Goal: Task Accomplishment & Management: Manage account settings

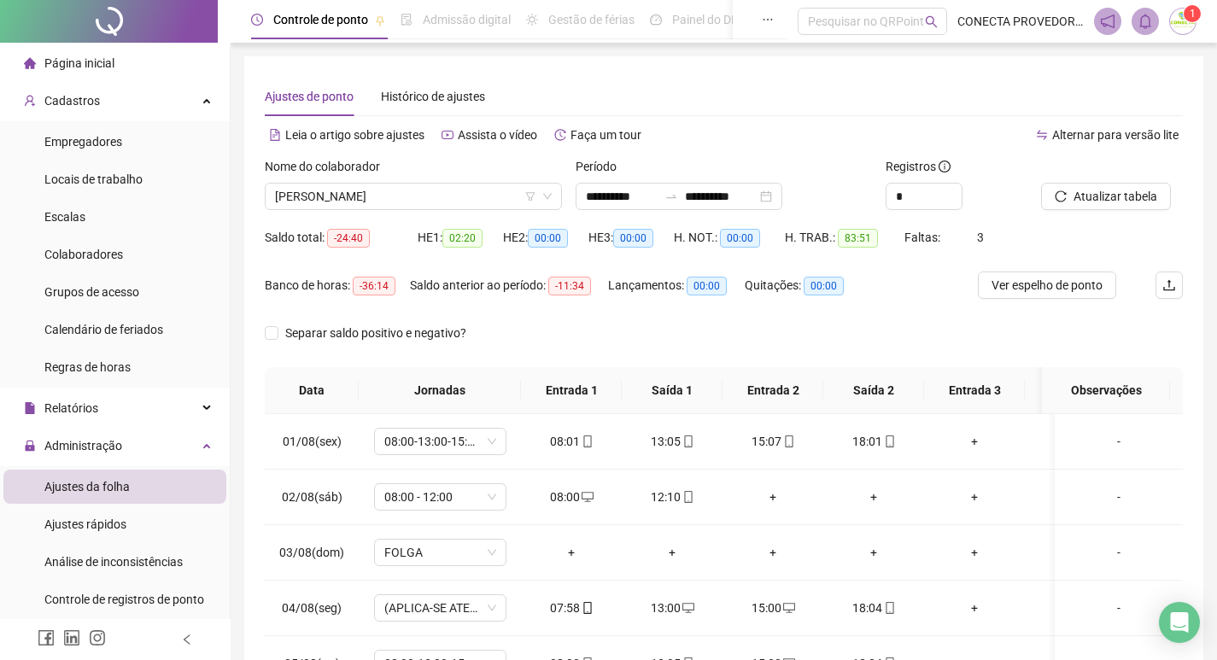
scroll to position [276, 0]
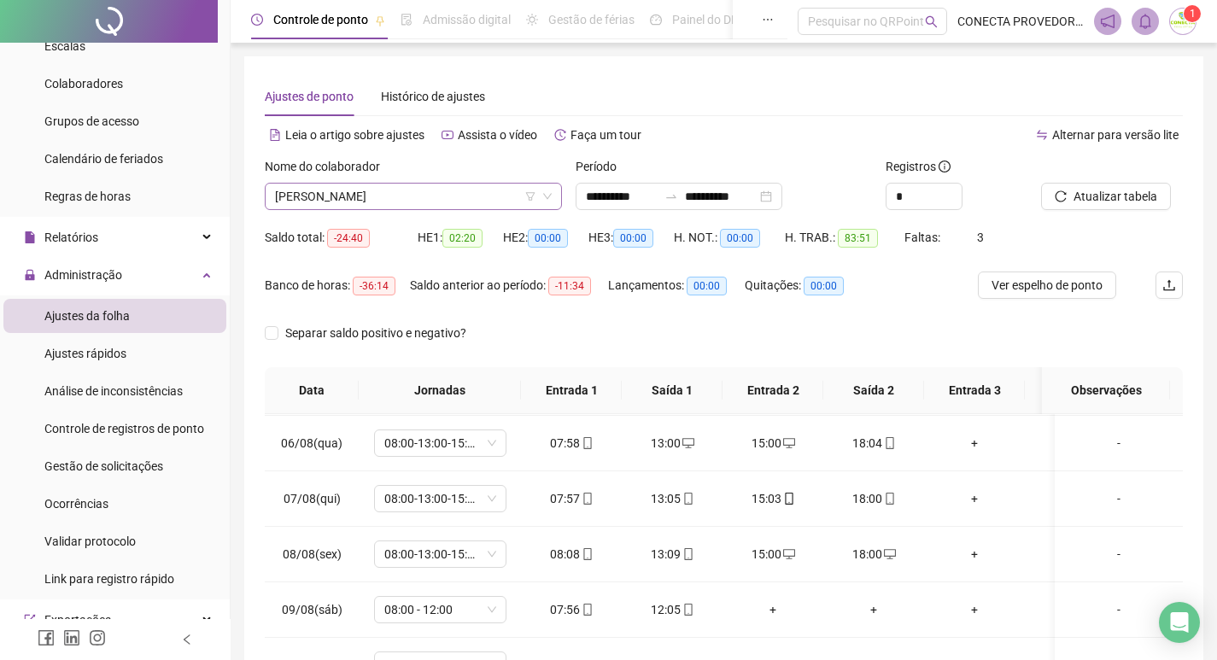
click at [476, 197] on span "[PERSON_NAME]" at bounding box center [413, 197] width 277 height 26
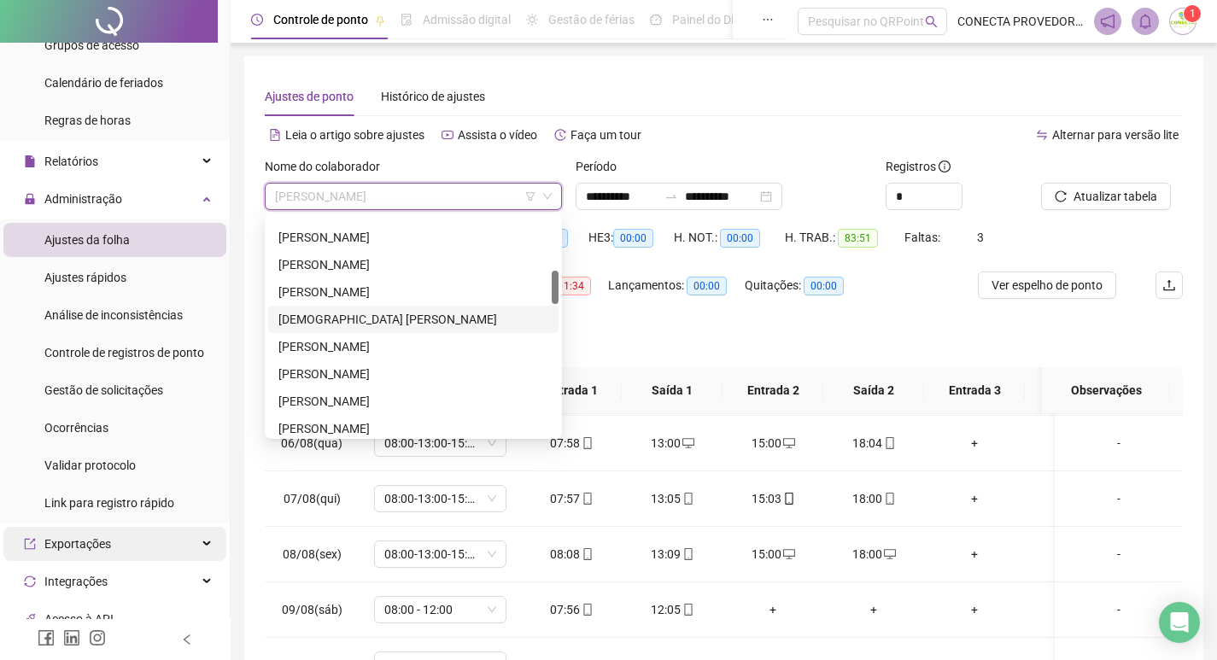
scroll to position [256, 0]
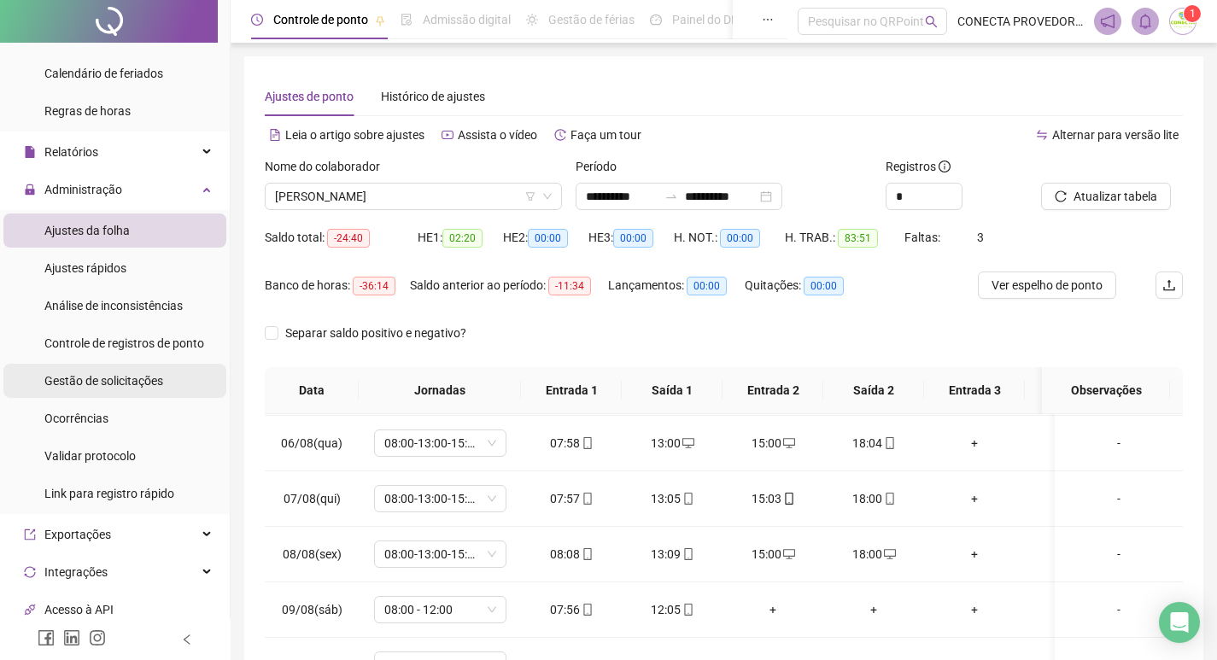
click at [107, 380] on span "Gestão de solicitações" at bounding box center [103, 381] width 119 height 14
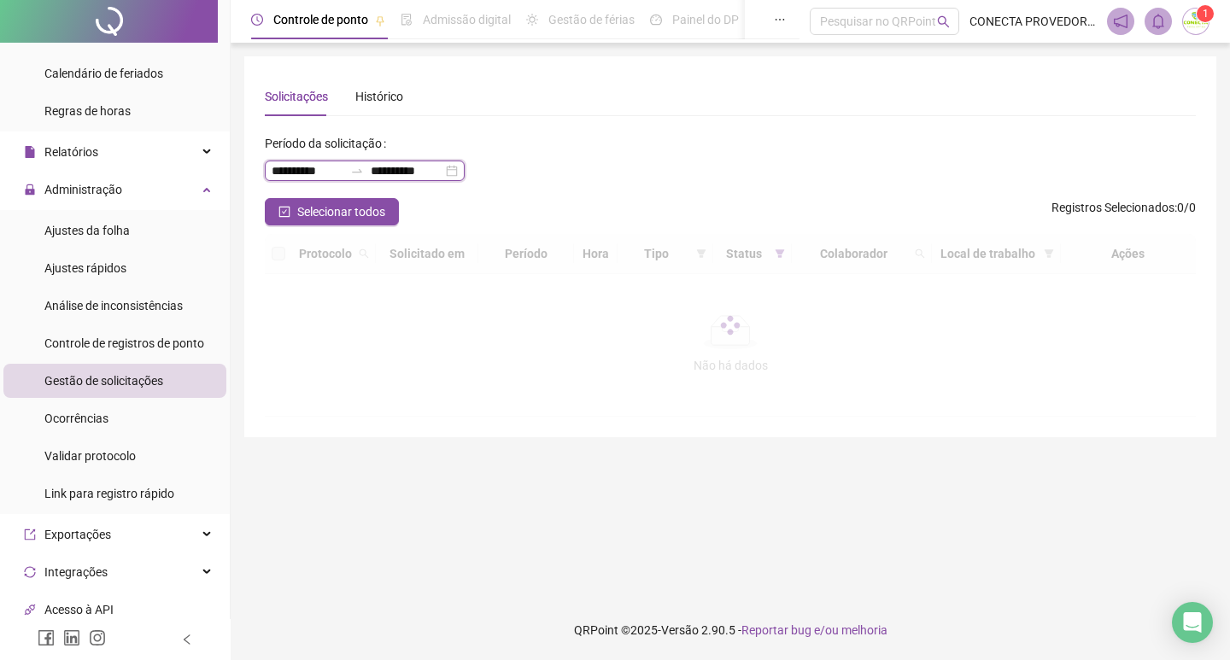
click at [406, 175] on input "**********" at bounding box center [407, 170] width 72 height 19
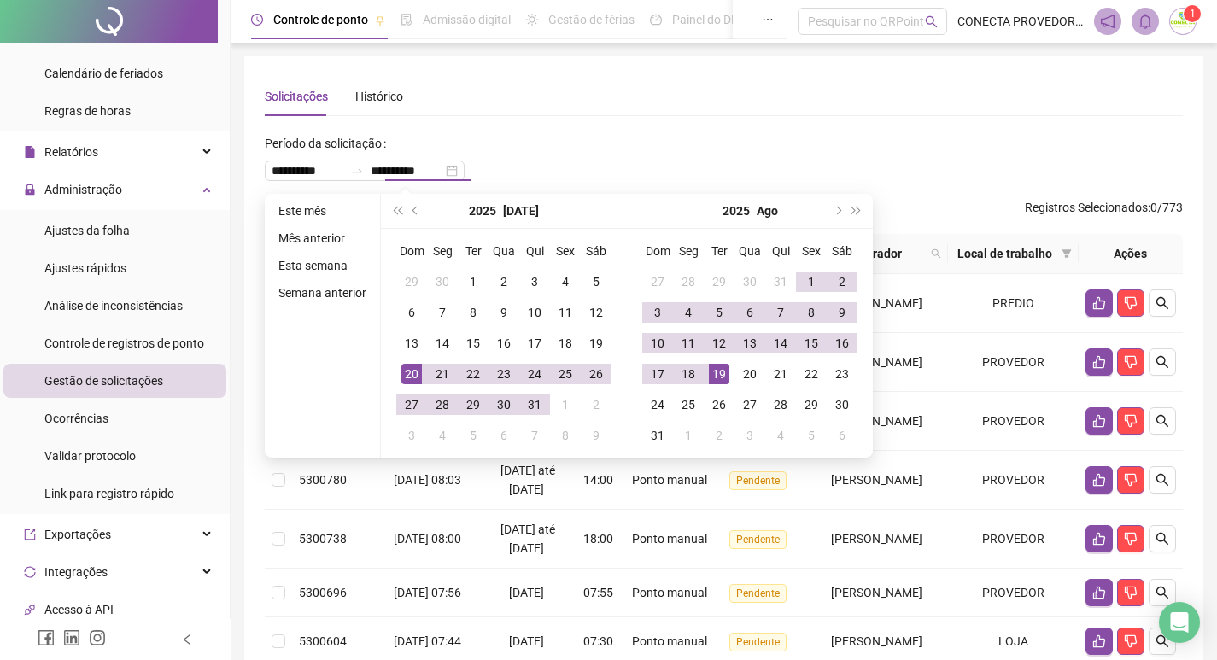
click at [620, 125] on div "**********" at bounding box center [724, 522] width 918 height 891
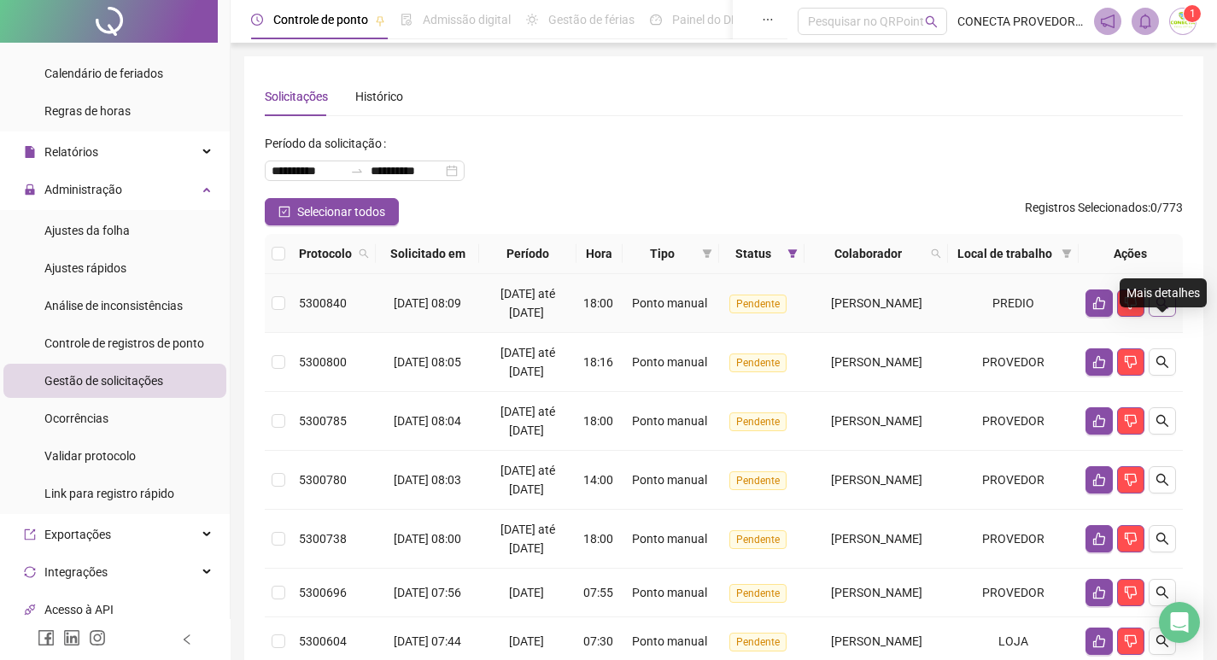
click at [1167, 310] on icon "search" at bounding box center [1163, 303] width 14 height 14
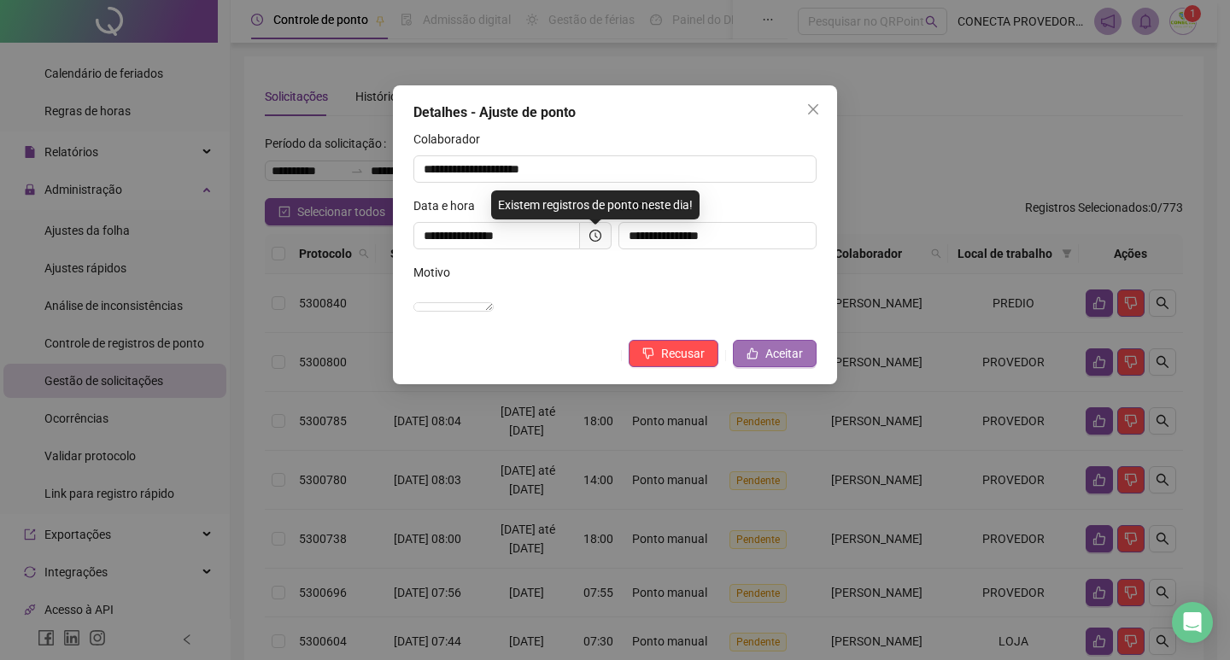
click at [784, 362] on button "Aceitar" at bounding box center [775, 353] width 84 height 27
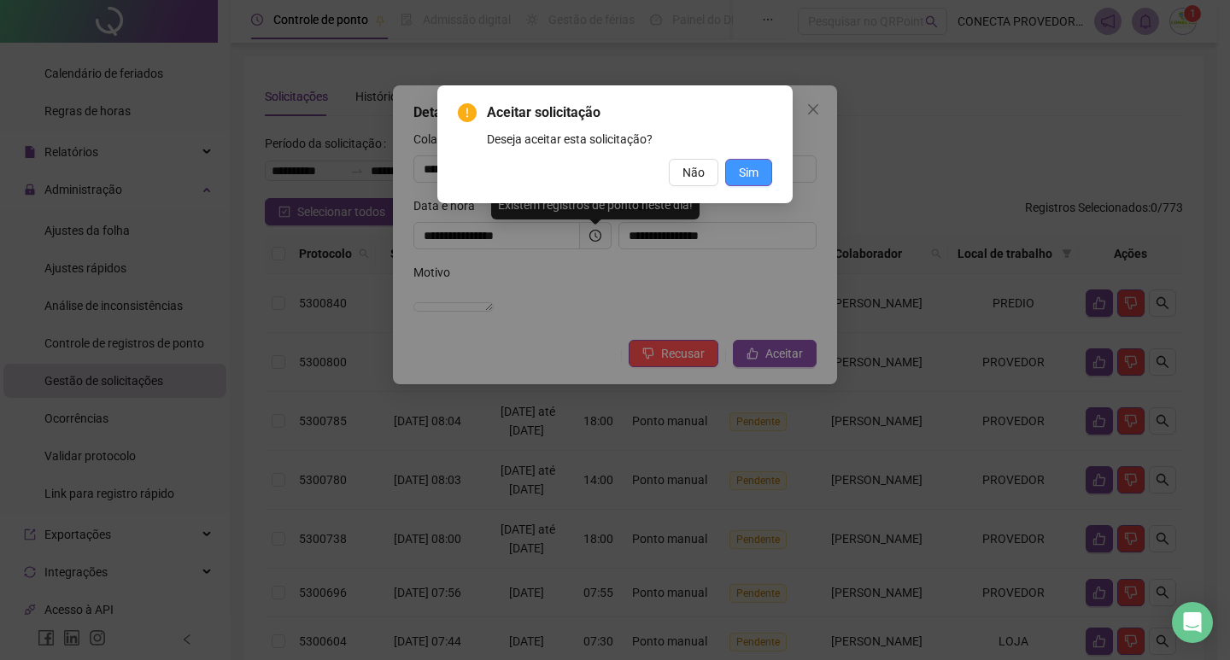
click at [748, 167] on span "Sim" at bounding box center [749, 172] width 20 height 19
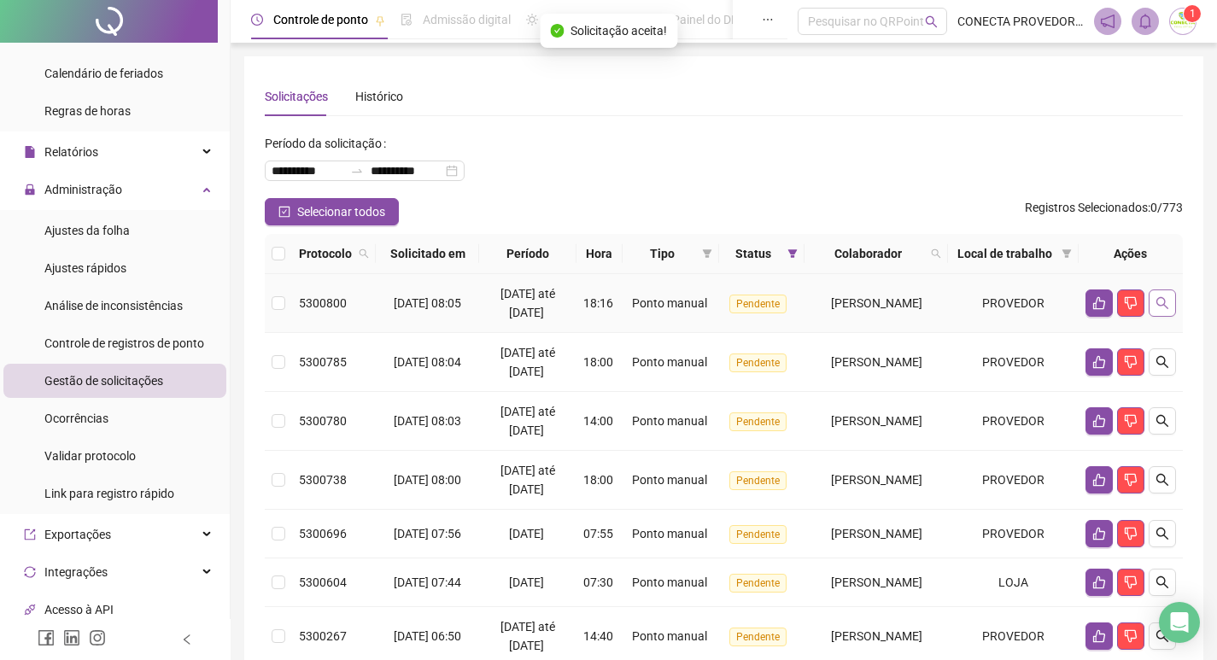
click at [1158, 310] on icon "search" at bounding box center [1163, 303] width 14 height 14
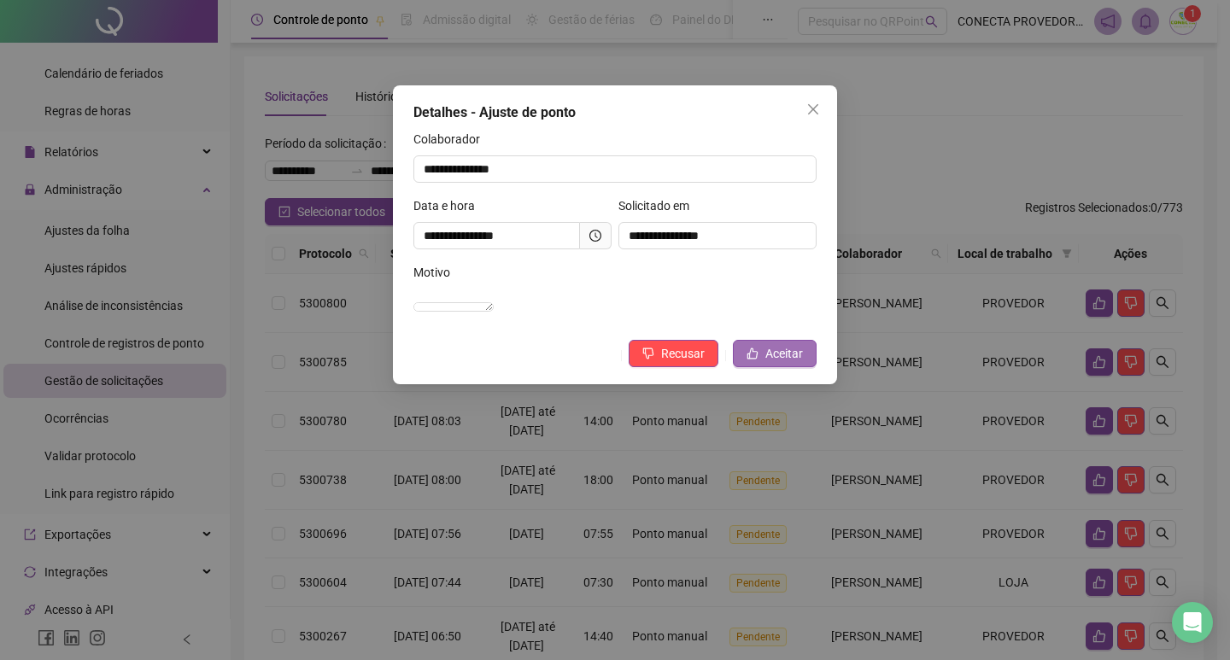
click at [777, 363] on span "Aceitar" at bounding box center [784, 353] width 38 height 19
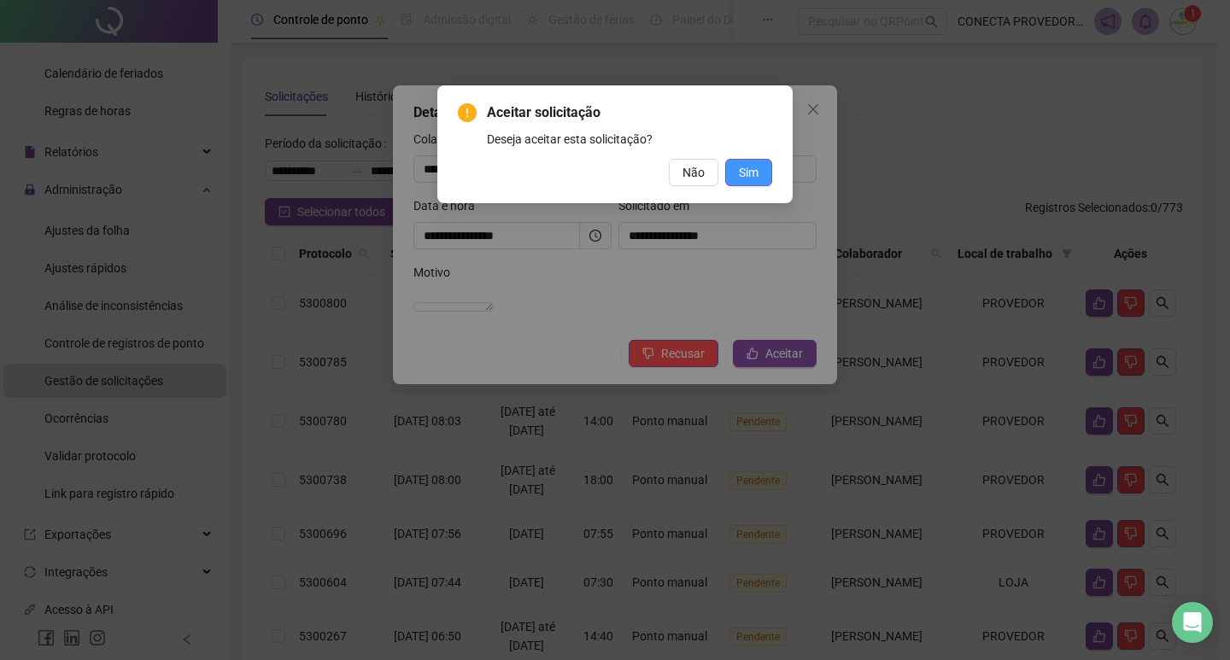
click at [748, 171] on span "Sim" at bounding box center [749, 172] width 20 height 19
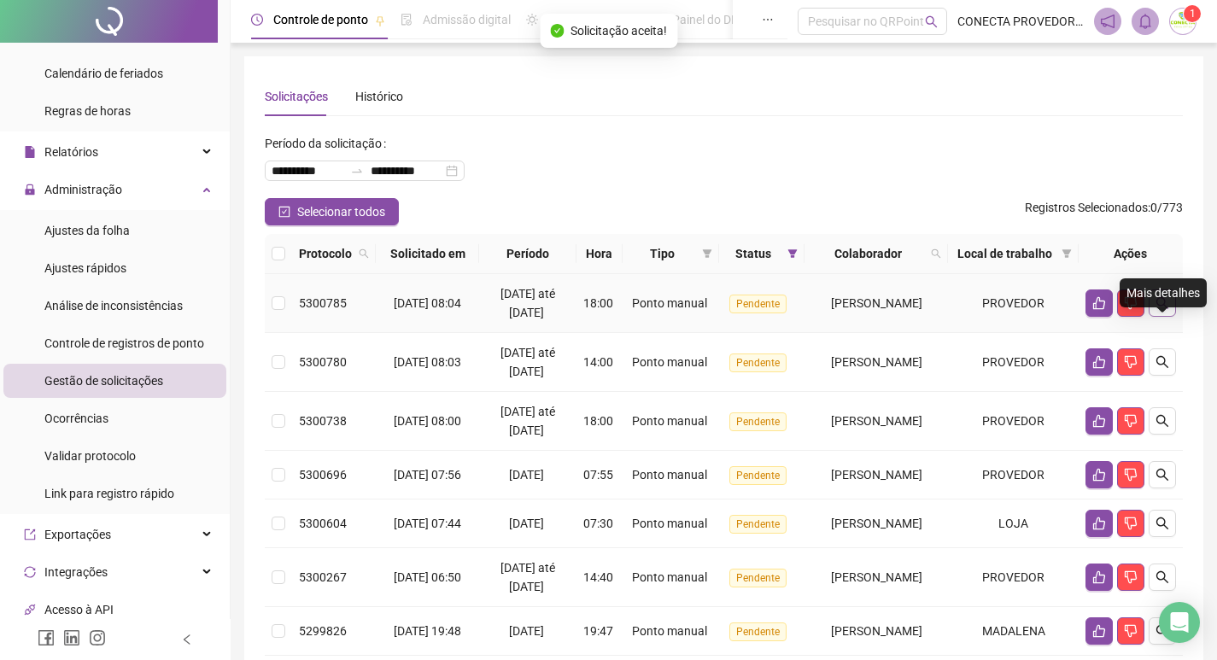
click at [1174, 317] on button "button" at bounding box center [1162, 303] width 27 height 27
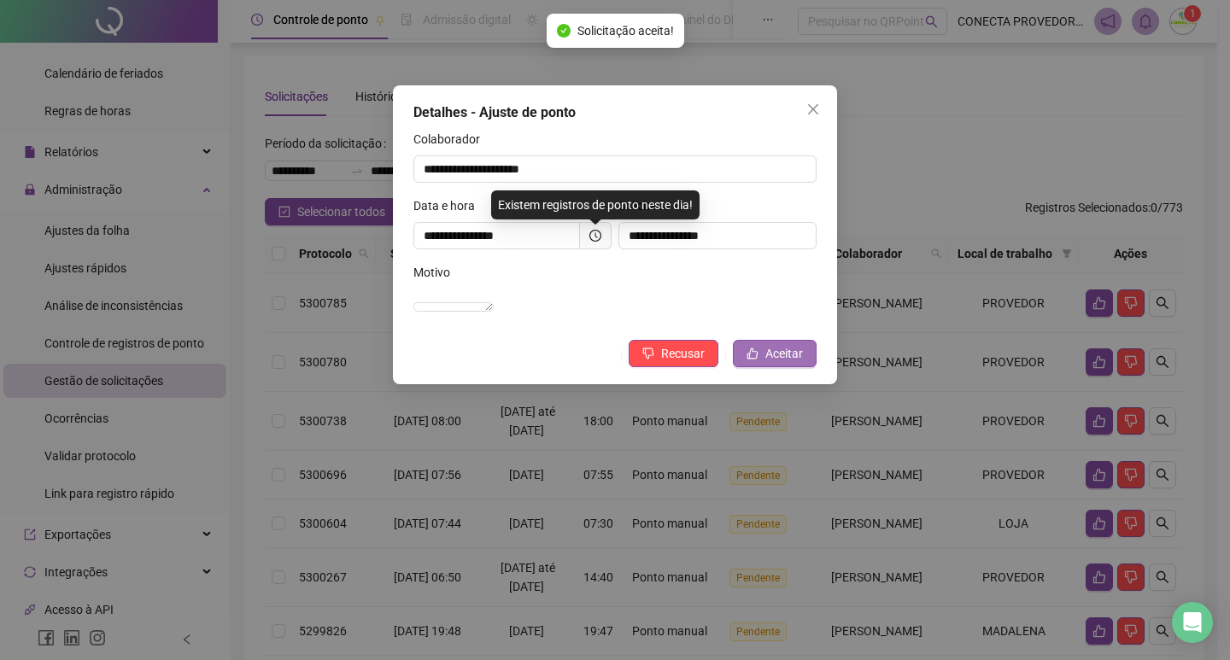
click at [789, 363] on span "Aceitar" at bounding box center [784, 353] width 38 height 19
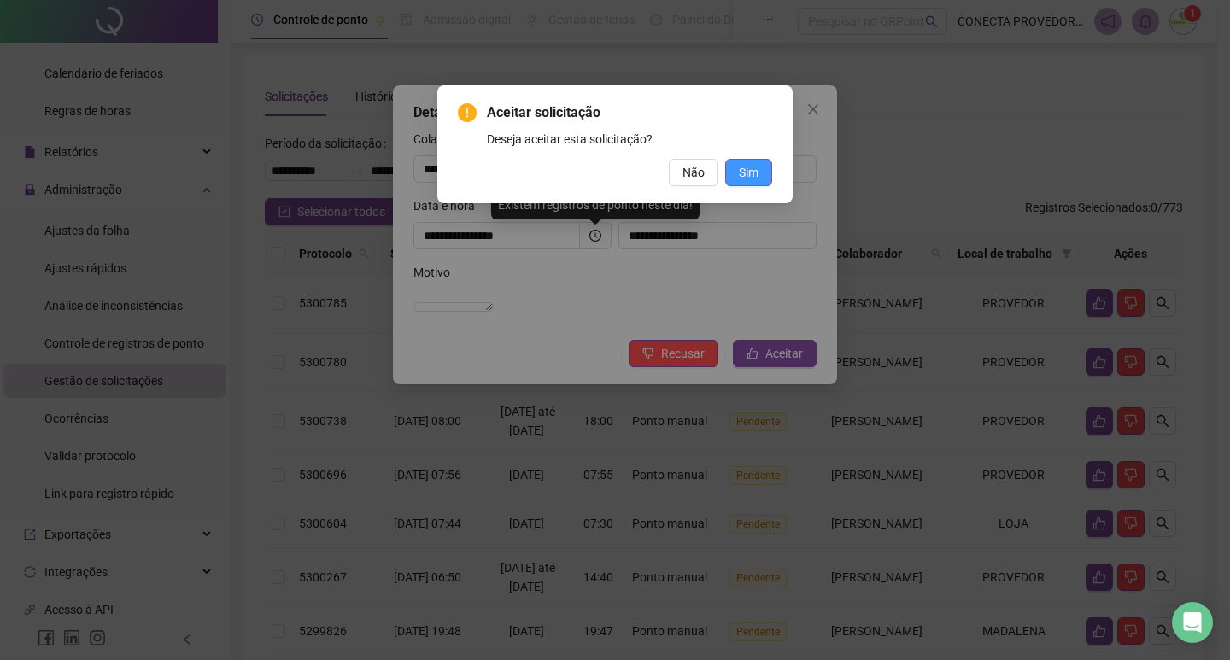
click at [747, 177] on span "Sim" at bounding box center [749, 172] width 20 height 19
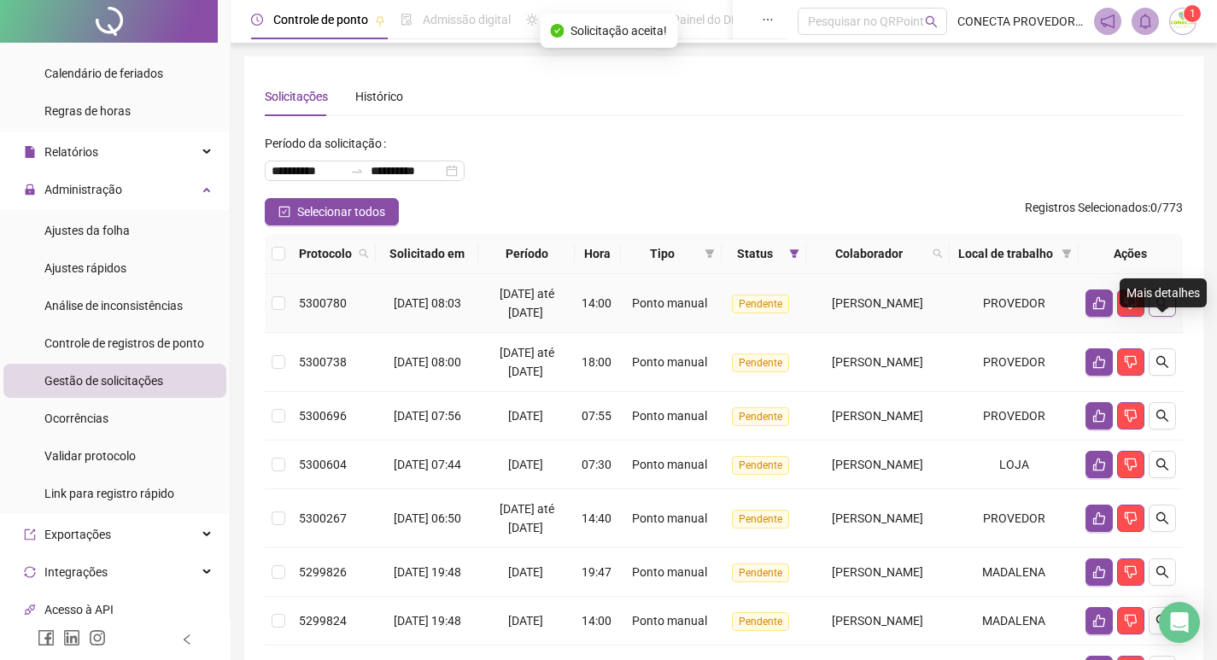
click at [1172, 317] on button "button" at bounding box center [1162, 303] width 27 height 27
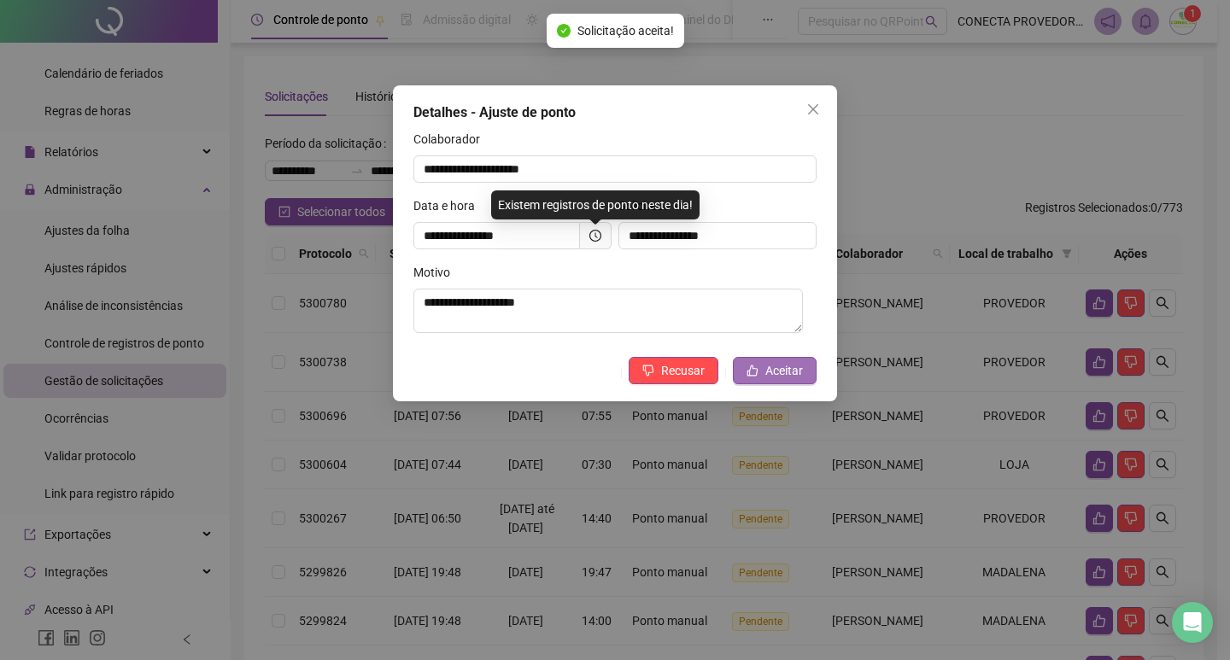
click at [777, 382] on button "Aceitar" at bounding box center [775, 370] width 84 height 27
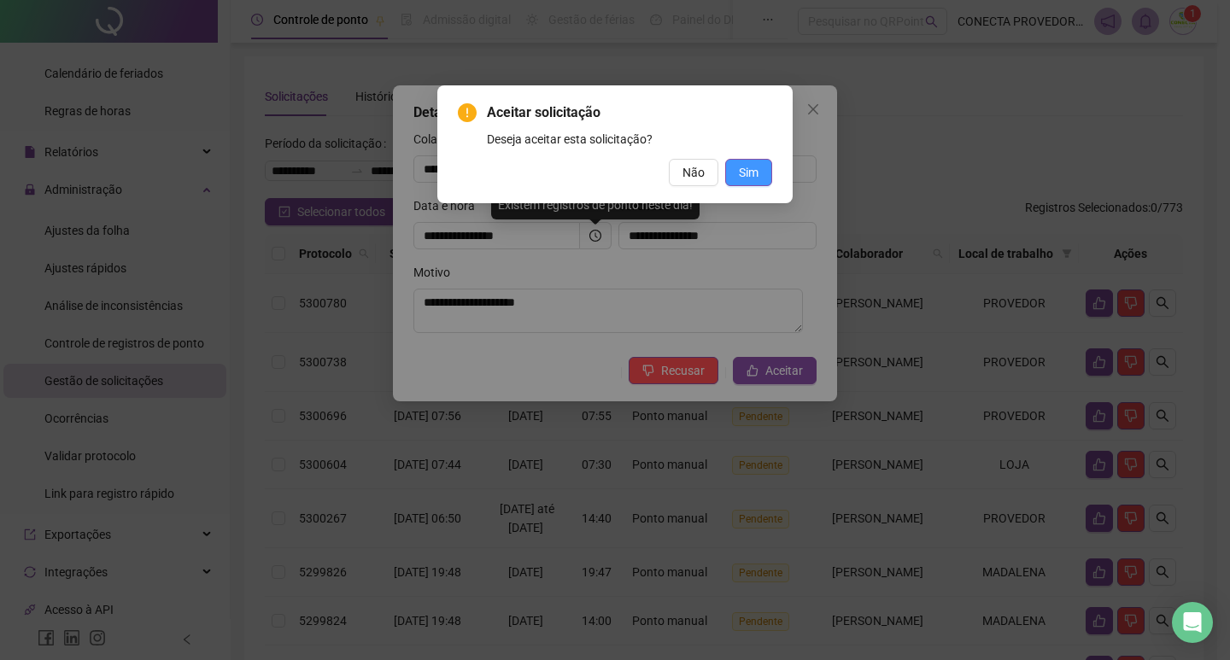
click at [752, 176] on span "Sim" at bounding box center [749, 172] width 20 height 19
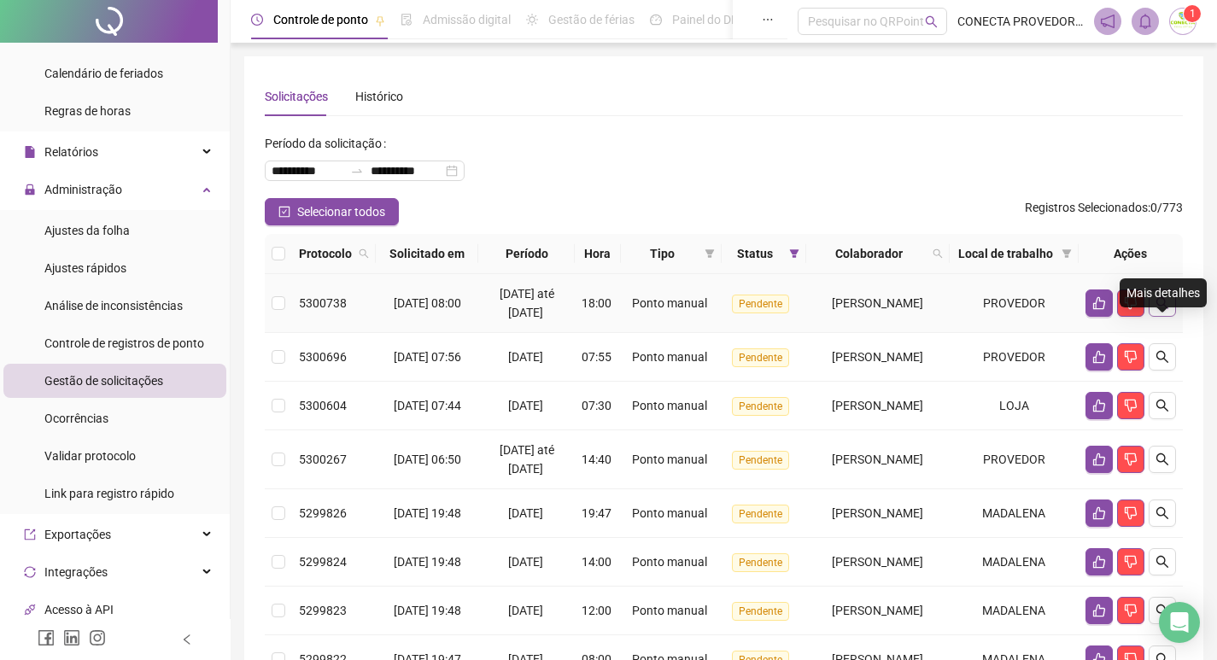
click at [1165, 310] on icon "search" at bounding box center [1163, 303] width 14 height 14
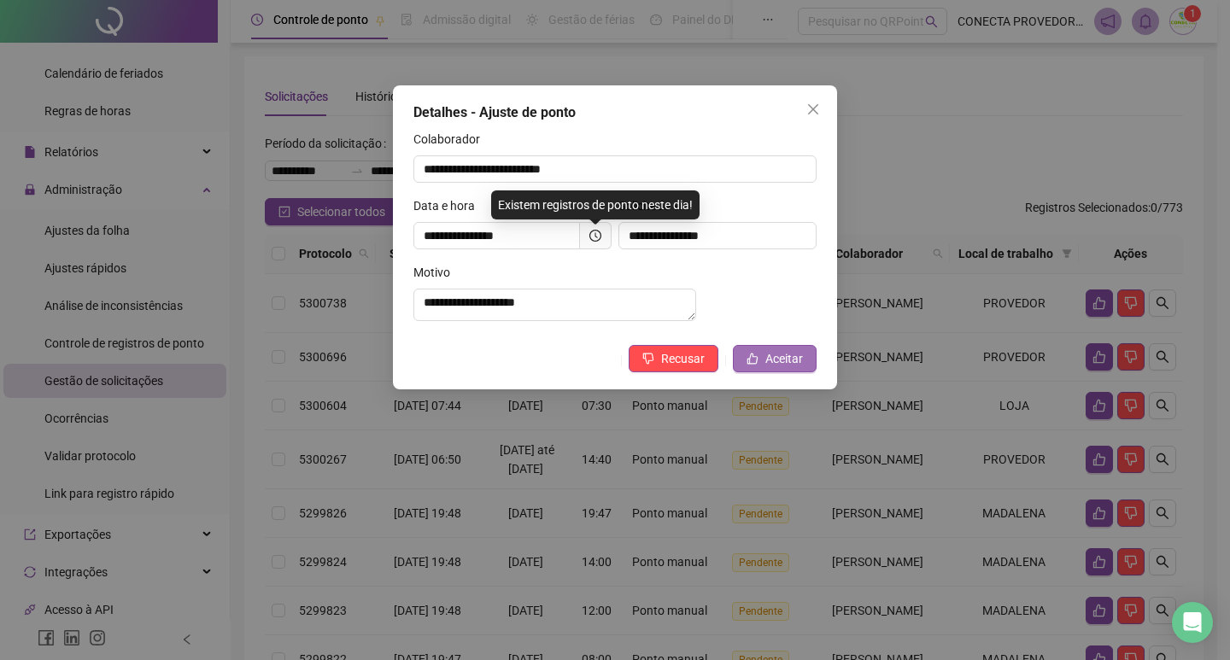
click at [786, 368] on span "Aceitar" at bounding box center [784, 358] width 38 height 19
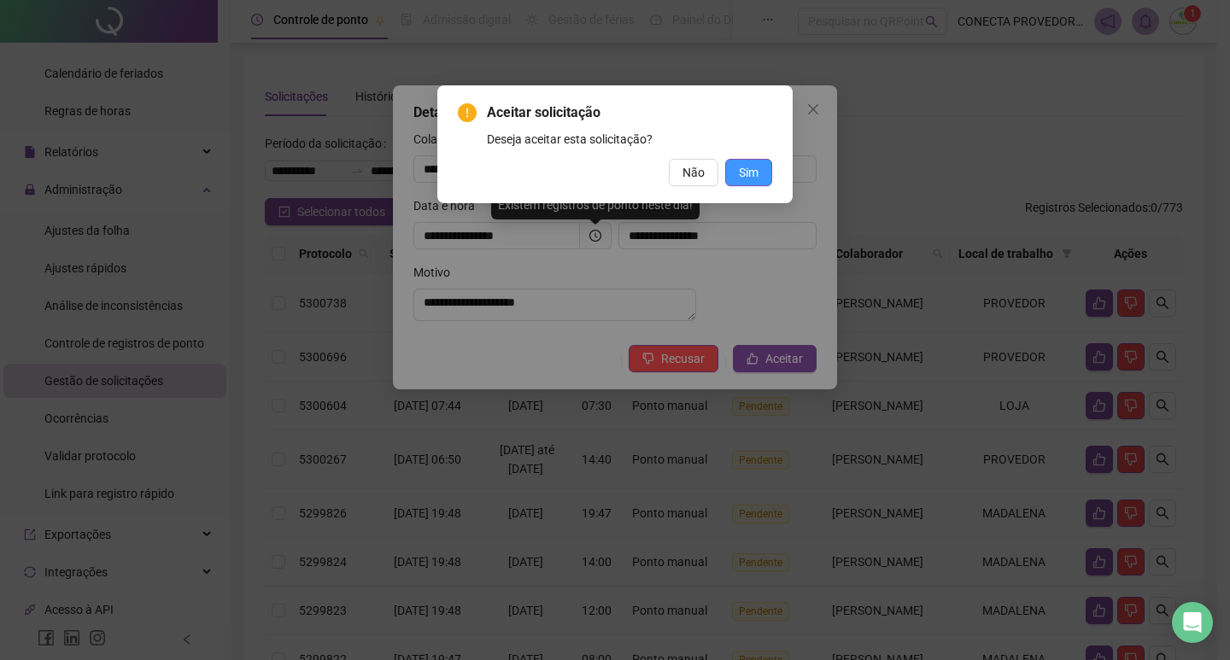
click at [746, 160] on button "Sim" at bounding box center [748, 172] width 47 height 27
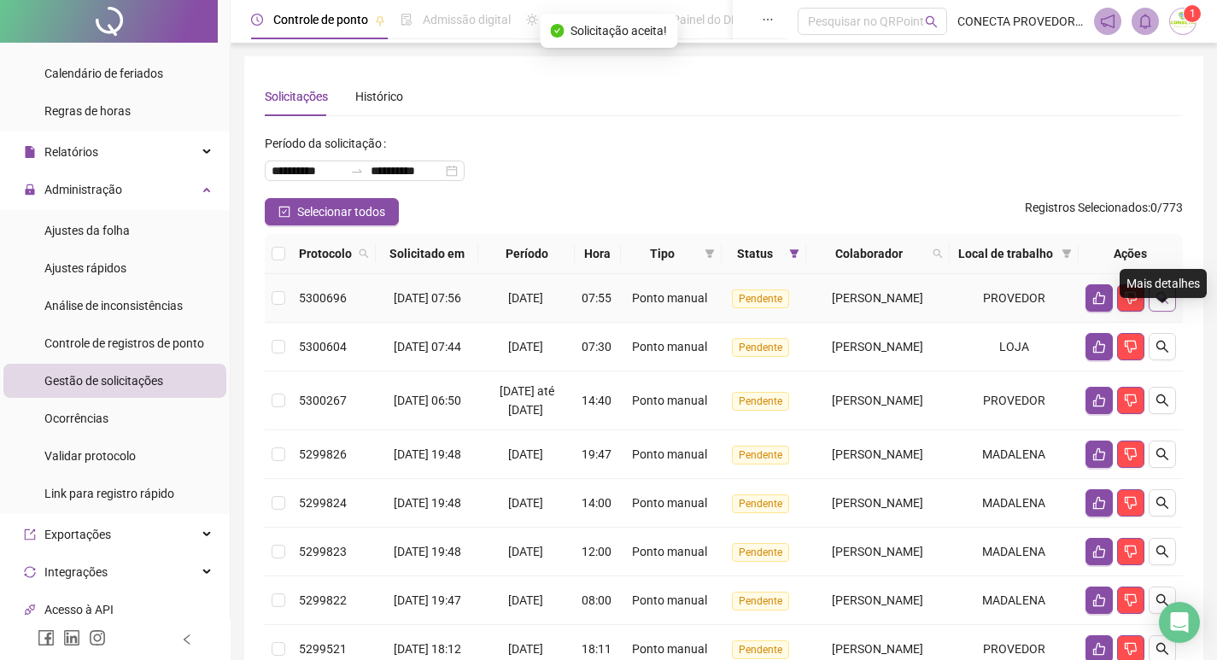
click at [1158, 304] on icon "search" at bounding box center [1163, 298] width 12 height 12
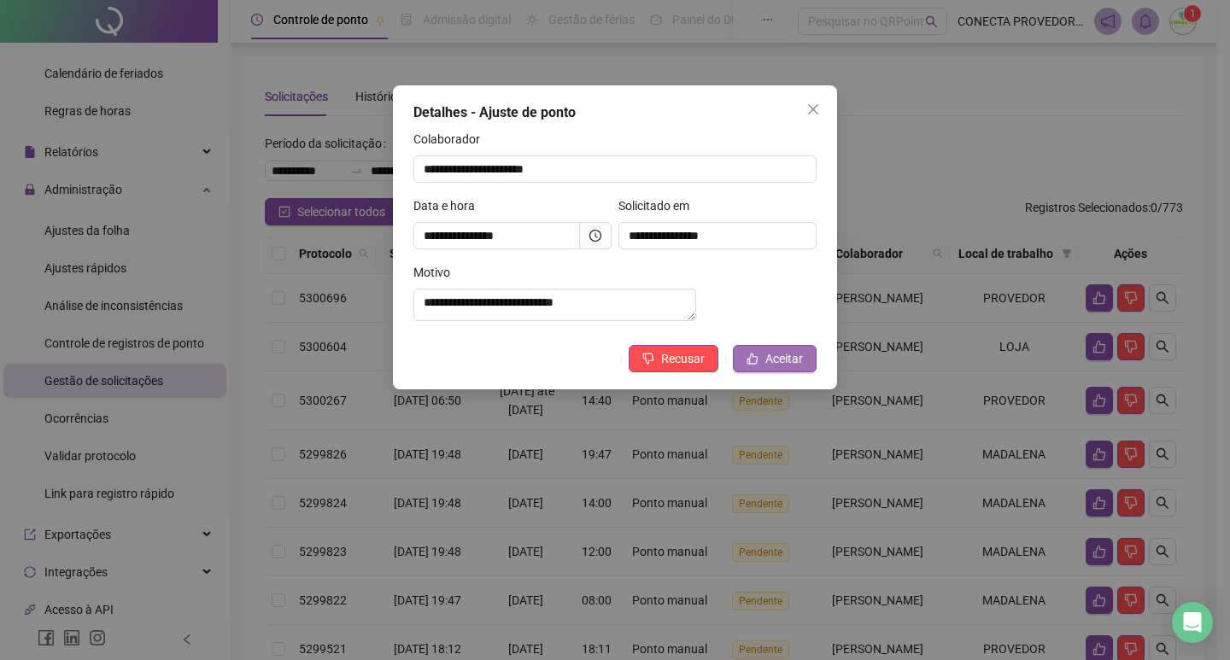
click at [791, 368] on span "Aceitar" at bounding box center [784, 358] width 38 height 19
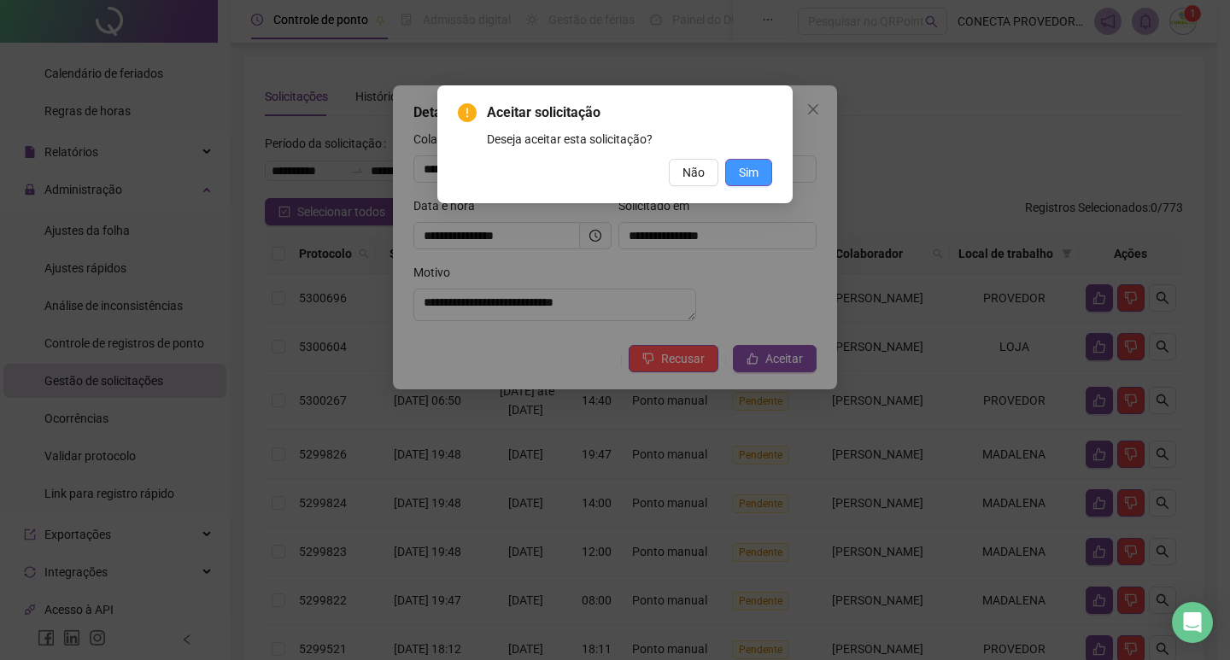
click at [754, 179] on span "Sim" at bounding box center [749, 172] width 20 height 19
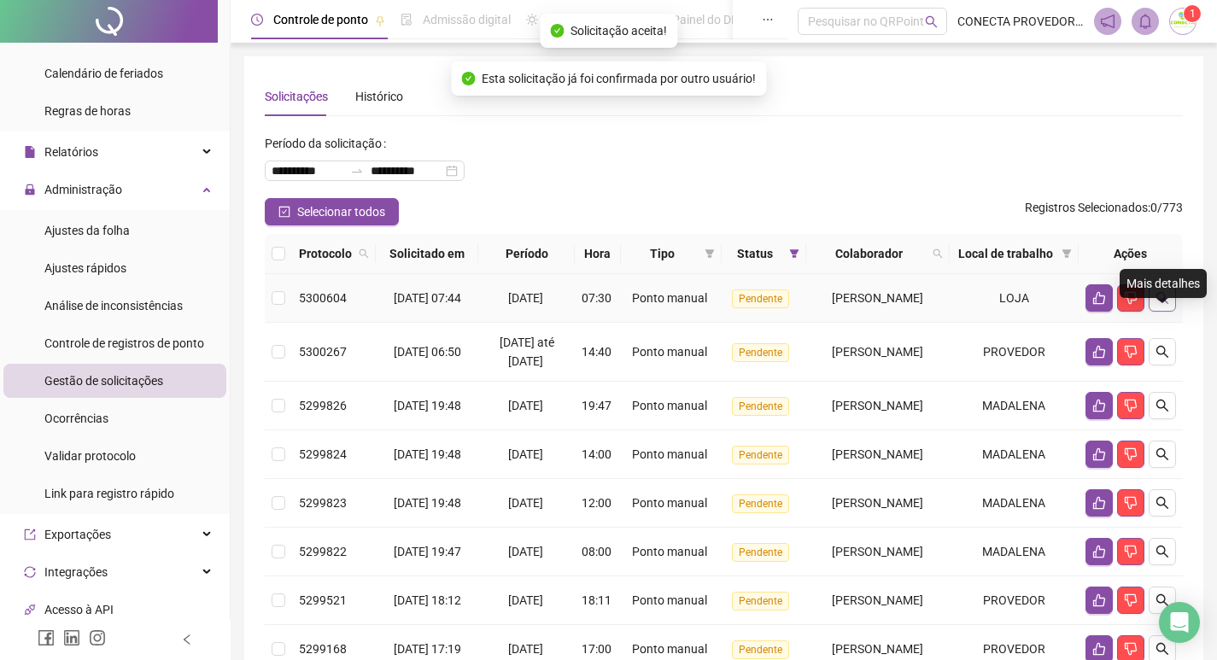
click at [1162, 305] on icon "search" at bounding box center [1163, 298] width 14 height 14
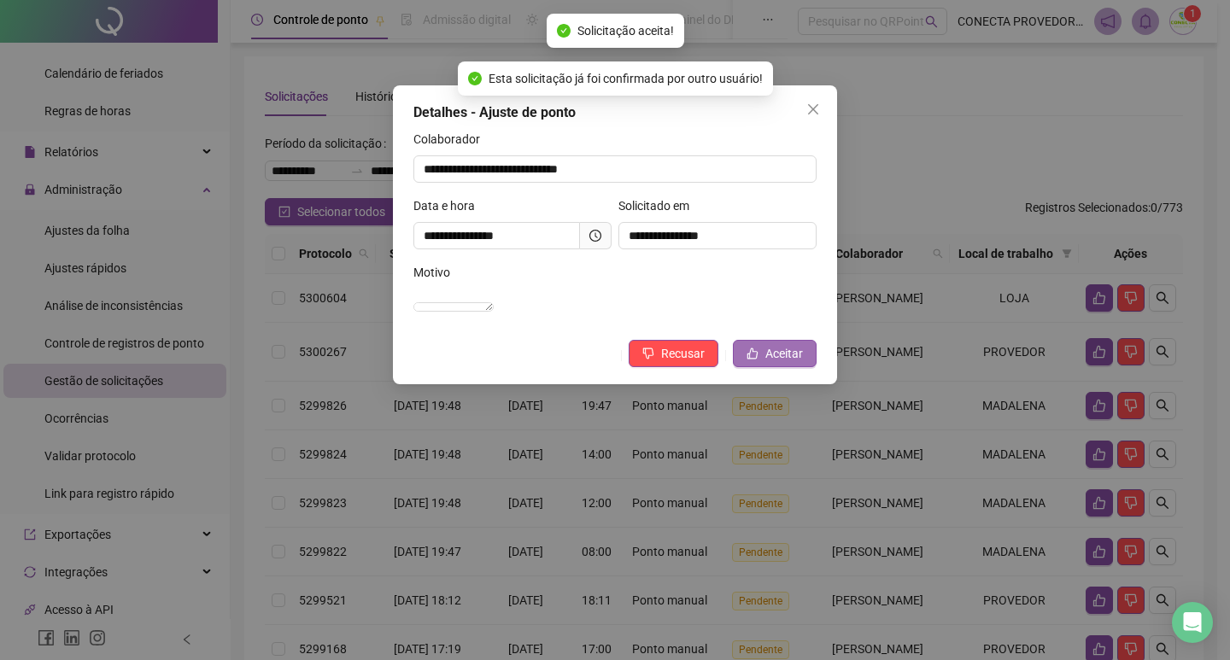
click at [765, 366] on button "Aceitar" at bounding box center [775, 353] width 84 height 27
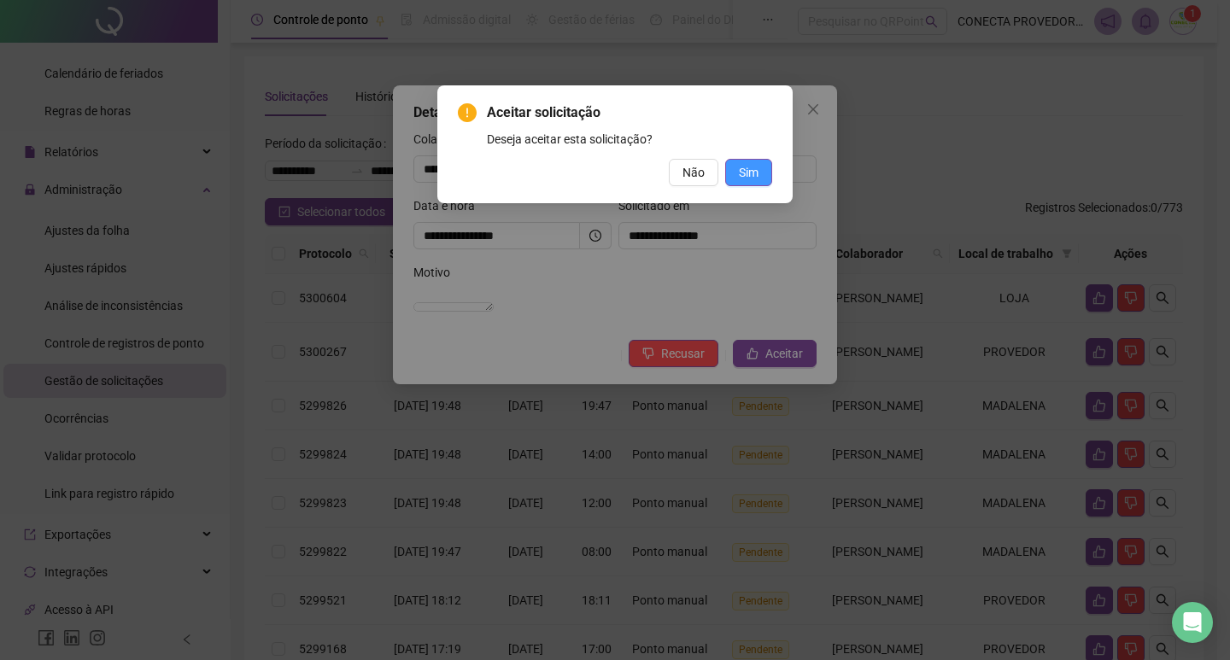
click at [735, 181] on button "Sim" at bounding box center [748, 172] width 47 height 27
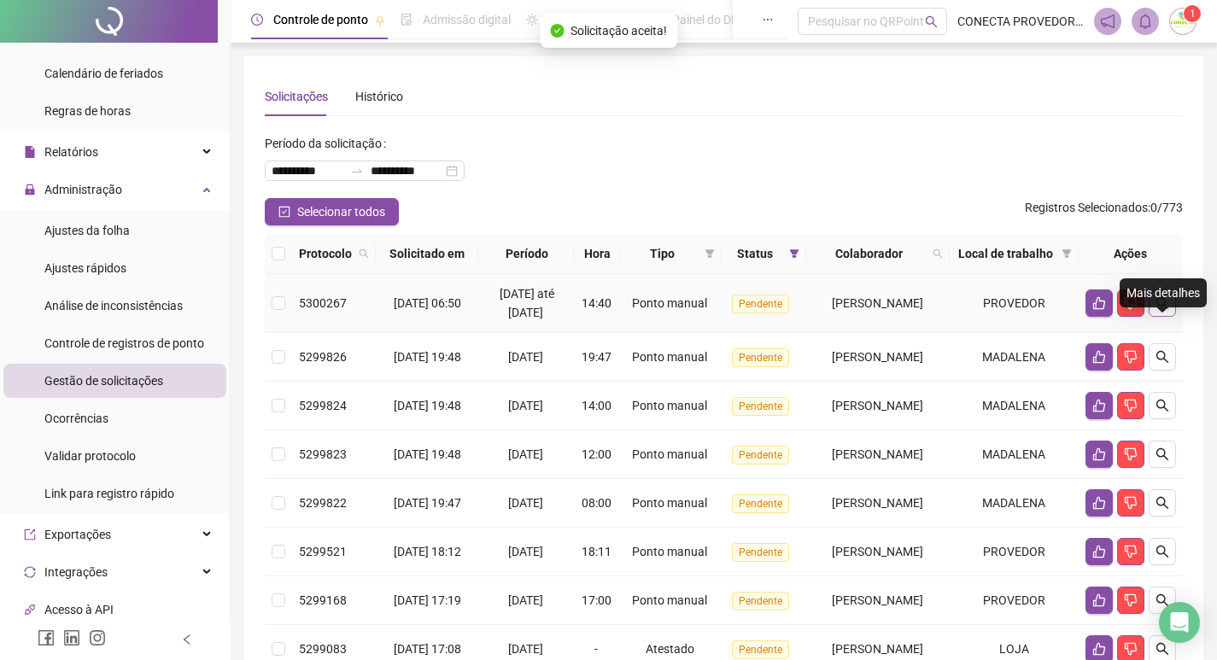
click at [1168, 310] on icon "search" at bounding box center [1163, 303] width 14 height 14
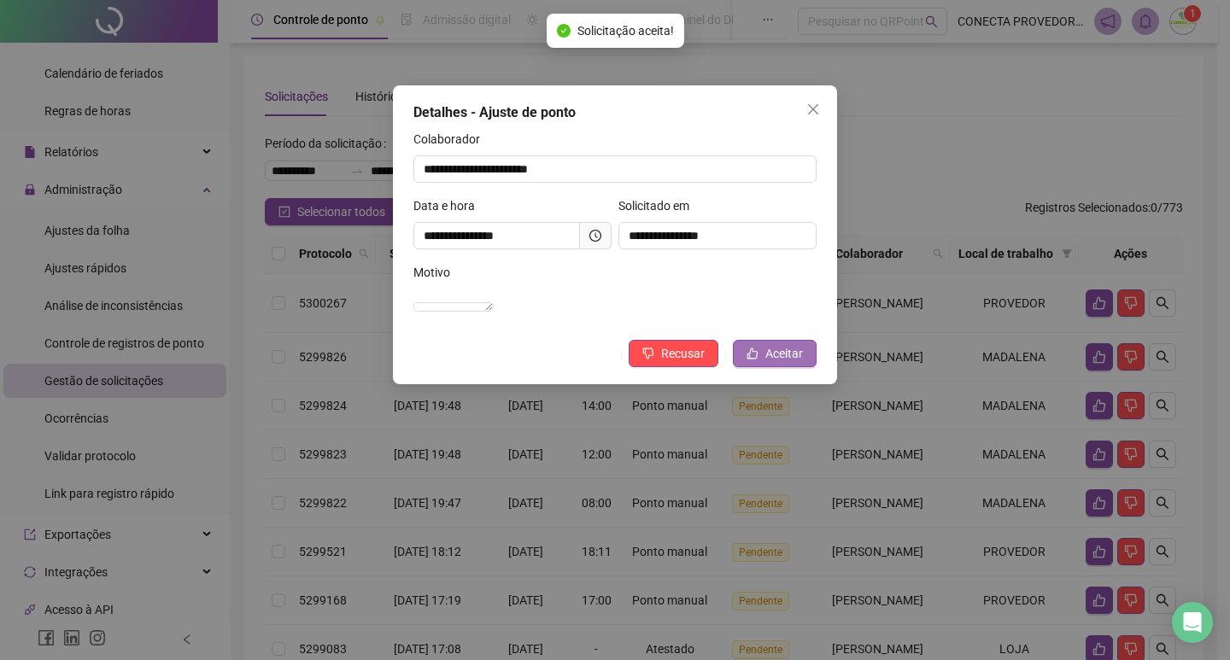
click at [773, 367] on button "Aceitar" at bounding box center [775, 353] width 84 height 27
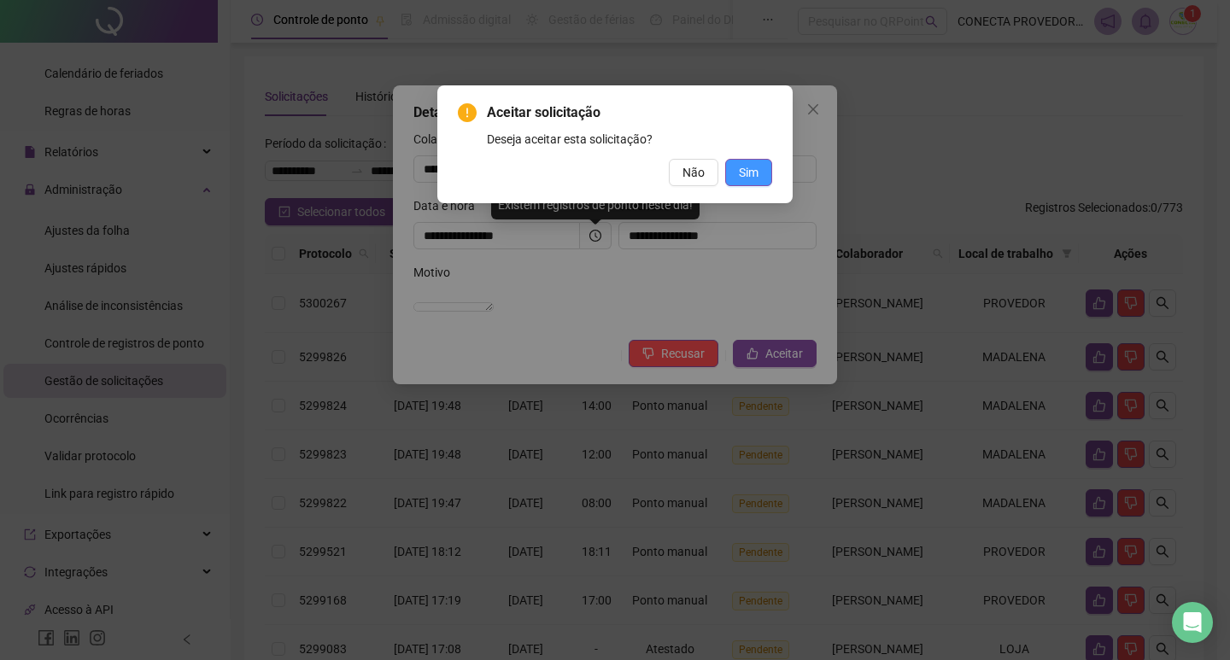
click at [752, 179] on span "Sim" at bounding box center [749, 172] width 20 height 19
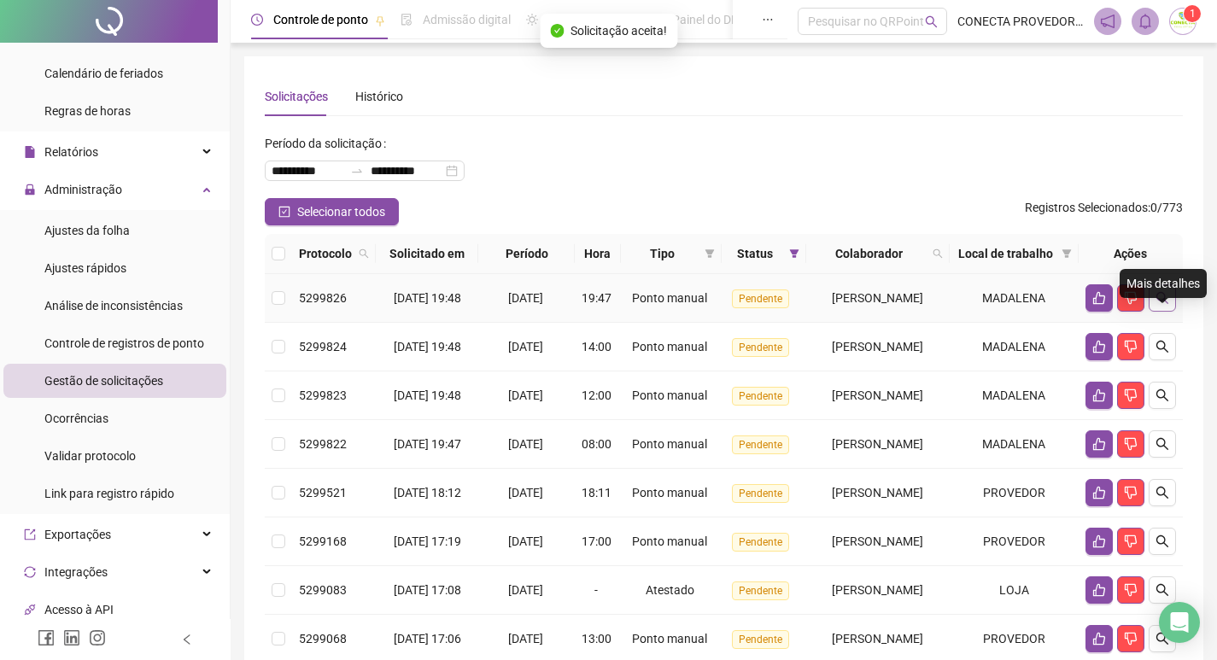
click at [1167, 305] on icon "search" at bounding box center [1163, 298] width 14 height 14
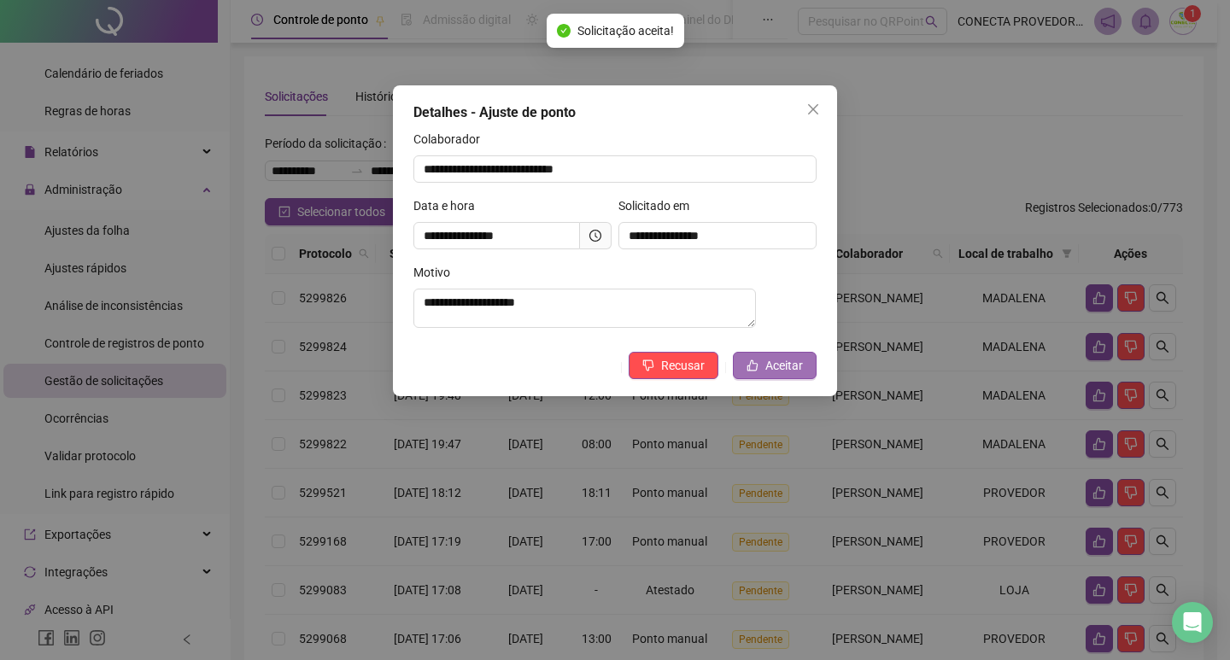
click at [763, 372] on button "Aceitar" at bounding box center [775, 365] width 84 height 27
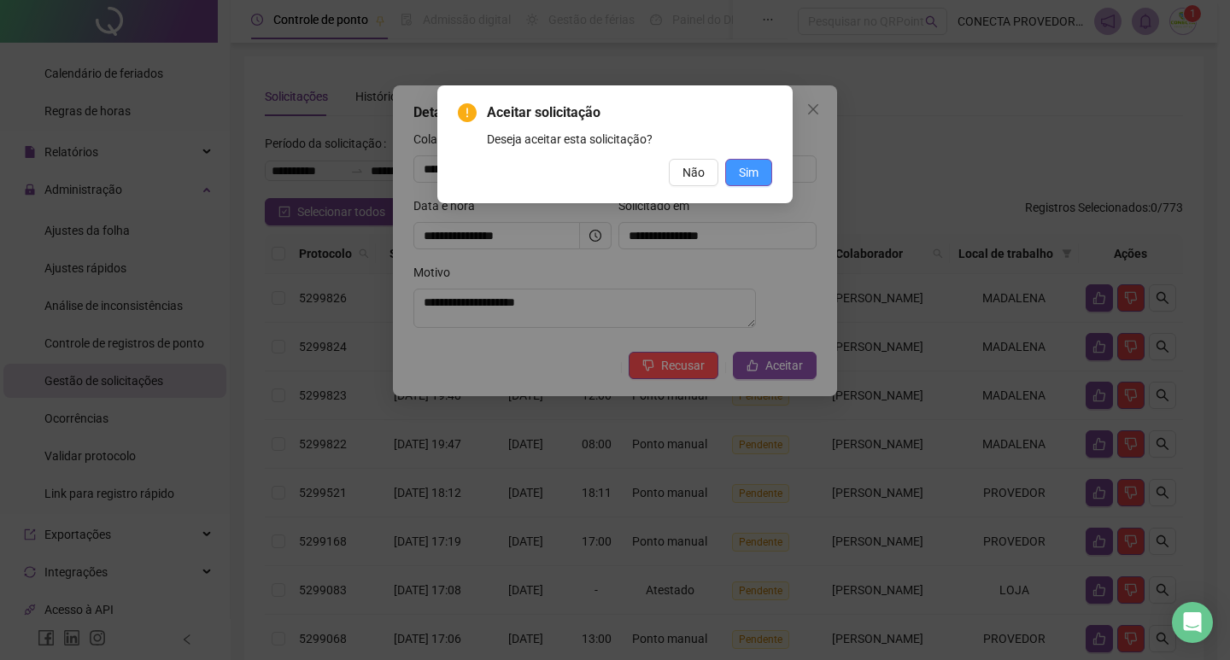
click at [758, 164] on span "Sim" at bounding box center [749, 172] width 20 height 19
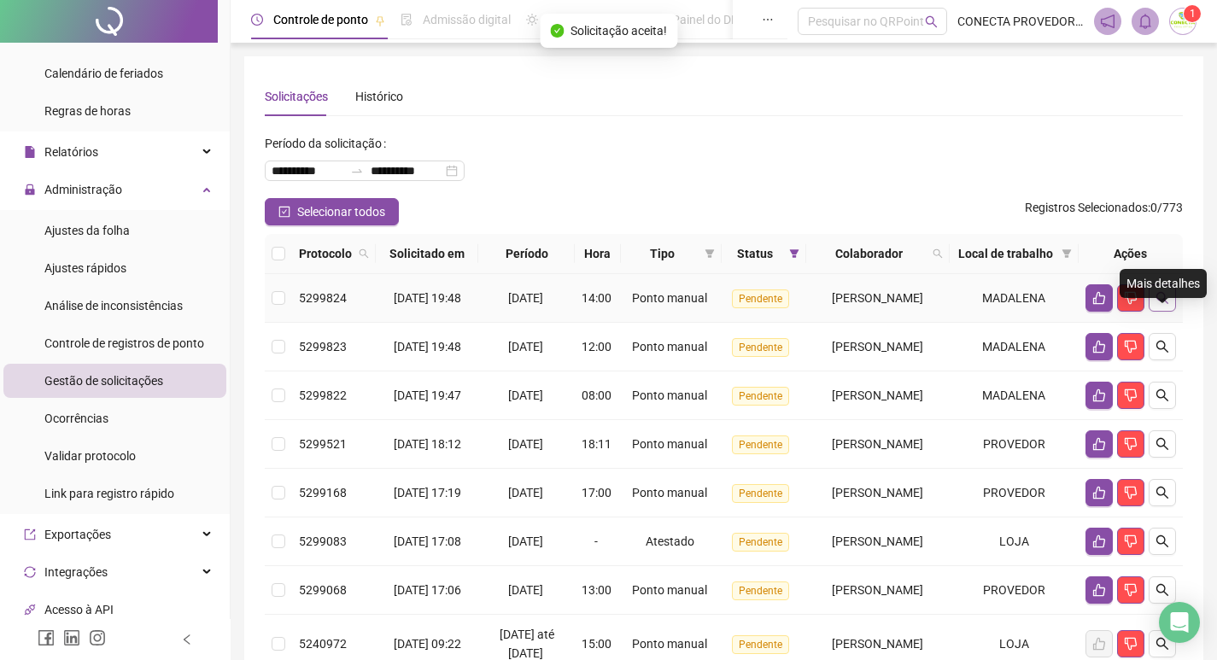
click at [1158, 305] on icon "search" at bounding box center [1163, 298] width 14 height 14
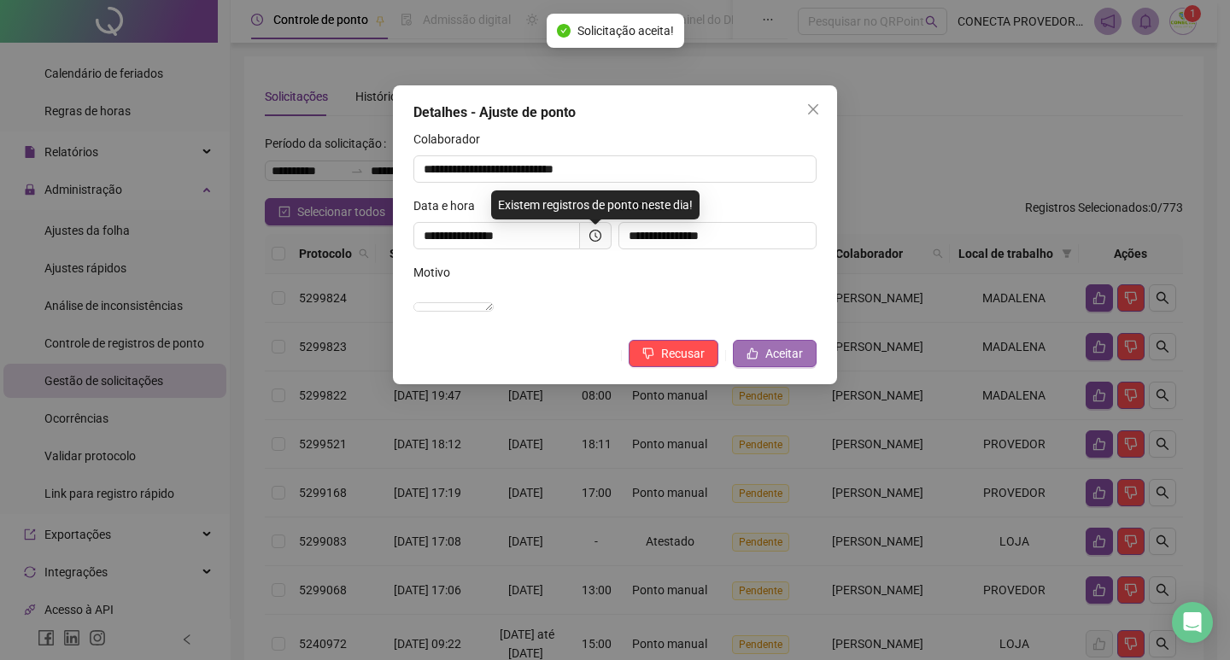
click at [790, 363] on span "Aceitar" at bounding box center [784, 353] width 38 height 19
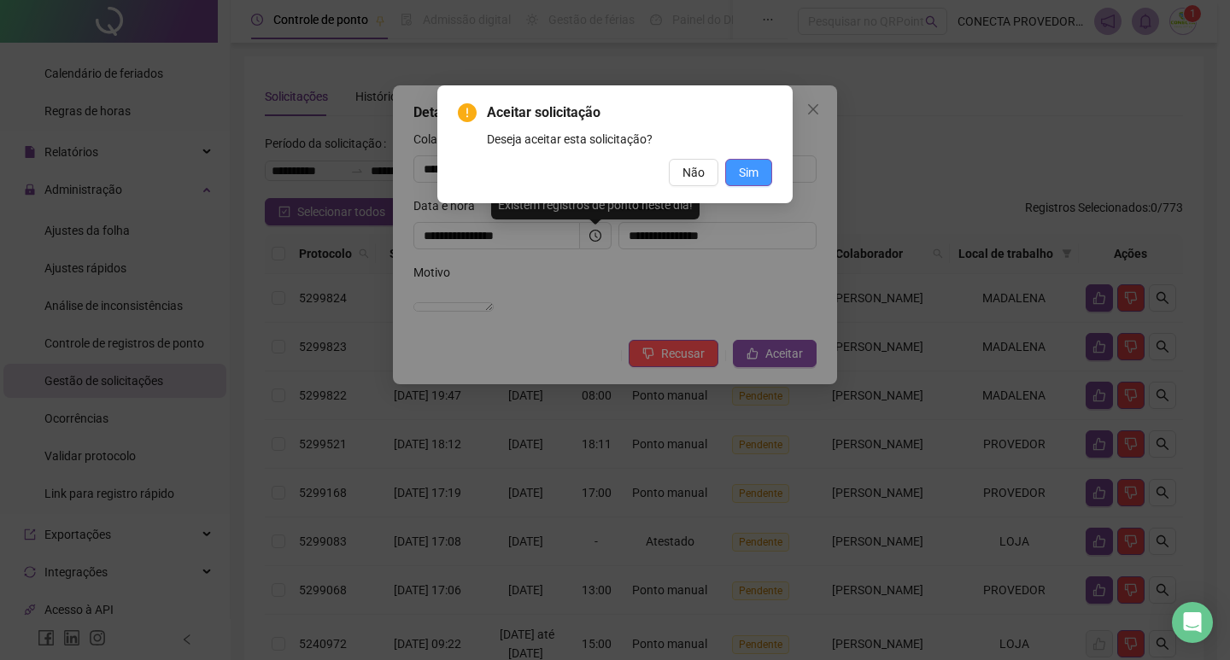
click at [747, 159] on button "Sim" at bounding box center [748, 172] width 47 height 27
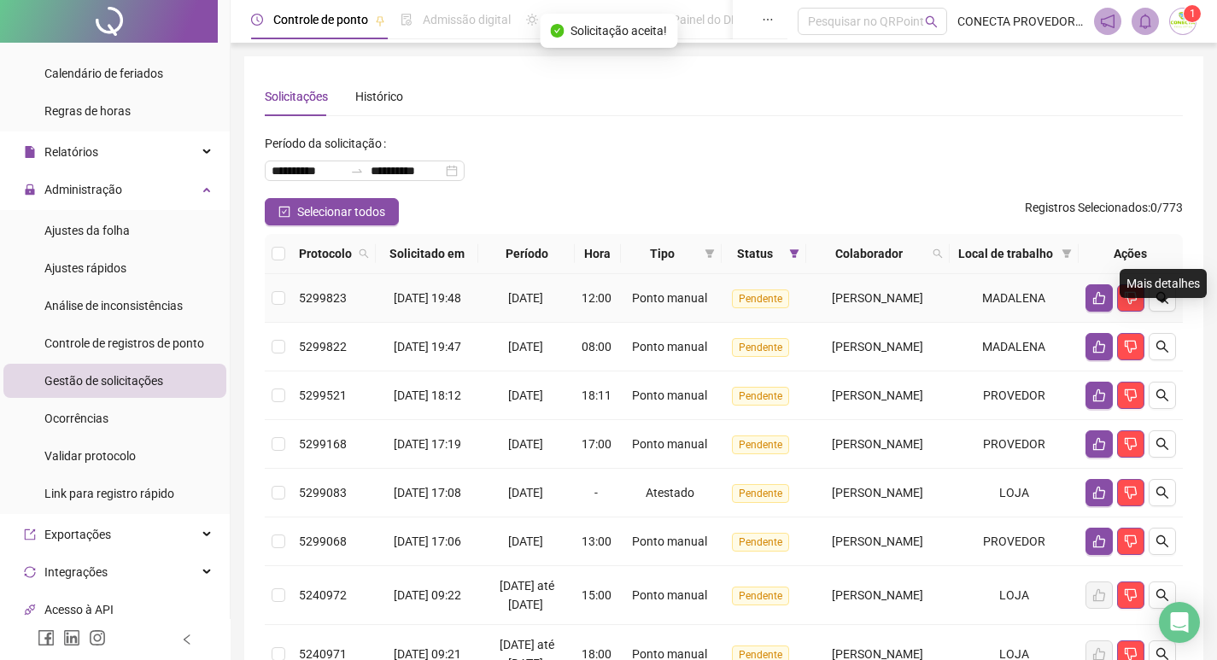
click at [1158, 305] on icon "search" at bounding box center [1163, 298] width 14 height 14
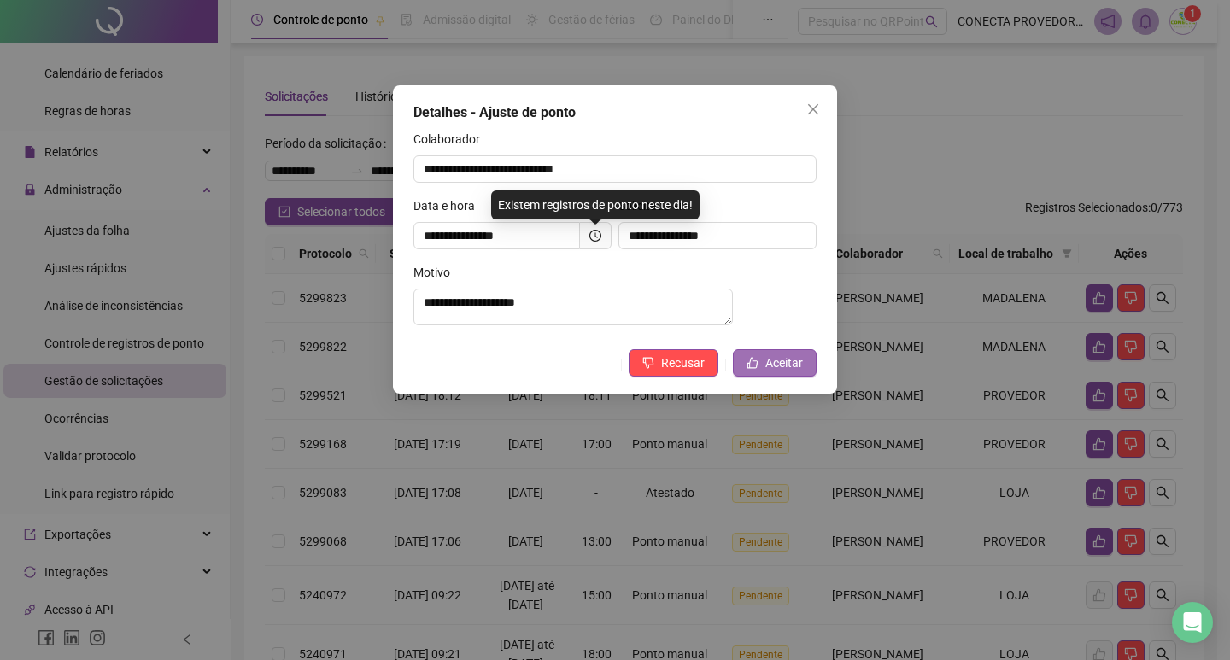
click at [761, 374] on button "Aceitar" at bounding box center [775, 362] width 84 height 27
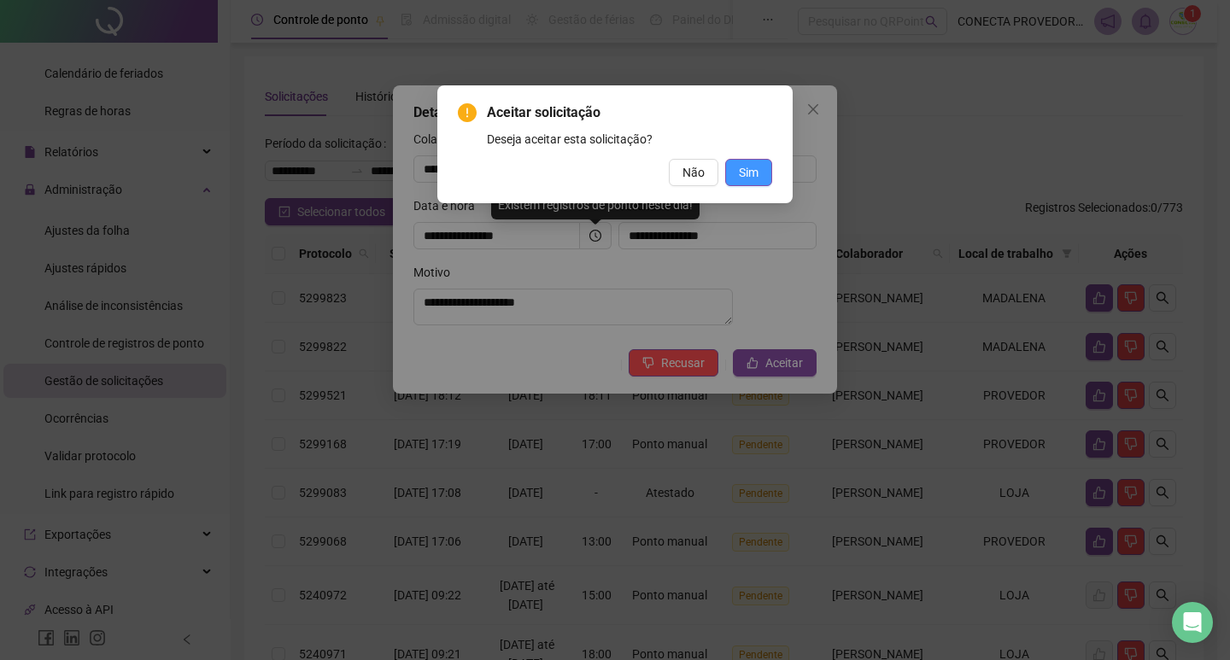
click at [755, 172] on span "Sim" at bounding box center [749, 172] width 20 height 19
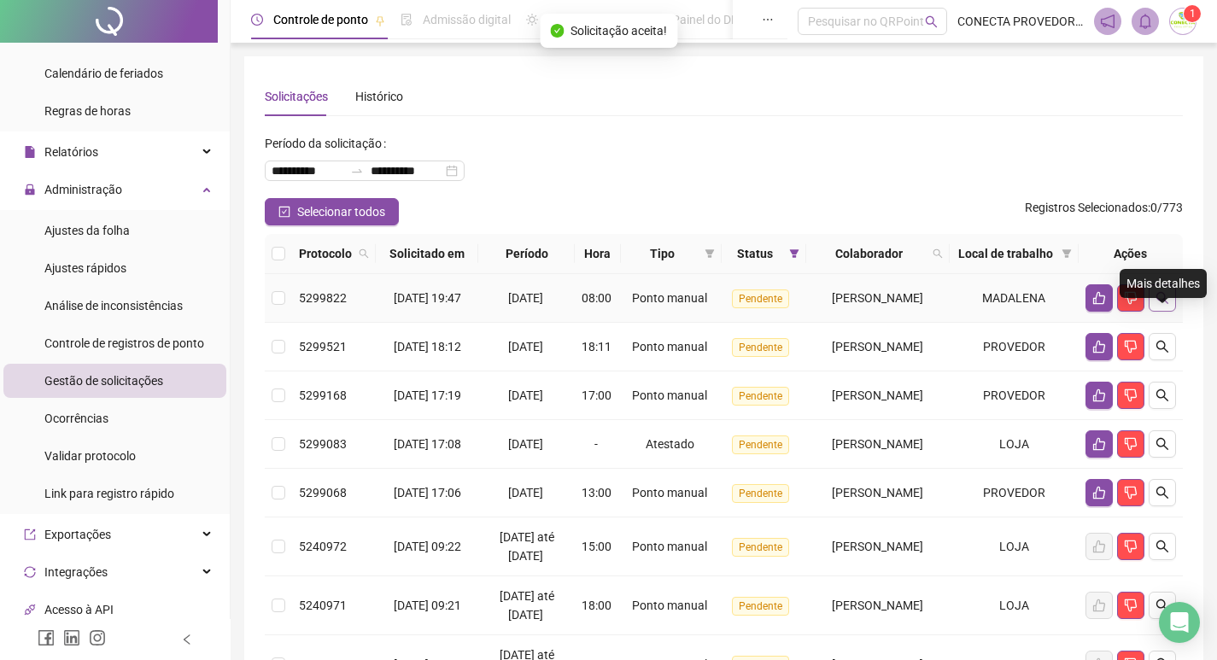
click at [1157, 304] on icon "search" at bounding box center [1163, 298] width 12 height 12
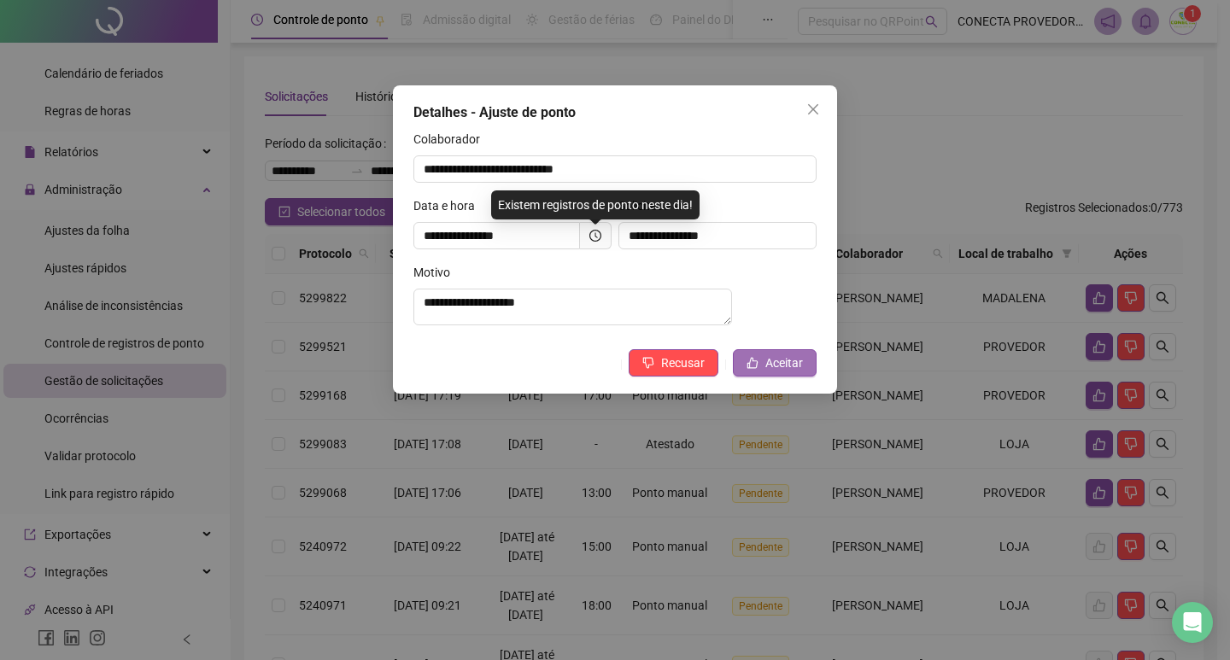
click at [767, 372] on span "Aceitar" at bounding box center [784, 363] width 38 height 19
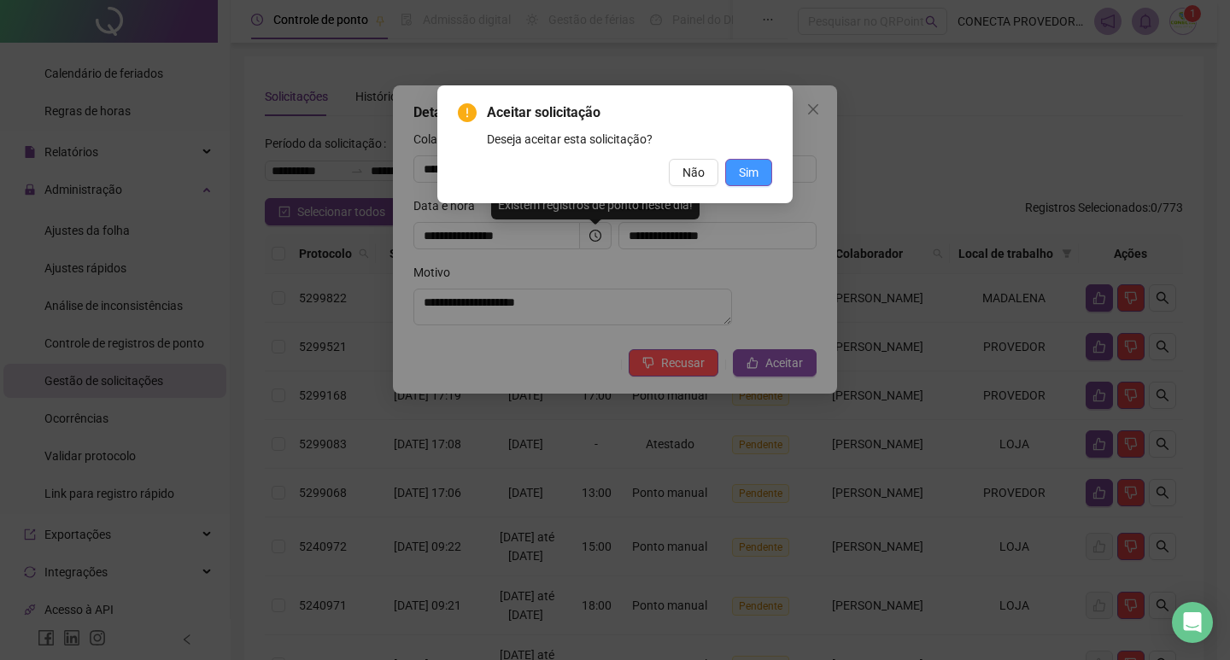
click at [754, 173] on span "Sim" at bounding box center [749, 172] width 20 height 19
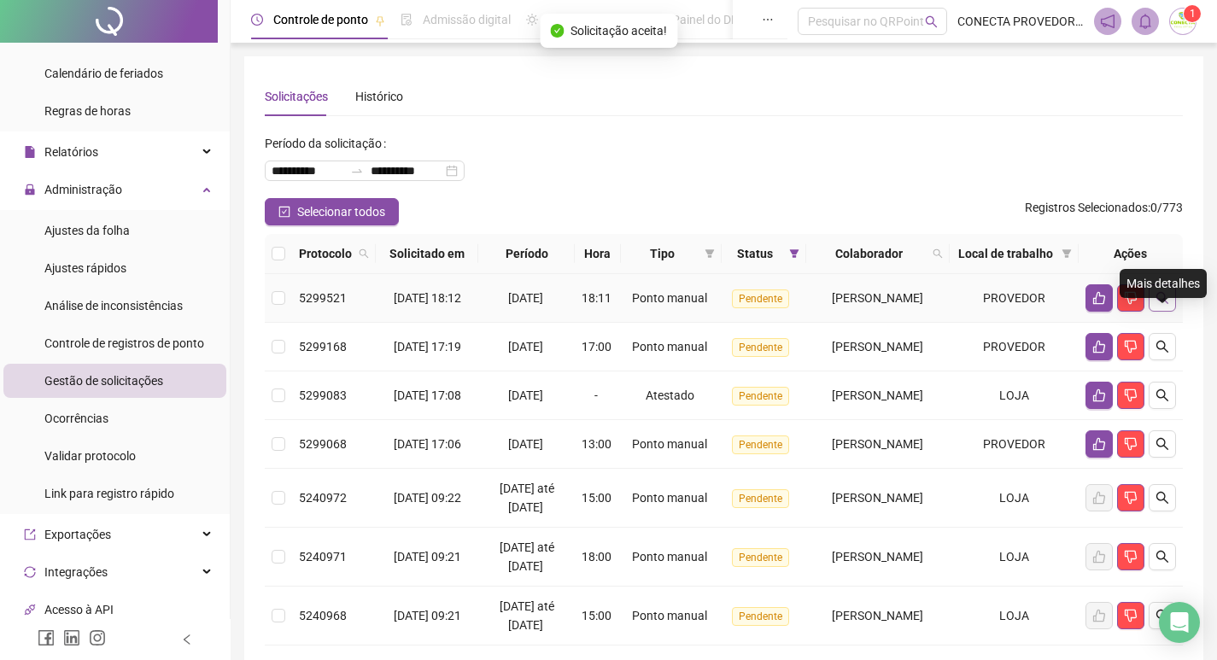
click at [1158, 305] on icon "search" at bounding box center [1163, 298] width 14 height 14
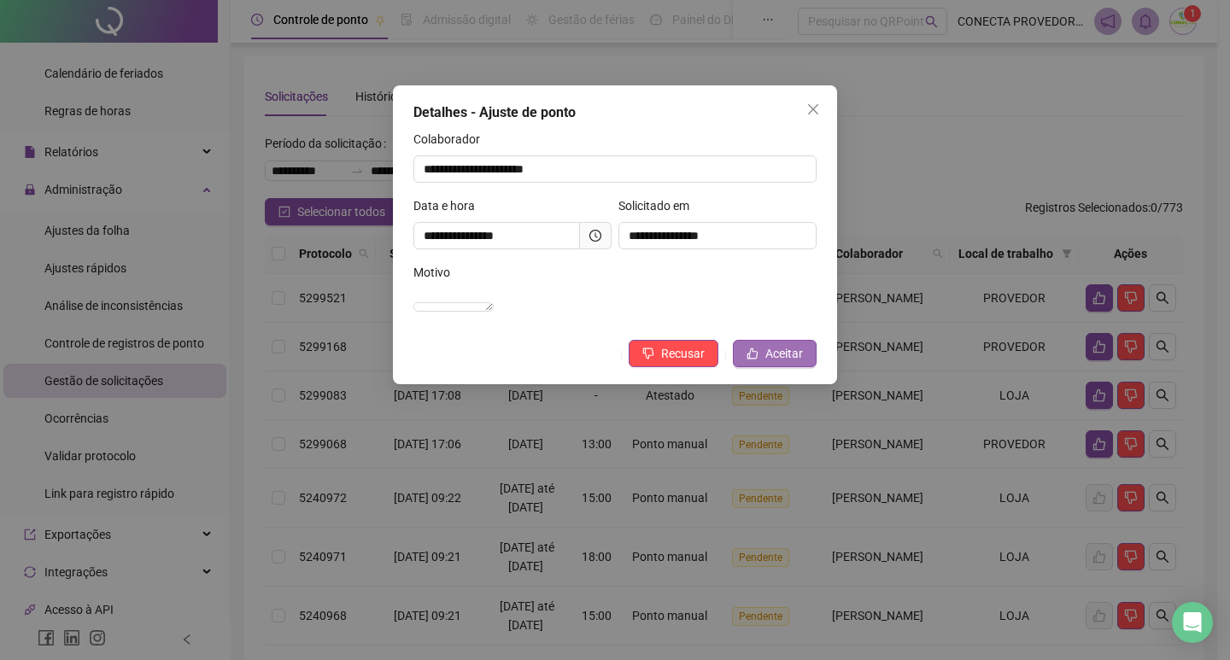
click at [750, 360] on icon "like" at bounding box center [753, 354] width 12 height 12
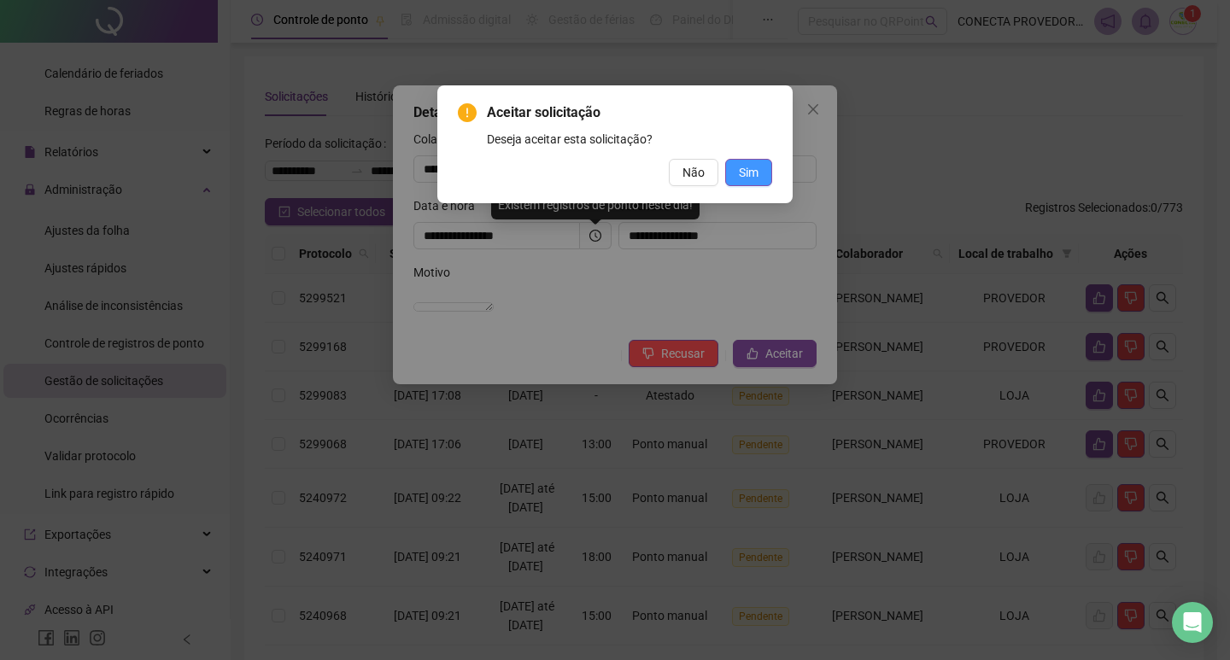
click at [742, 164] on span "Sim" at bounding box center [749, 172] width 20 height 19
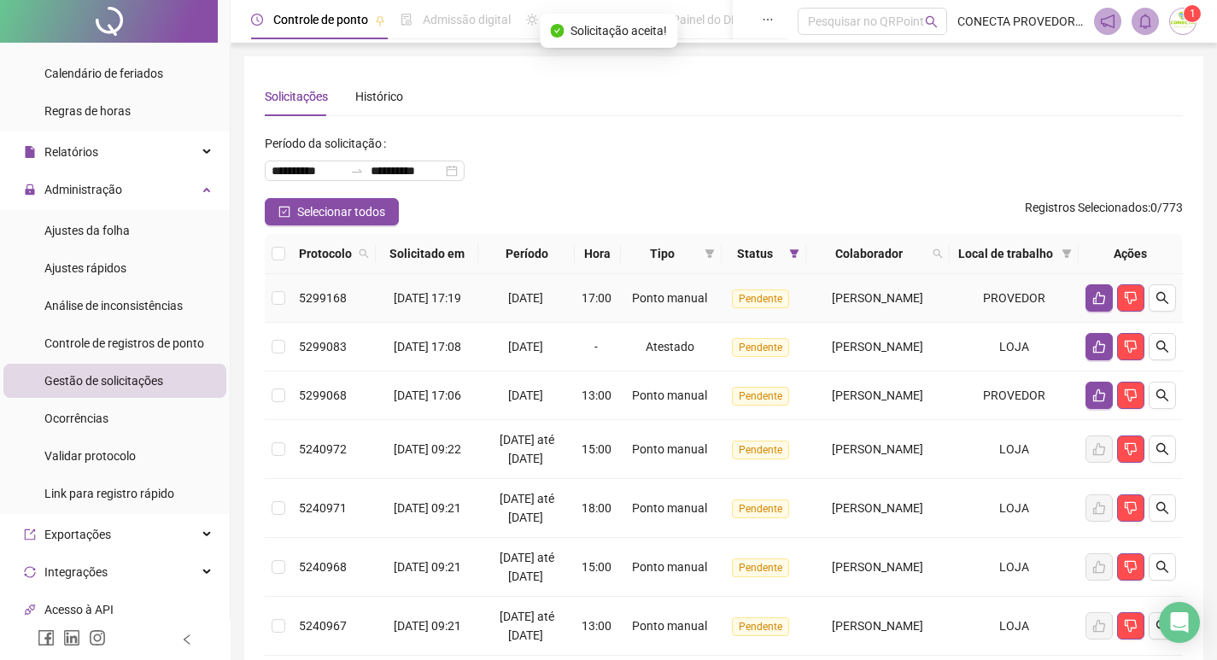
click at [1161, 305] on icon "search" at bounding box center [1163, 298] width 14 height 14
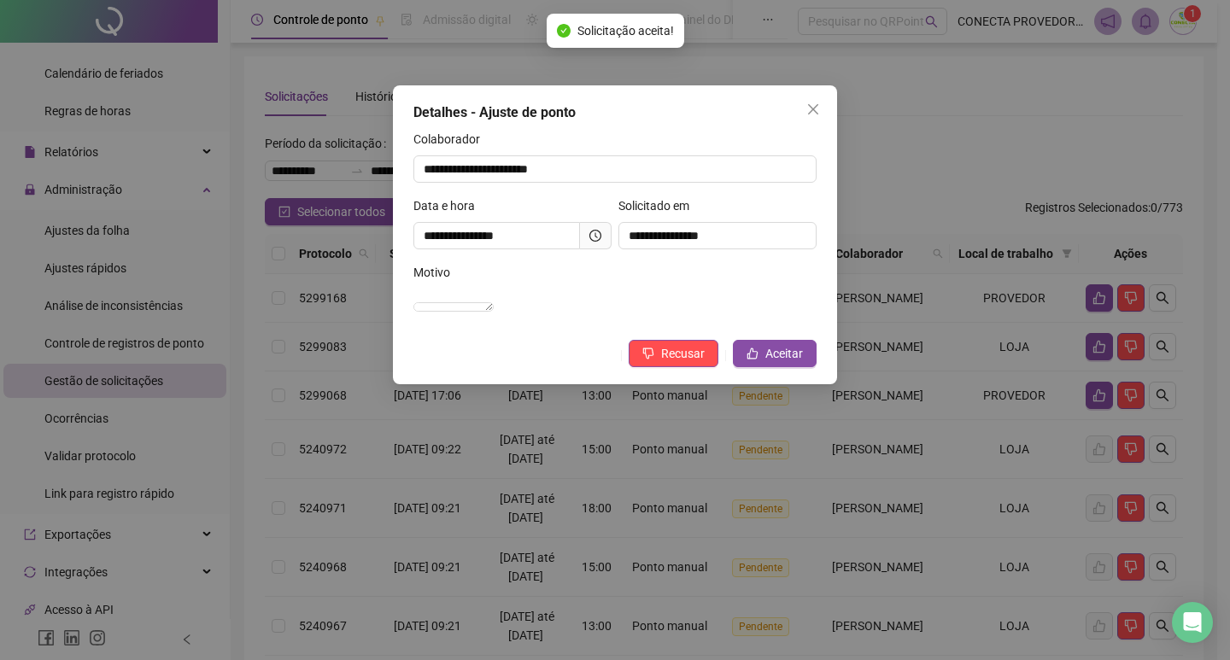
click at [771, 358] on div "**********" at bounding box center [615, 234] width 444 height 299
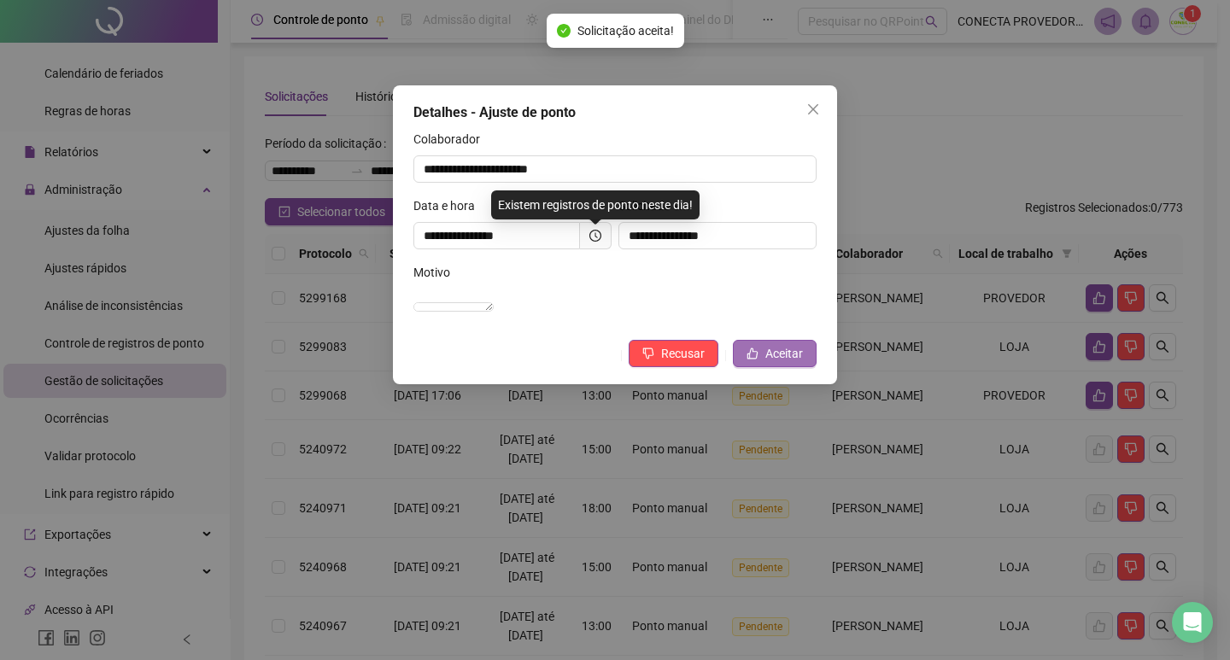
click at [771, 363] on span "Aceitar" at bounding box center [784, 353] width 38 height 19
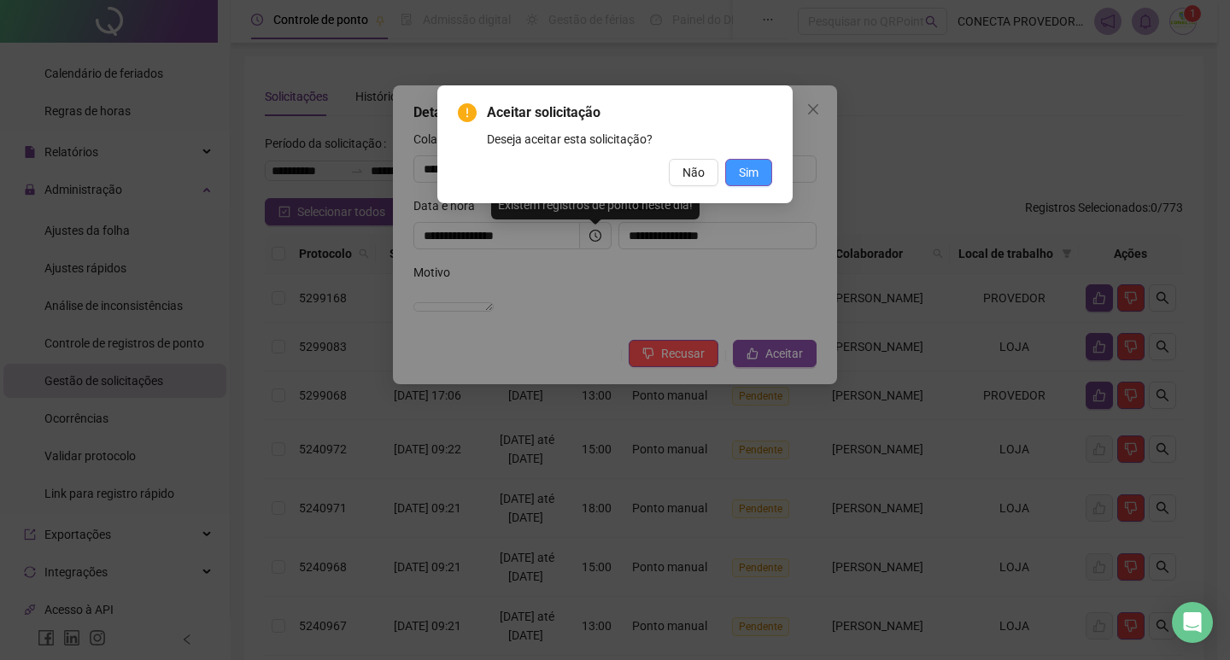
click at [750, 164] on span "Sim" at bounding box center [749, 172] width 20 height 19
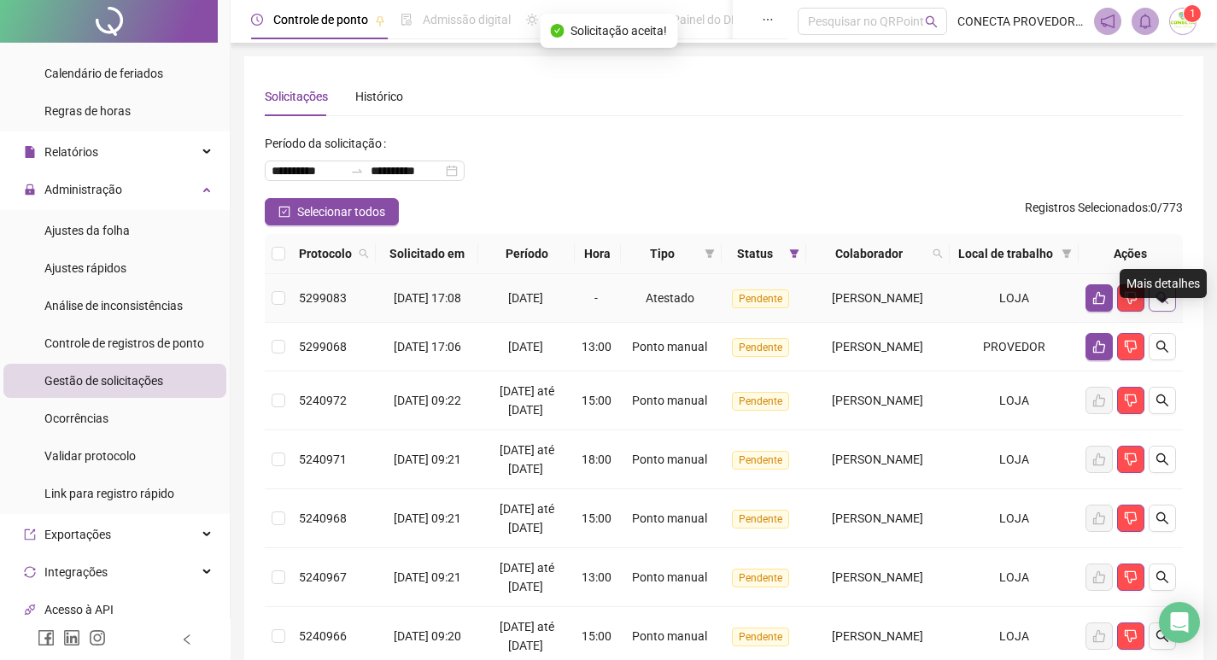
click at [1170, 312] on button "button" at bounding box center [1162, 297] width 27 height 27
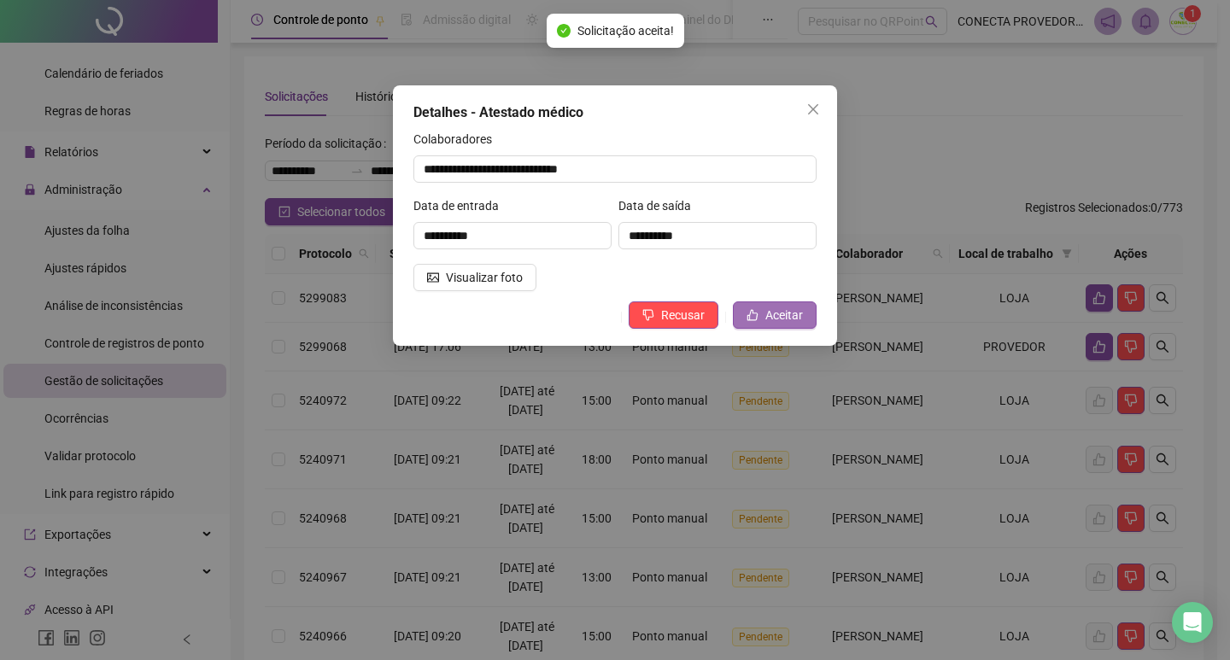
click at [771, 314] on span "Aceitar" at bounding box center [784, 315] width 38 height 19
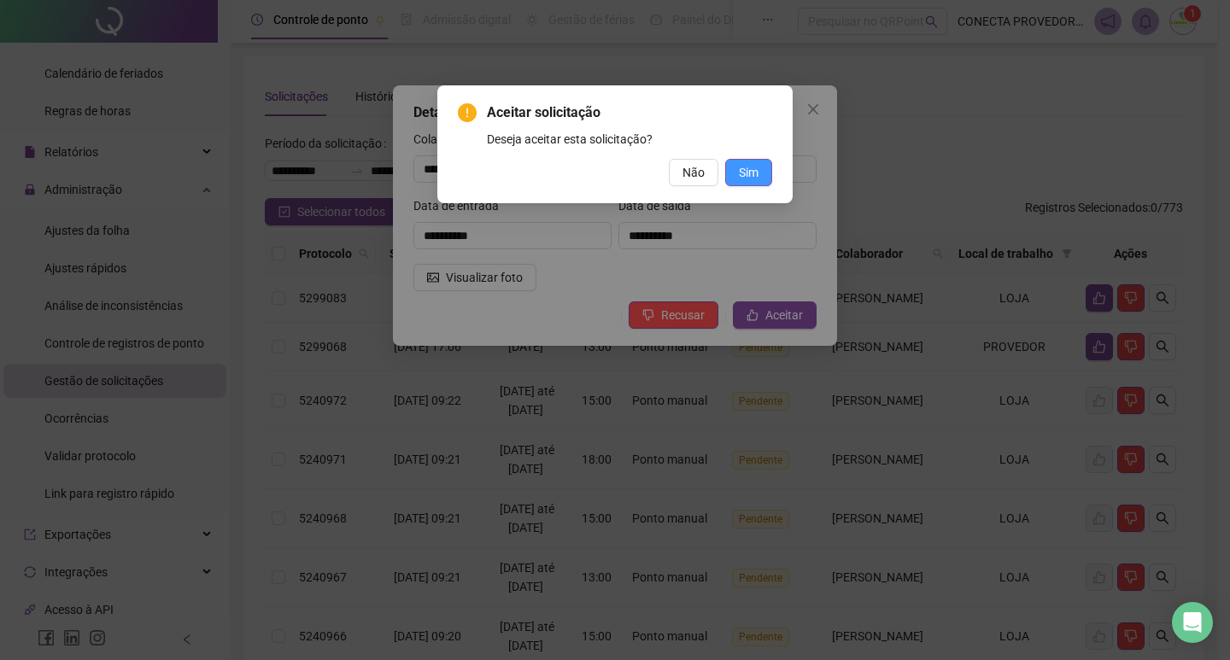
click at [765, 179] on button "Sim" at bounding box center [748, 172] width 47 height 27
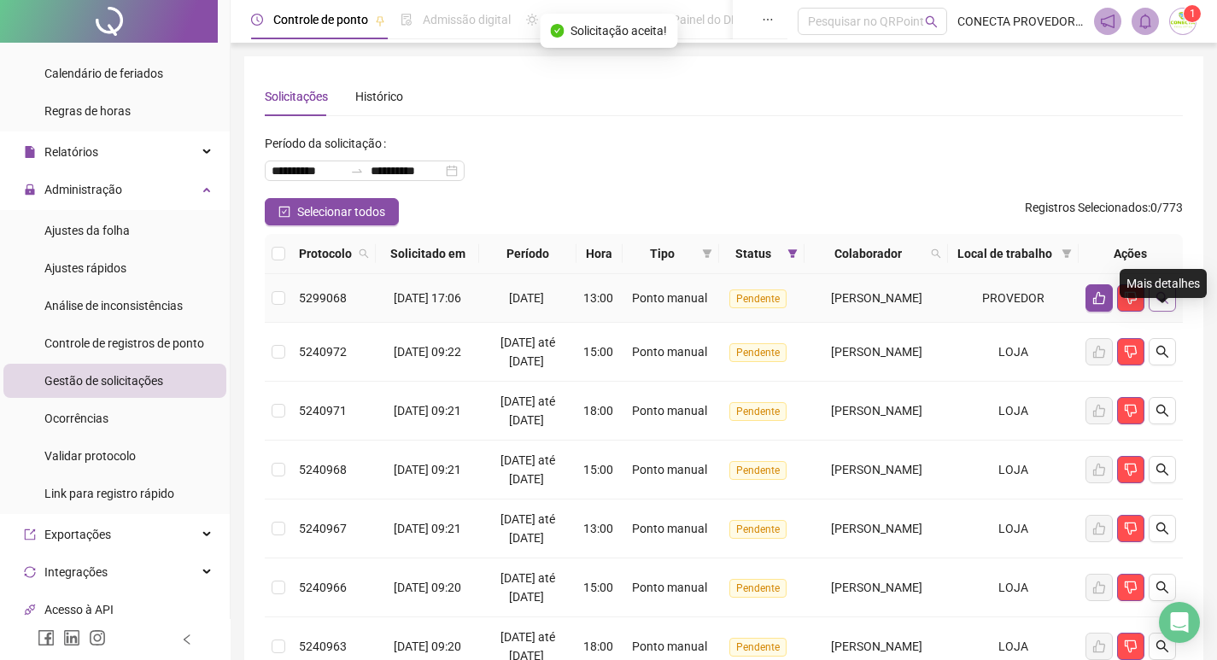
click at [1170, 312] on button "button" at bounding box center [1162, 297] width 27 height 27
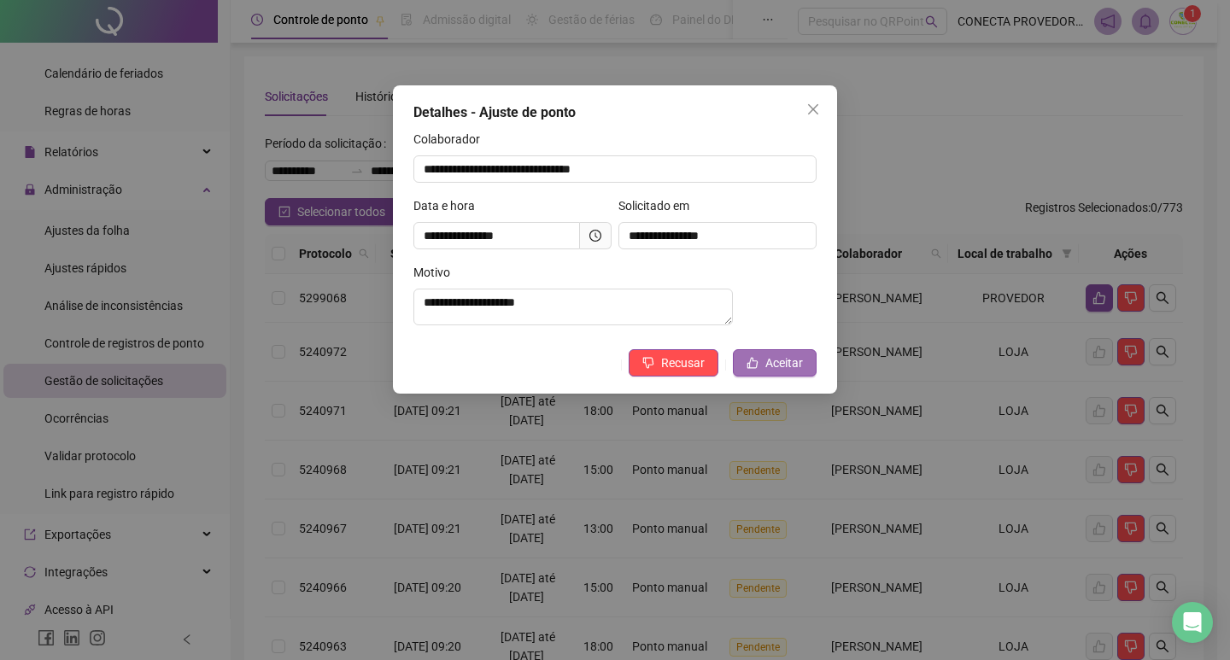
click at [790, 366] on span "Aceitar" at bounding box center [784, 363] width 38 height 19
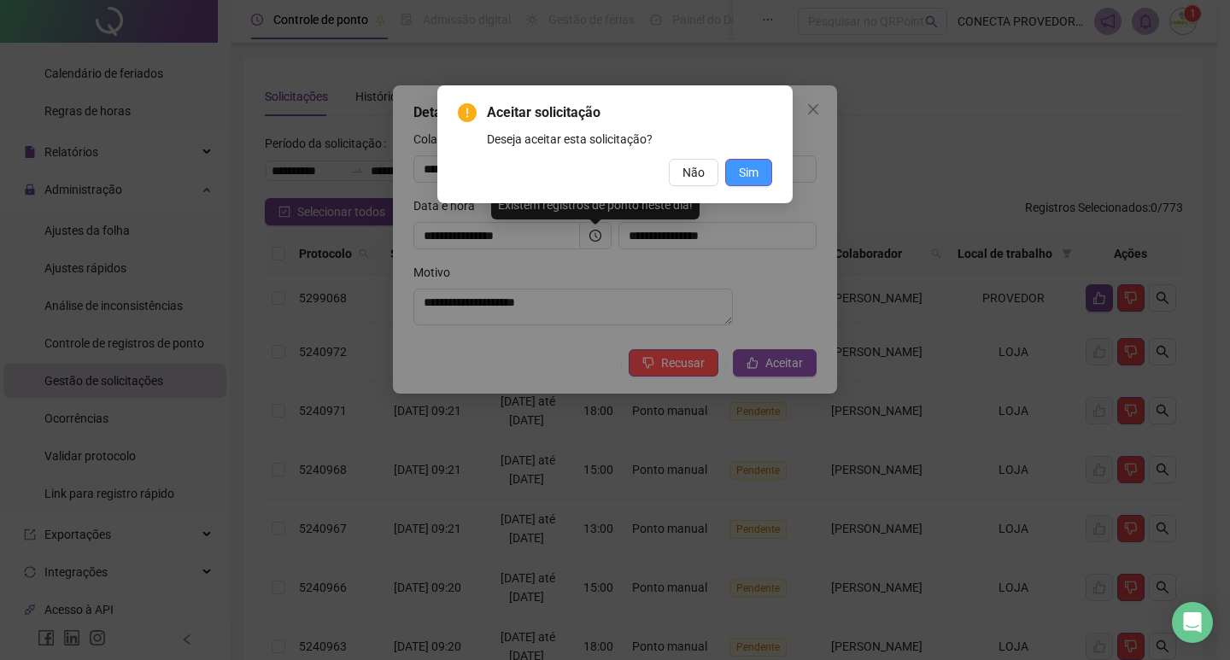
click at [765, 169] on button "Sim" at bounding box center [748, 172] width 47 height 27
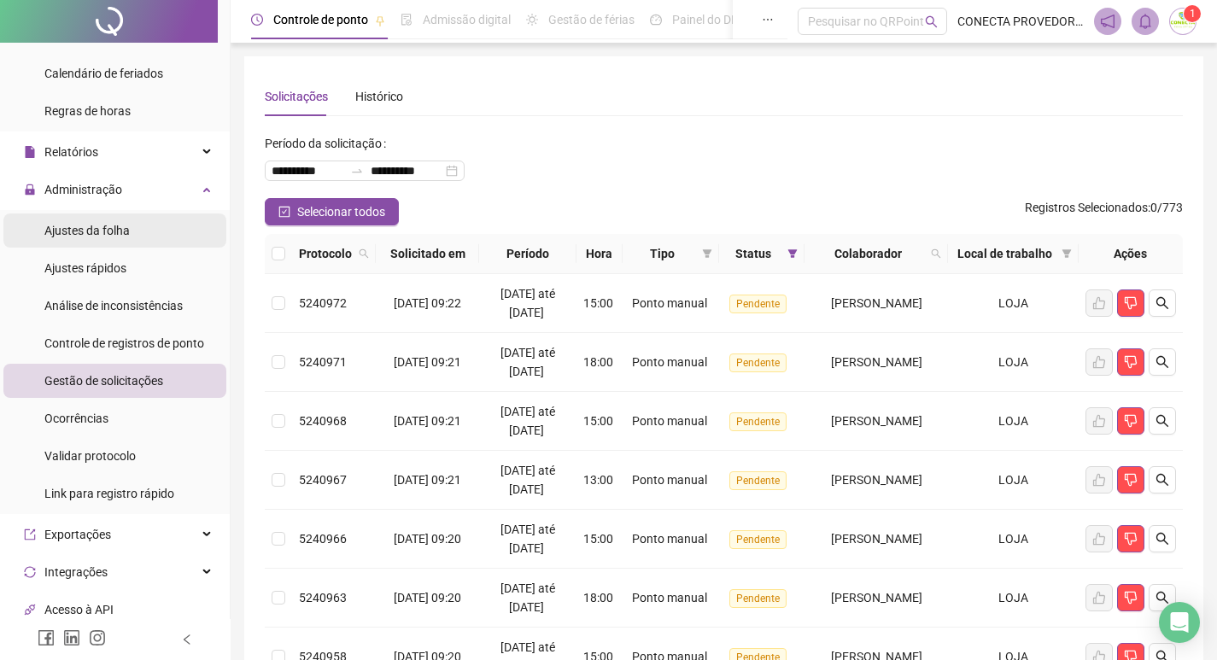
click at [107, 226] on span "Ajustes da folha" at bounding box center [86, 231] width 85 height 14
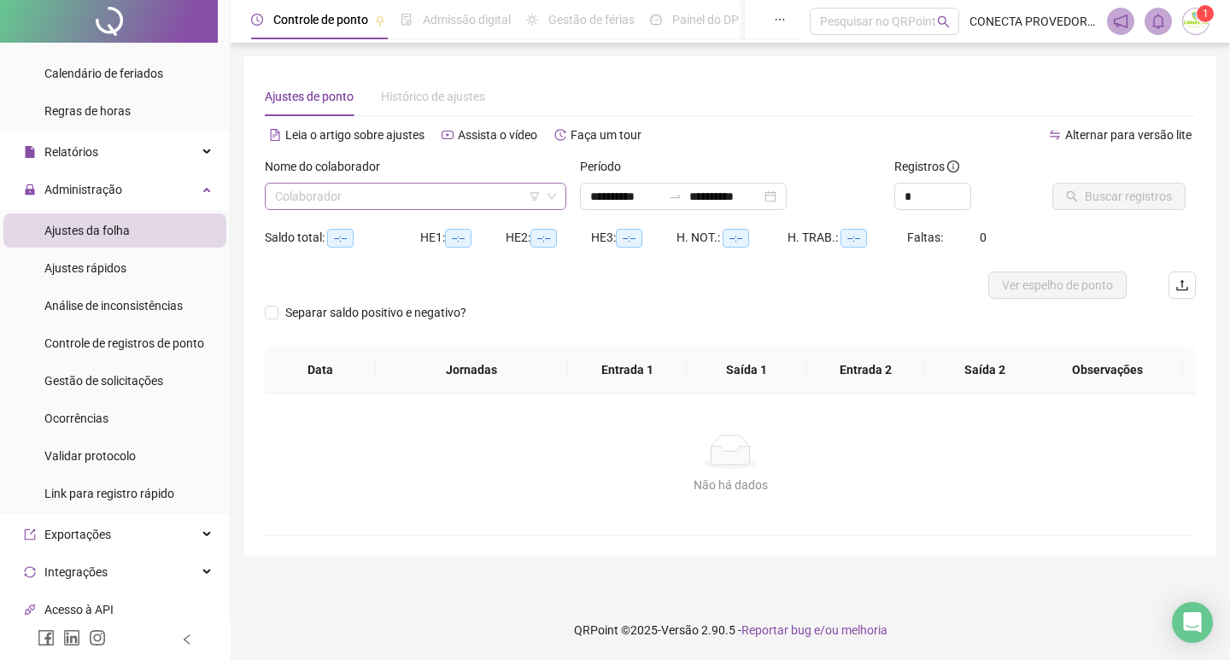
click at [413, 191] on input "search" at bounding box center [408, 197] width 266 height 26
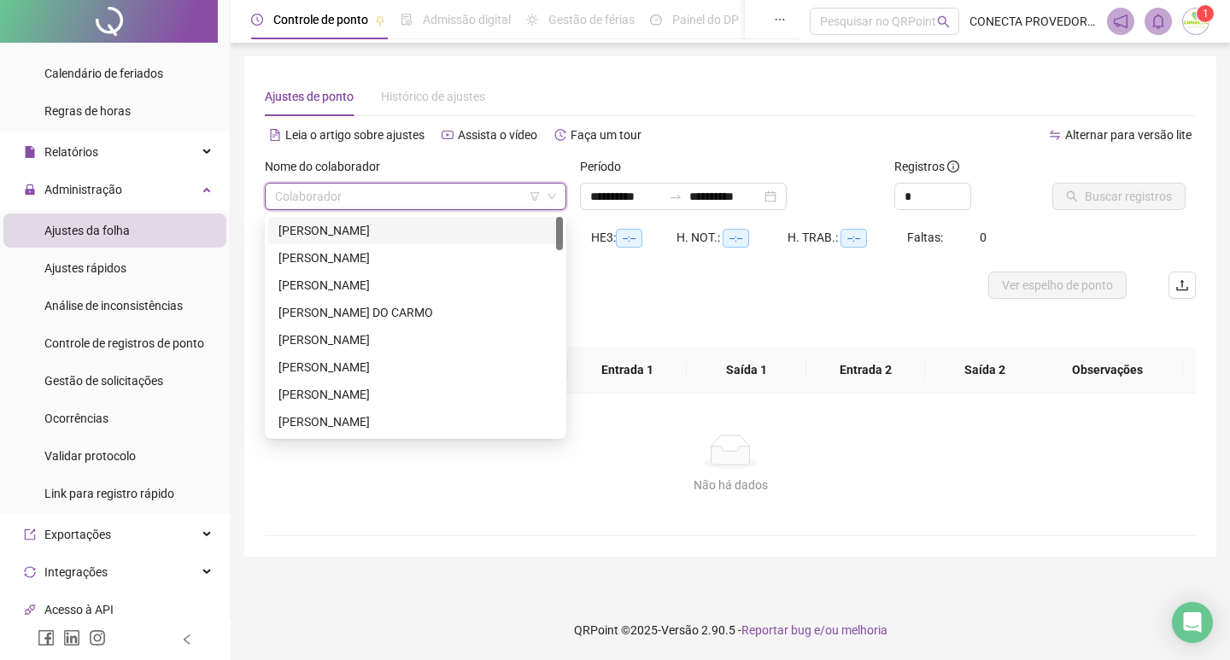
click at [376, 228] on div "[PERSON_NAME]" at bounding box center [416, 230] width 274 height 19
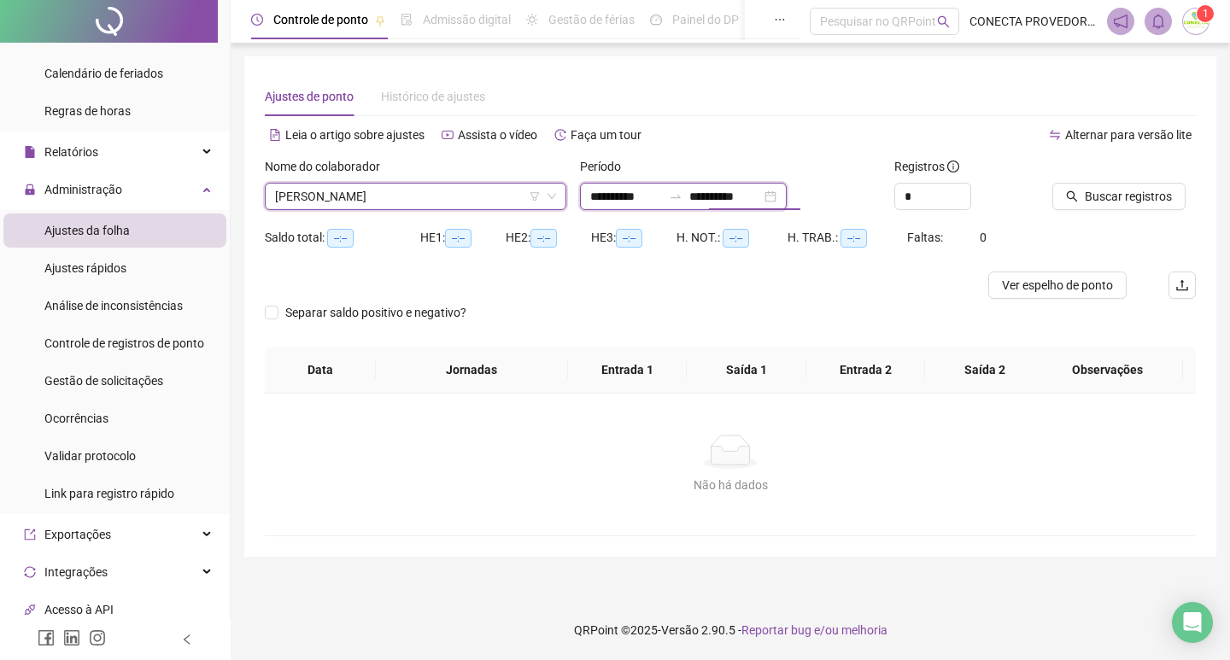
click at [761, 199] on input "**********" at bounding box center [725, 196] width 72 height 19
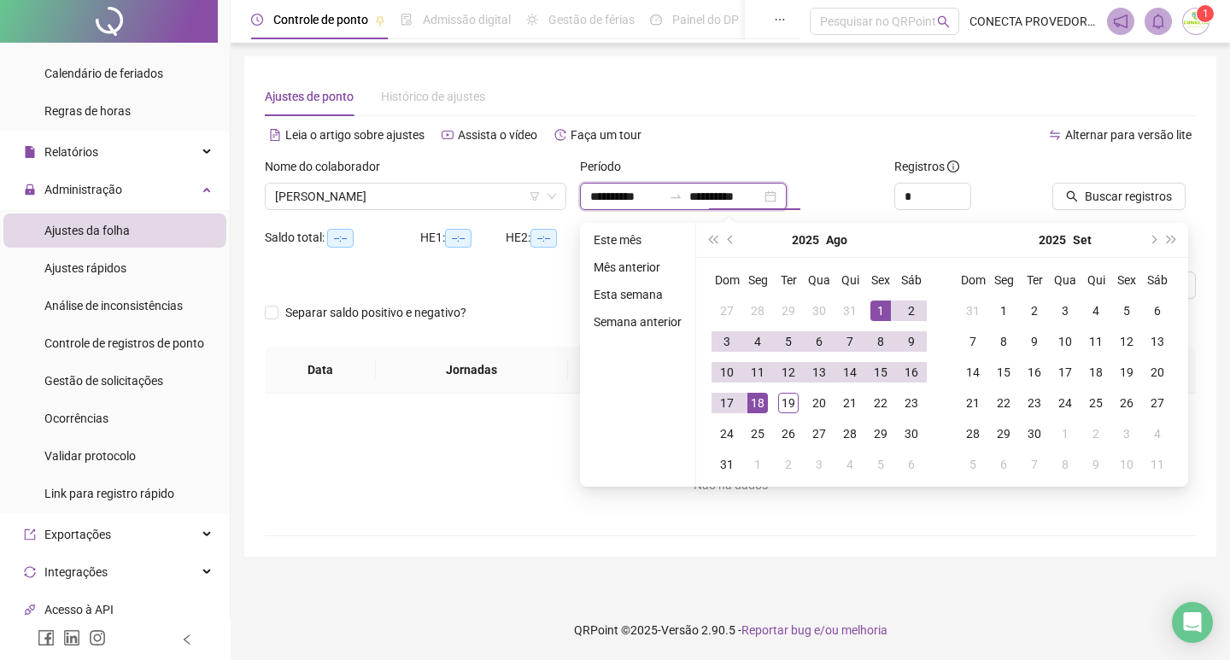
type input "**********"
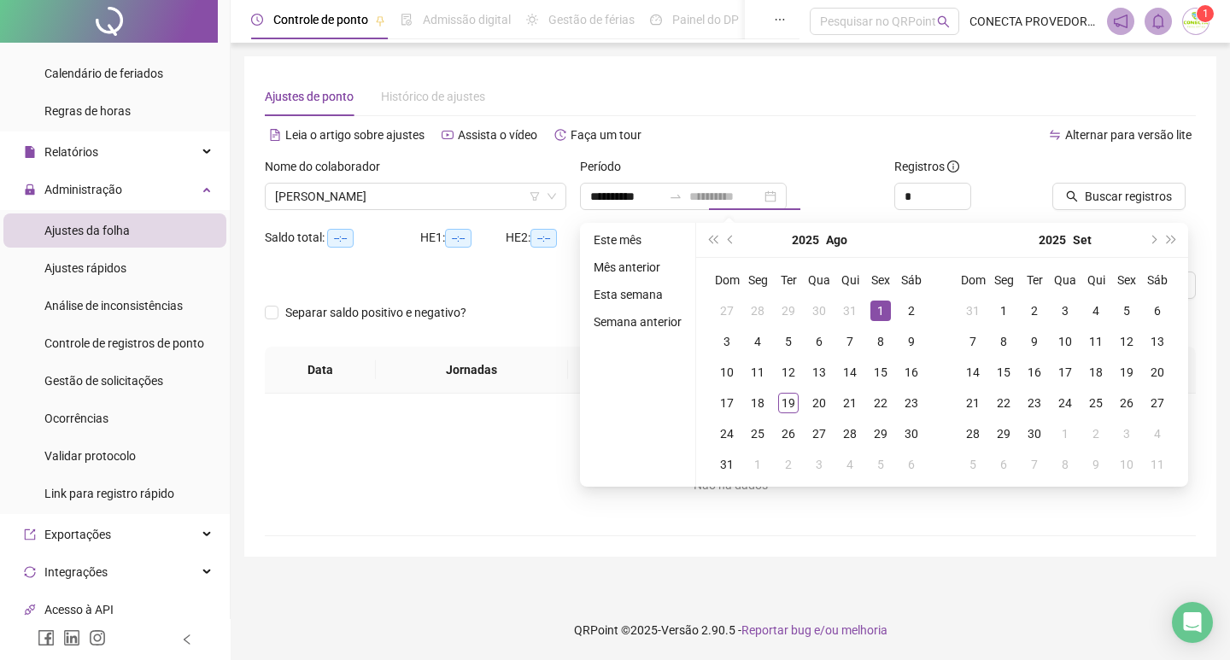
click at [884, 310] on div "1" at bounding box center [881, 311] width 21 height 21
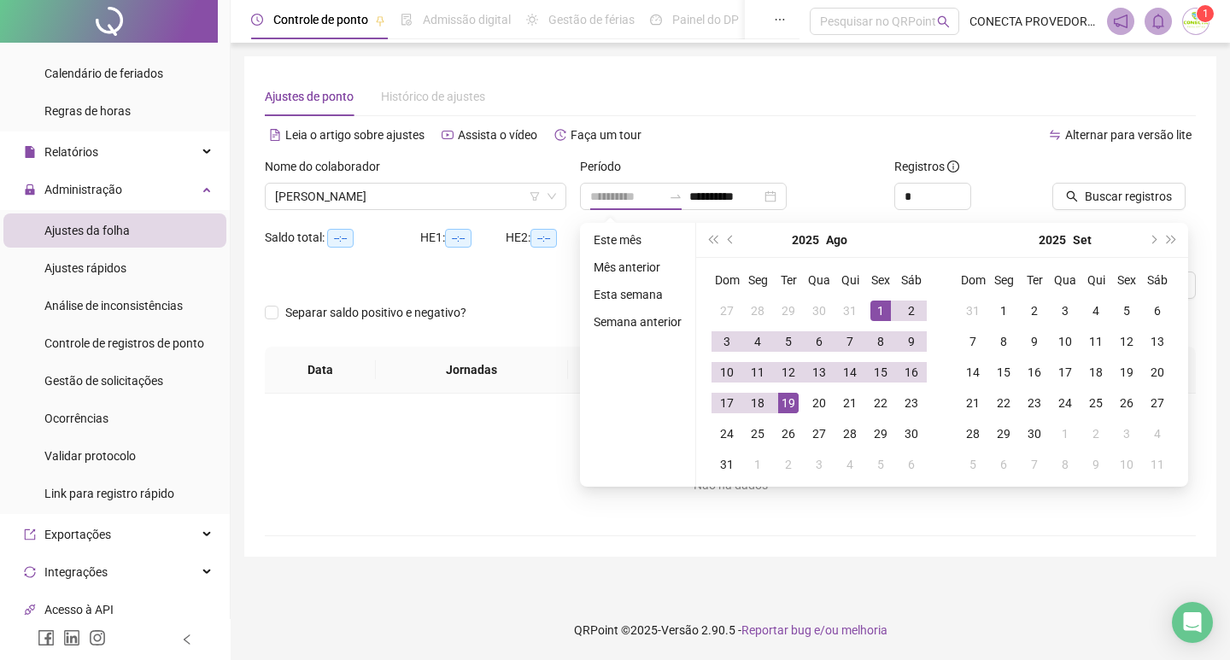
click at [790, 398] on div "19" at bounding box center [788, 403] width 21 height 21
type input "**********"
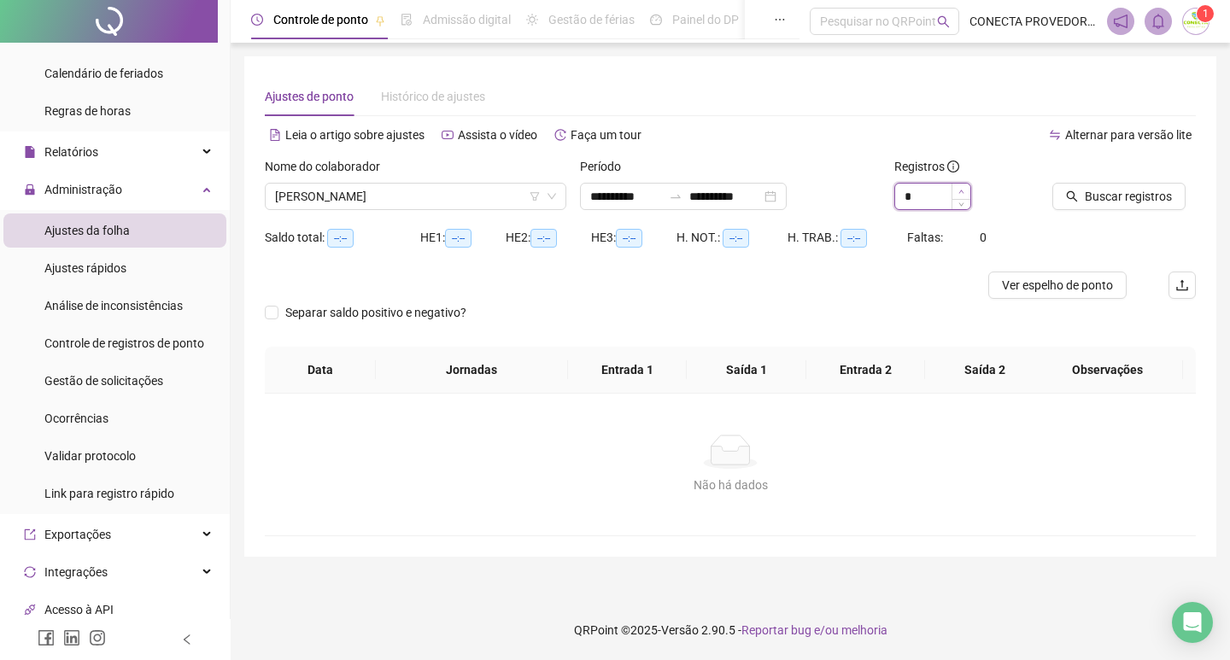
type input "*"
click at [965, 188] on span "Increase Value" at bounding box center [961, 191] width 19 height 15
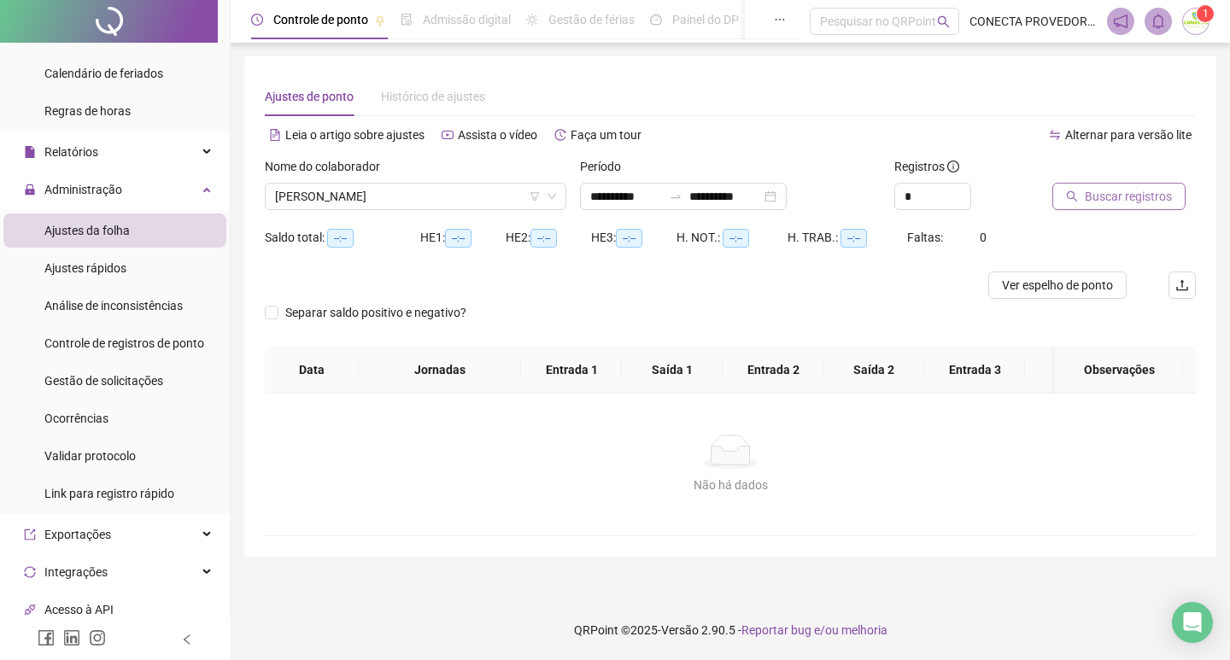
click at [1138, 192] on span "Buscar registros" at bounding box center [1128, 196] width 87 height 19
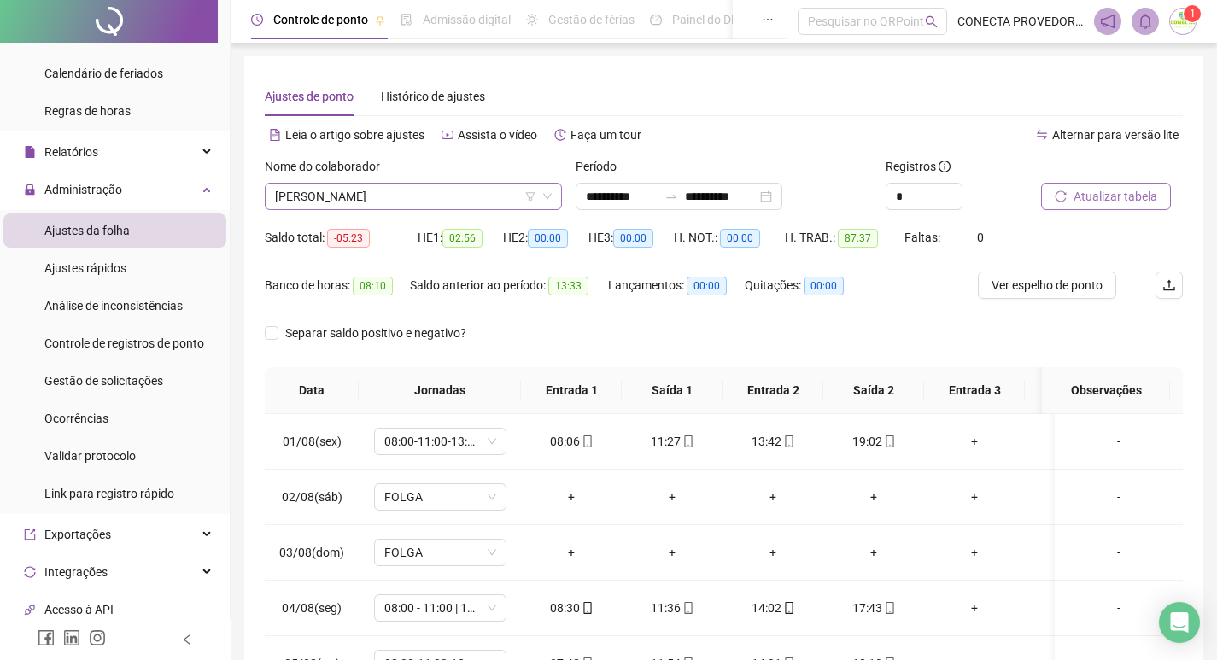
click at [501, 195] on span "[PERSON_NAME]" at bounding box center [413, 197] width 277 height 26
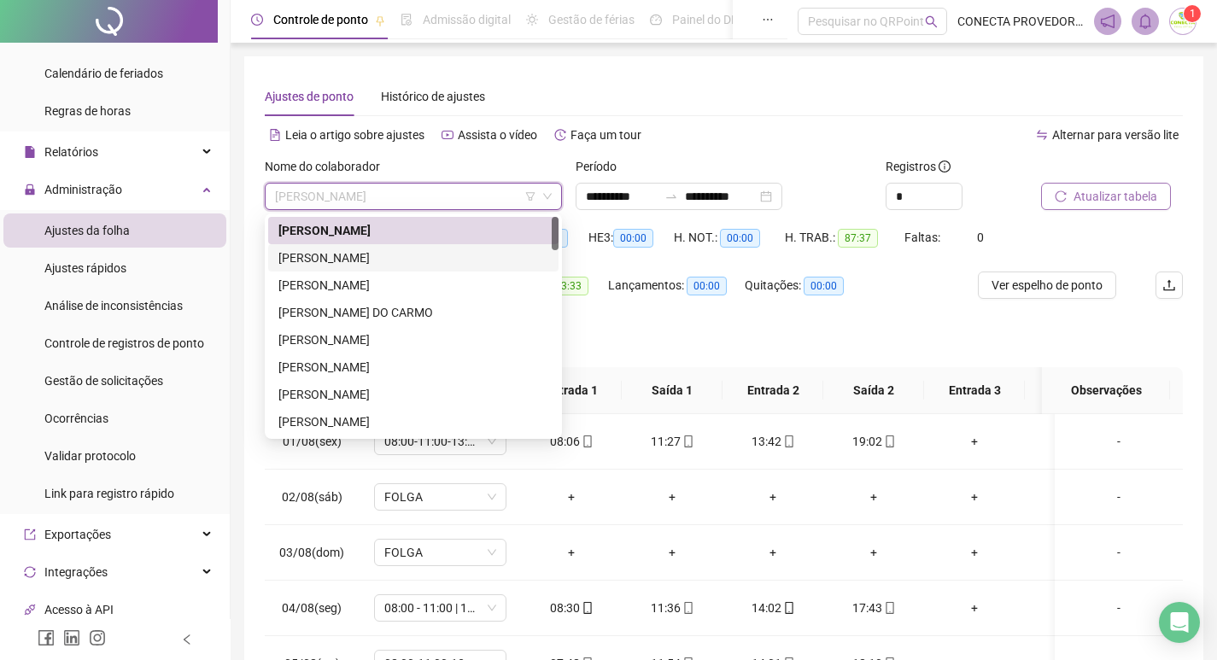
click at [332, 252] on div "[PERSON_NAME]" at bounding box center [414, 258] width 270 height 19
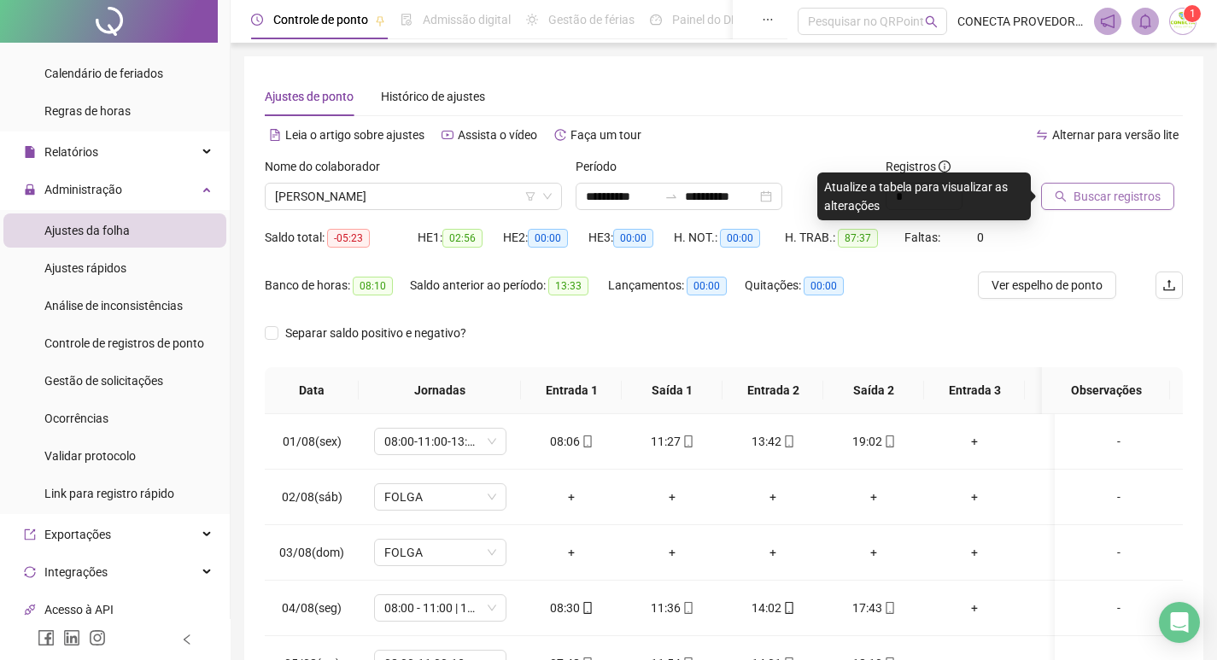
click at [1081, 202] on span "Buscar registros" at bounding box center [1117, 196] width 87 height 19
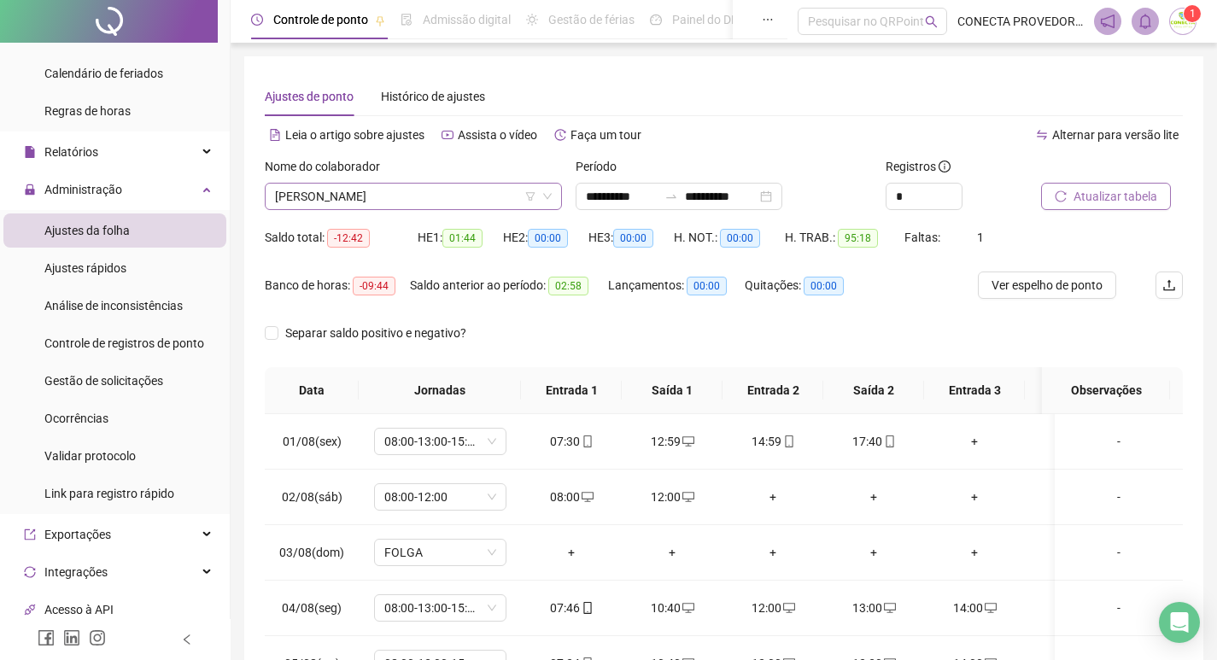
click at [515, 197] on span "[PERSON_NAME]" at bounding box center [413, 197] width 277 height 26
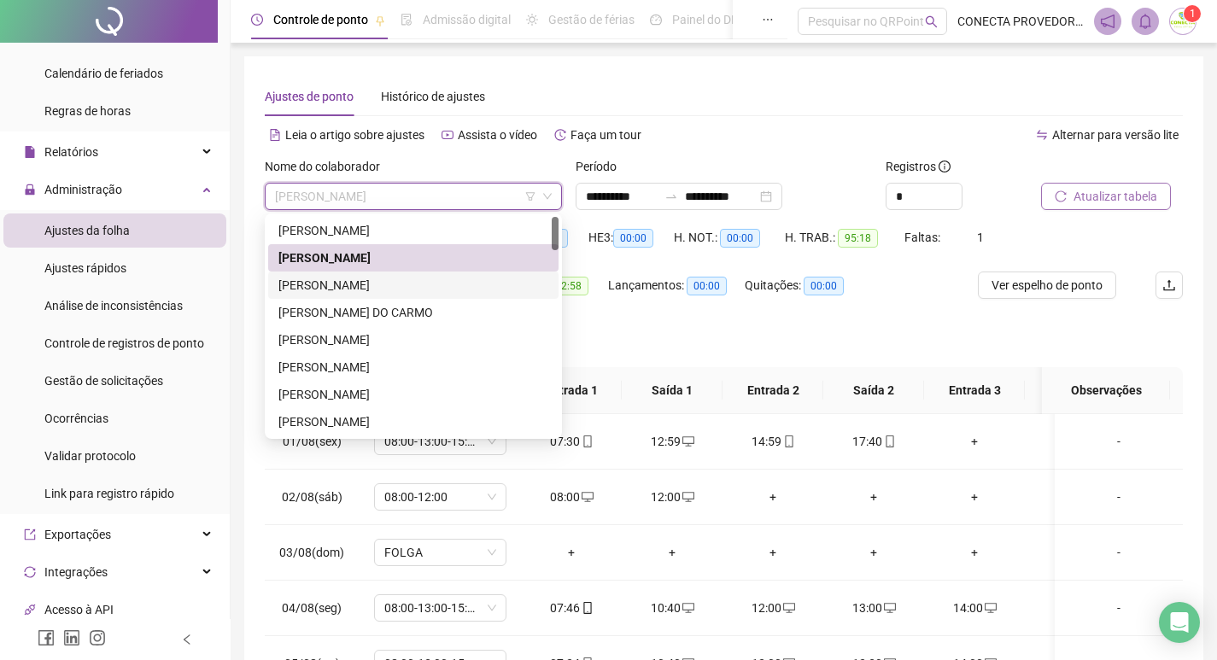
click at [320, 281] on div "[PERSON_NAME]" at bounding box center [414, 285] width 270 height 19
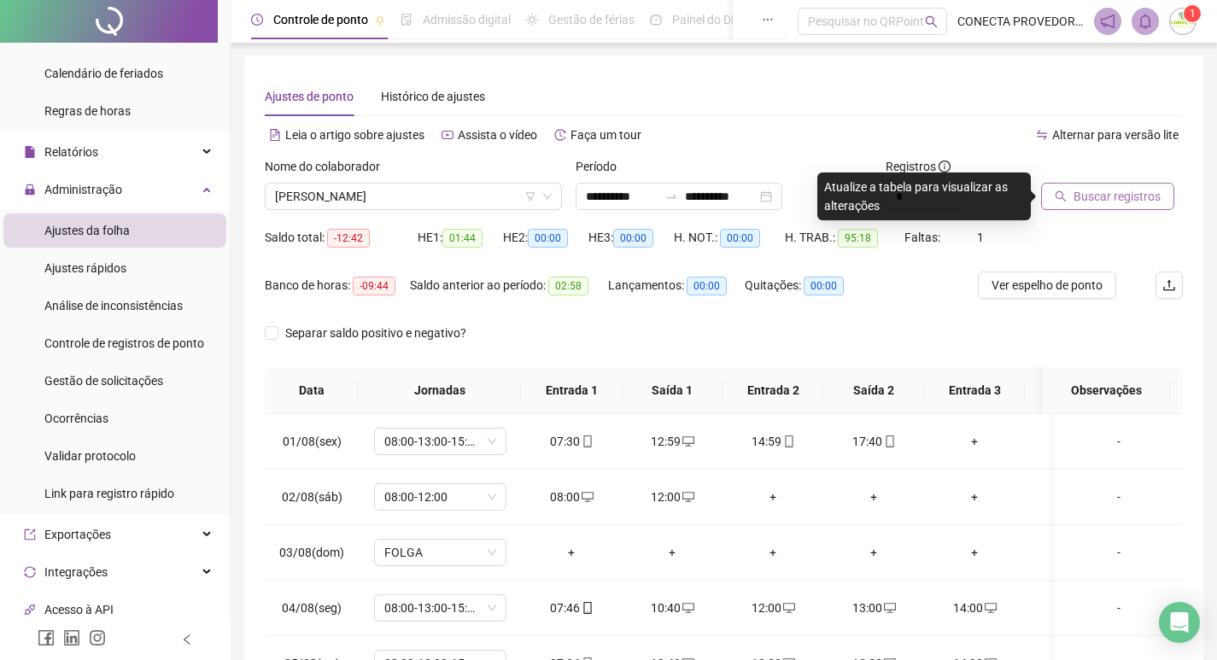
click at [1064, 195] on icon "search" at bounding box center [1061, 197] width 12 height 12
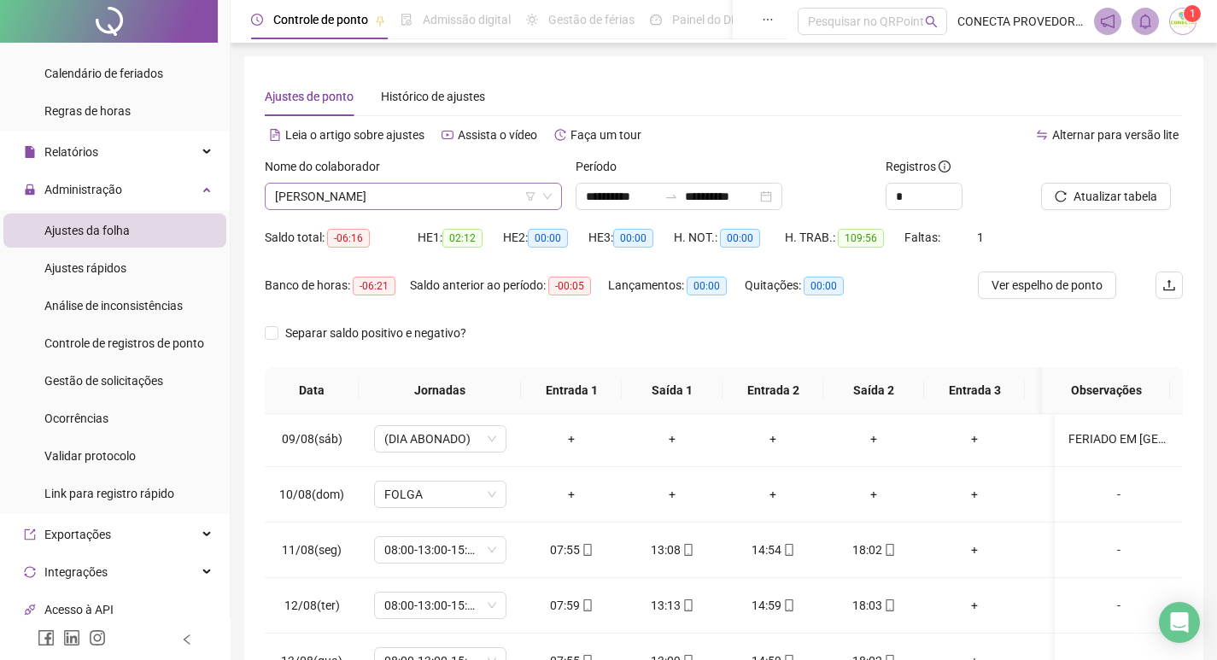
click at [418, 199] on span "[PERSON_NAME]" at bounding box center [413, 197] width 277 height 26
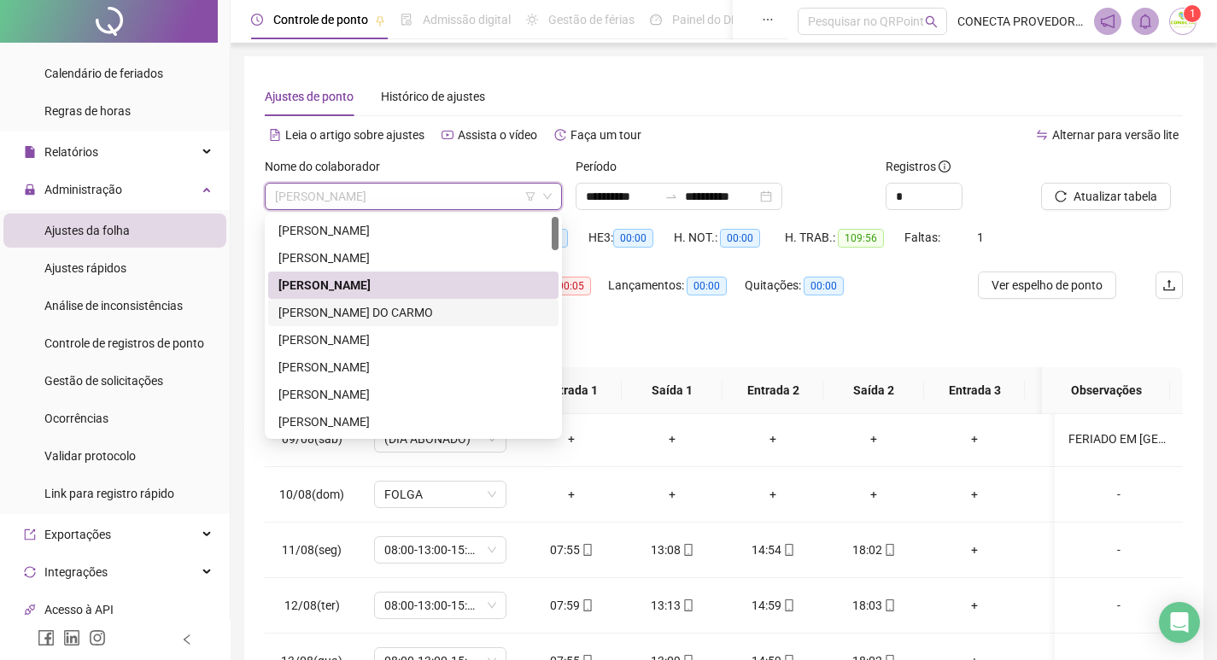
click at [349, 312] on div "[PERSON_NAME] DO CARMO" at bounding box center [414, 312] width 270 height 19
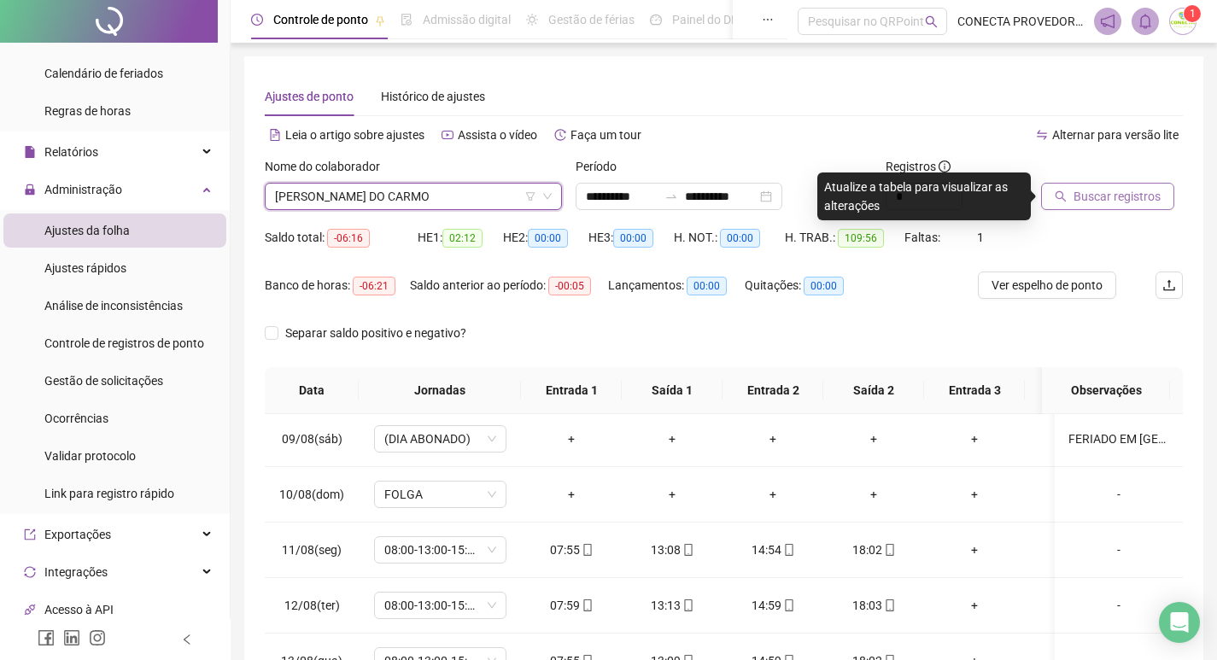
click at [1072, 201] on button "Buscar registros" at bounding box center [1107, 196] width 133 height 27
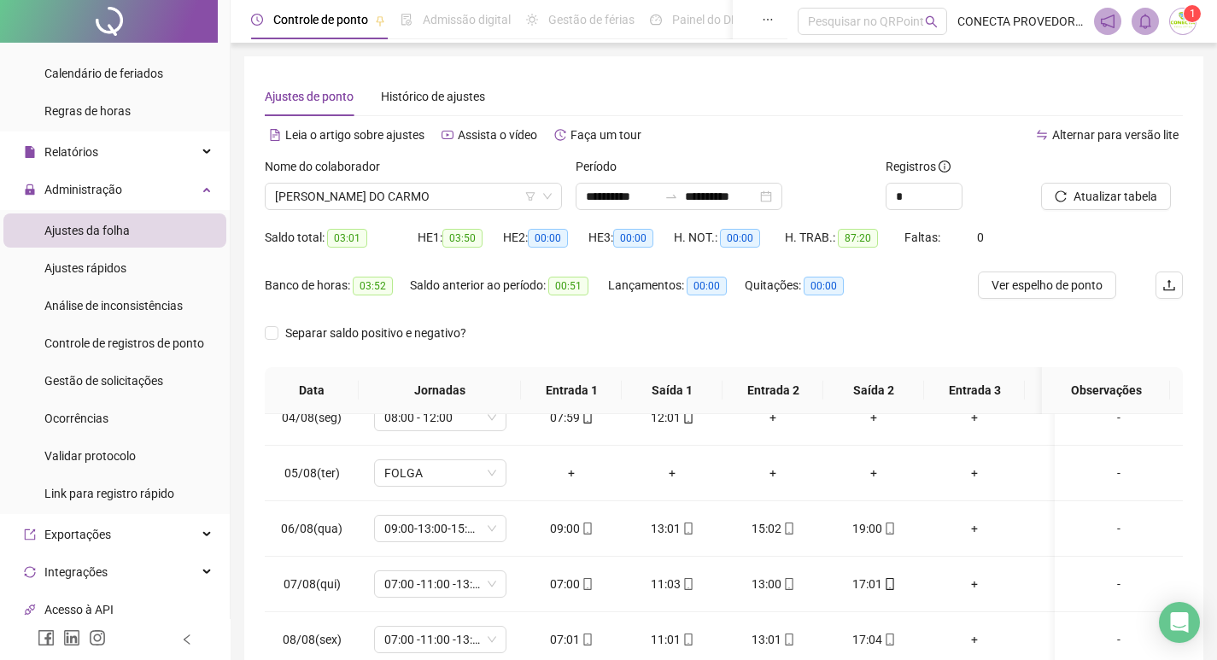
click at [496, 212] on div "Nome do colaborador [PERSON_NAME]" at bounding box center [413, 190] width 311 height 67
click at [482, 201] on span "[PERSON_NAME] DO CARMO" at bounding box center [413, 197] width 277 height 26
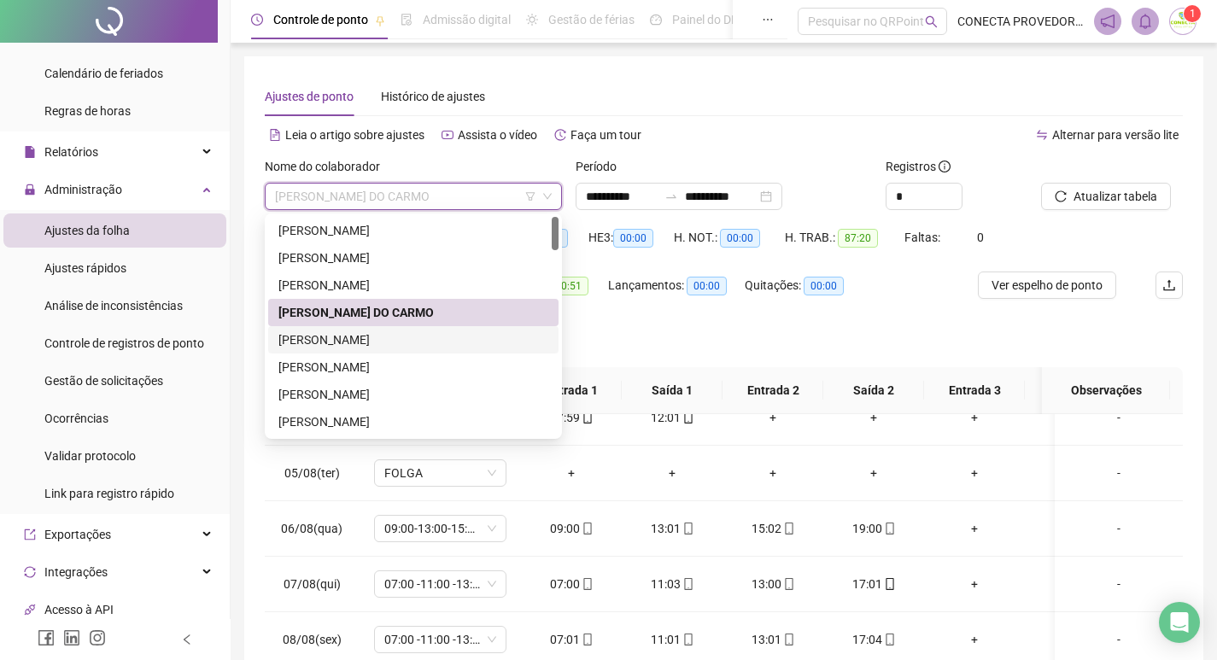
click at [342, 337] on div "[PERSON_NAME]" at bounding box center [414, 340] width 270 height 19
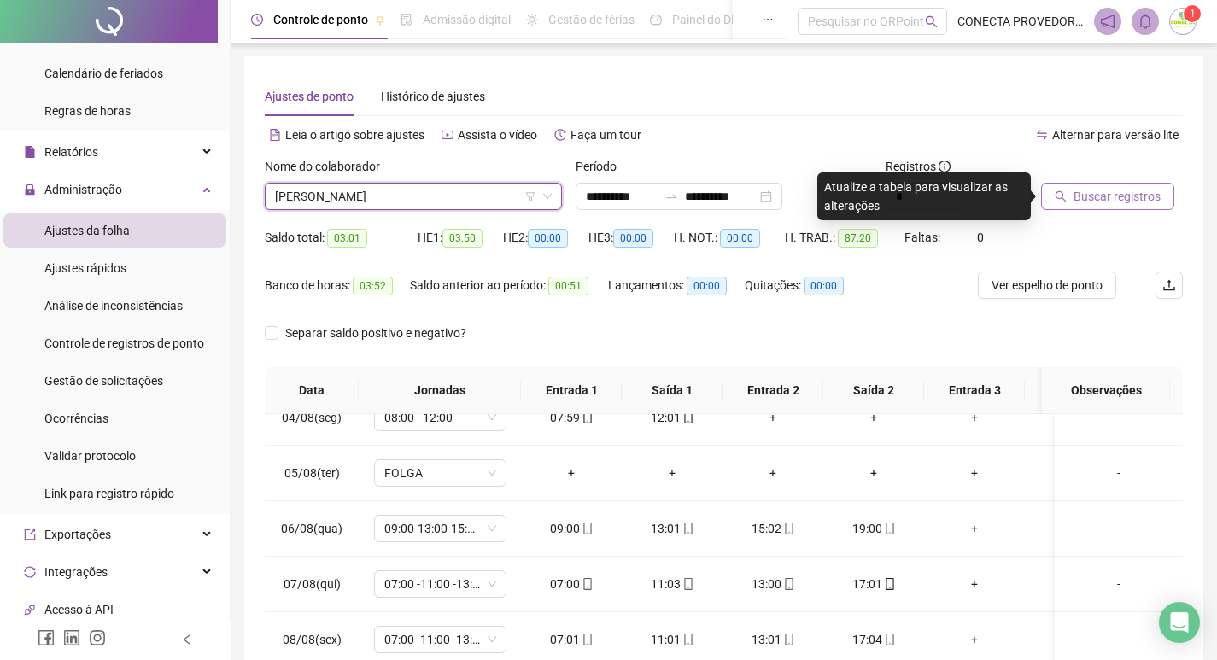
click at [1085, 192] on span "Buscar registros" at bounding box center [1117, 196] width 87 height 19
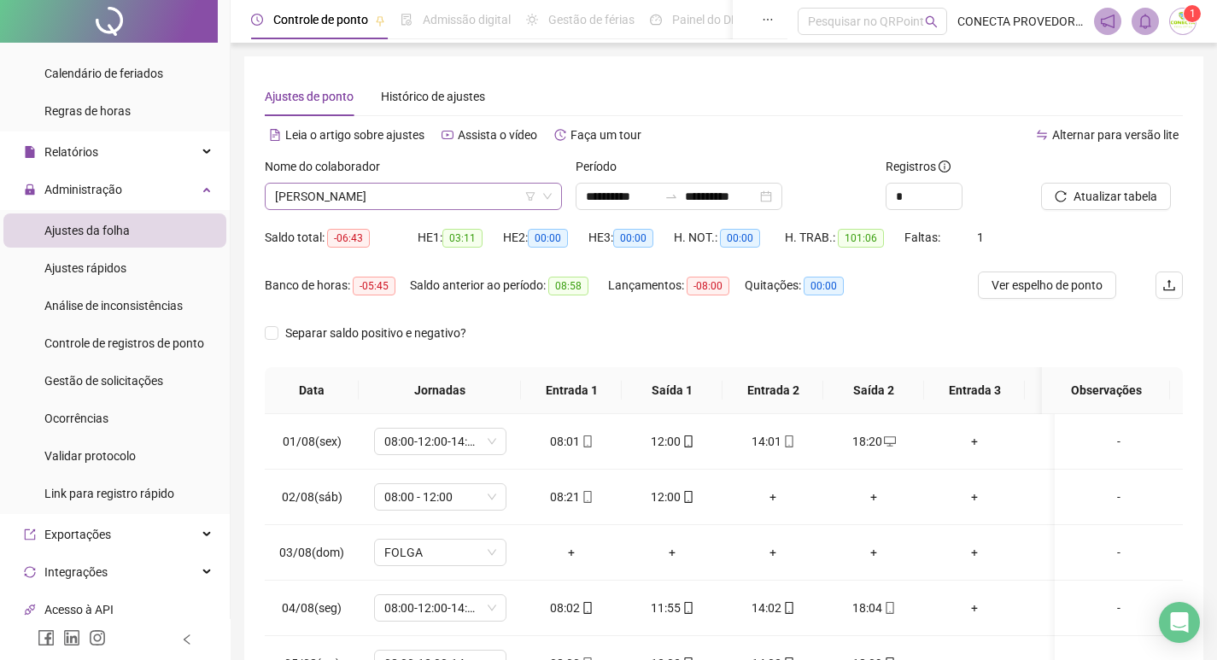
click at [471, 203] on span "[PERSON_NAME]" at bounding box center [413, 197] width 277 height 26
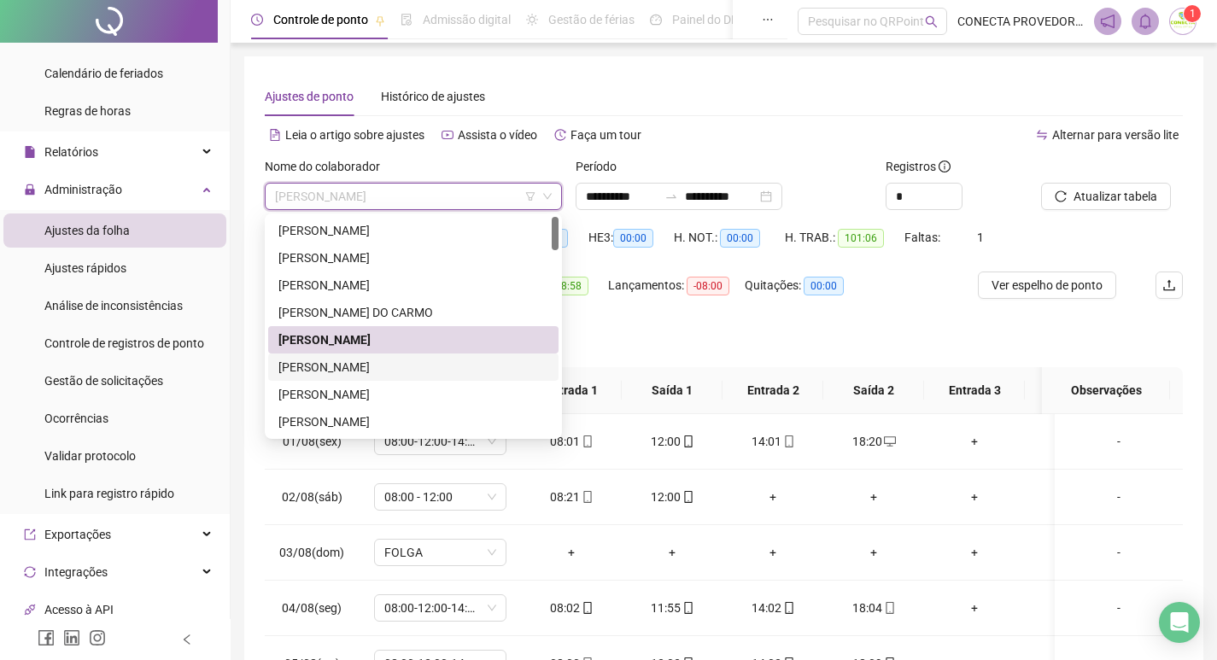
click at [324, 359] on div "[PERSON_NAME]" at bounding box center [414, 367] width 270 height 19
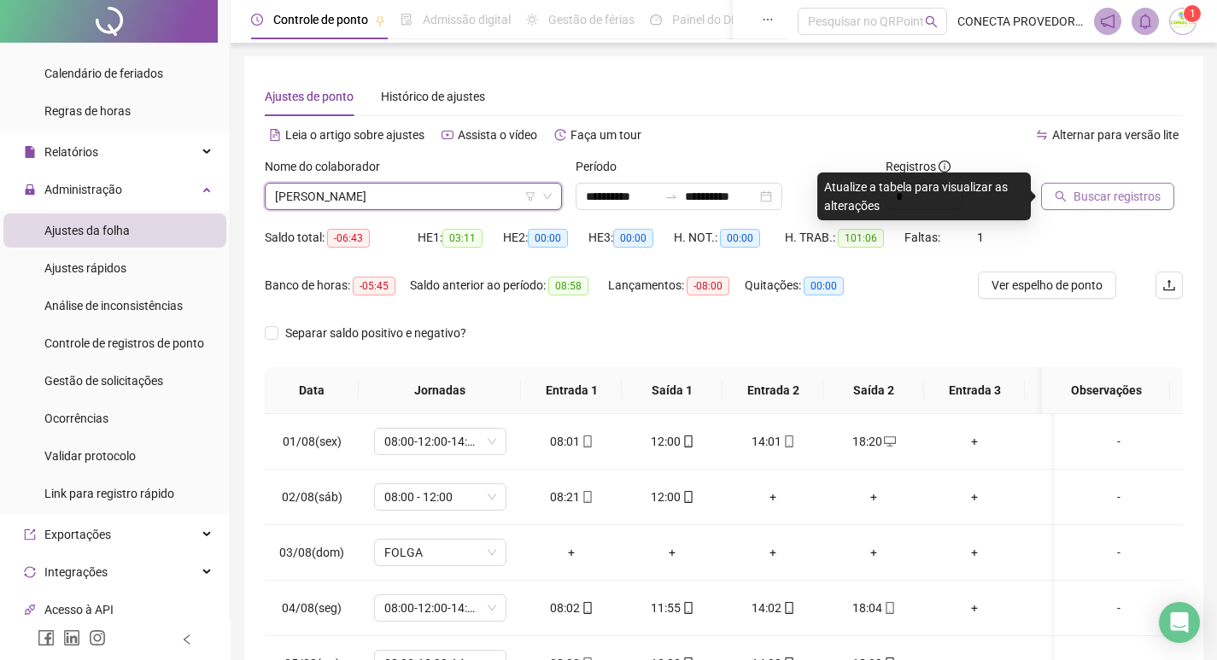
click at [1099, 194] on span "Buscar registros" at bounding box center [1117, 196] width 87 height 19
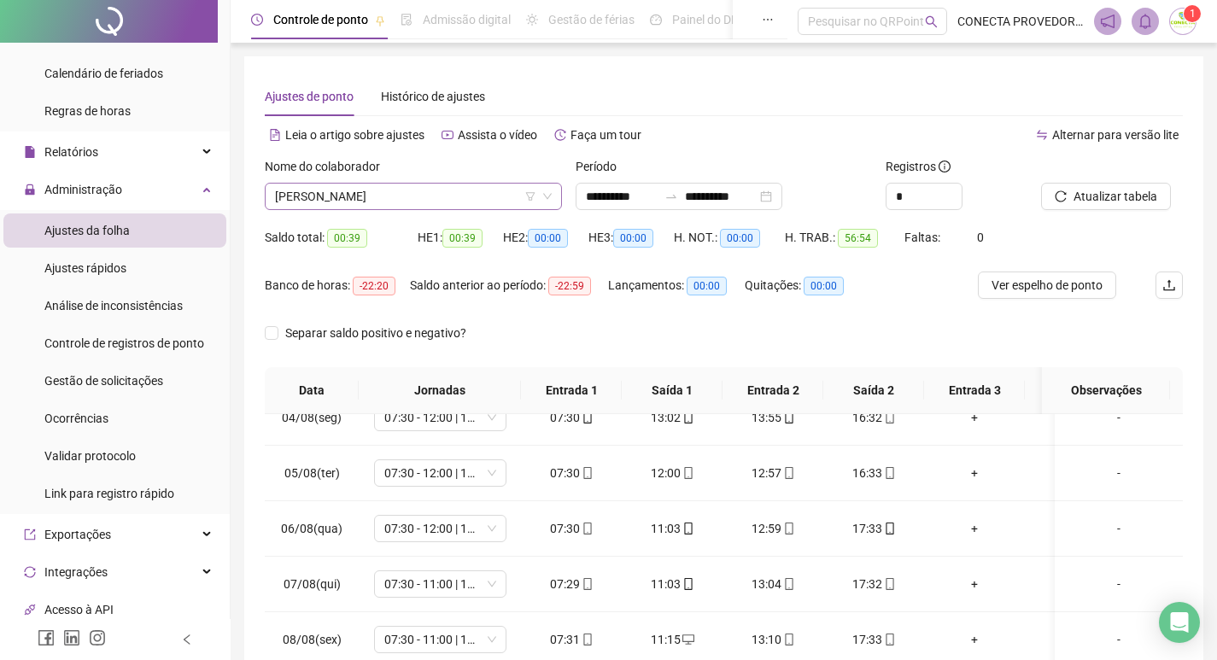
click at [485, 202] on span "[PERSON_NAME]" at bounding box center [413, 197] width 277 height 26
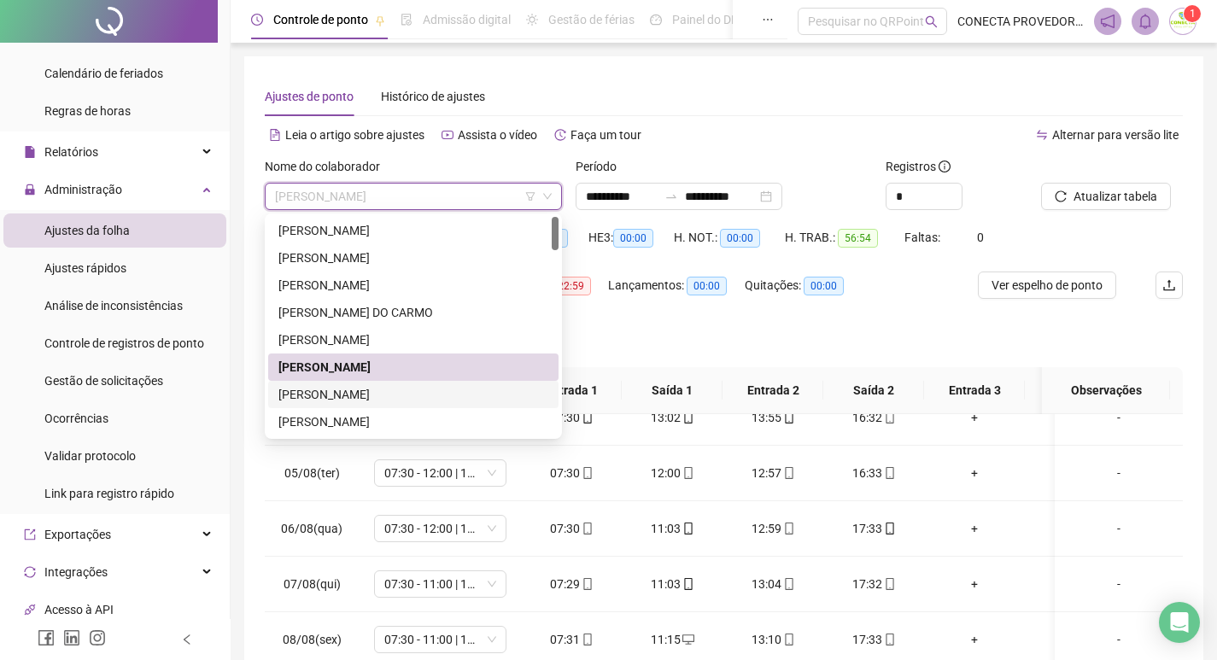
click at [356, 391] on div "[PERSON_NAME]" at bounding box center [414, 394] width 270 height 19
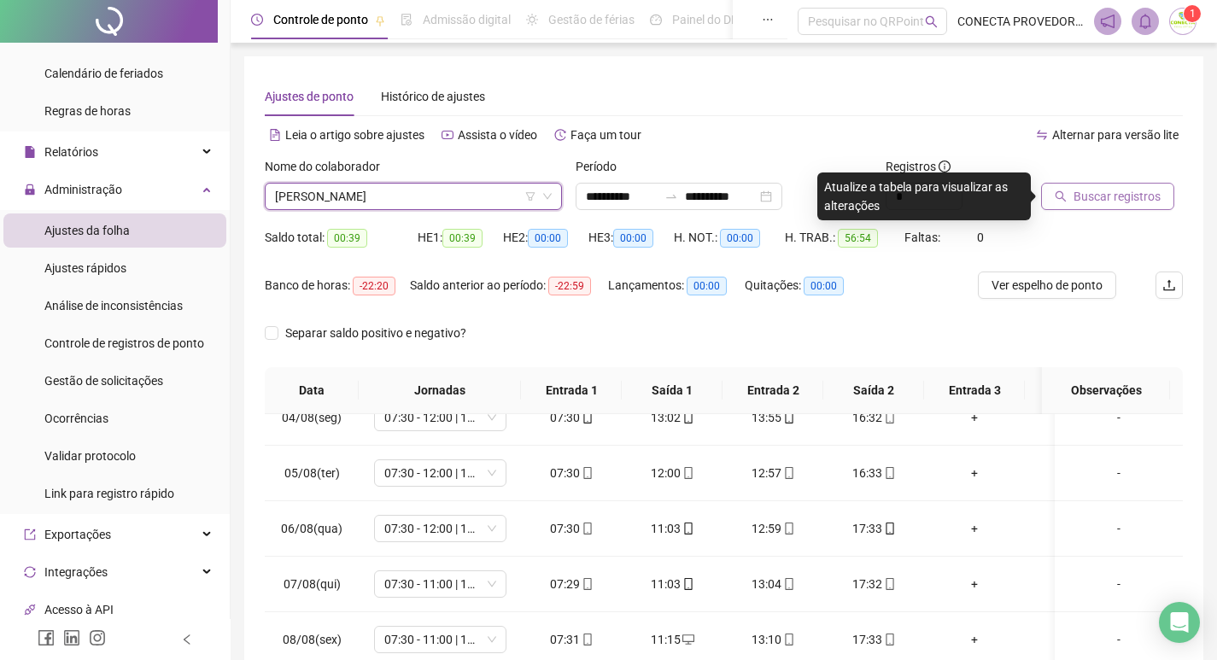
click at [1092, 186] on button "Buscar registros" at bounding box center [1107, 196] width 133 height 27
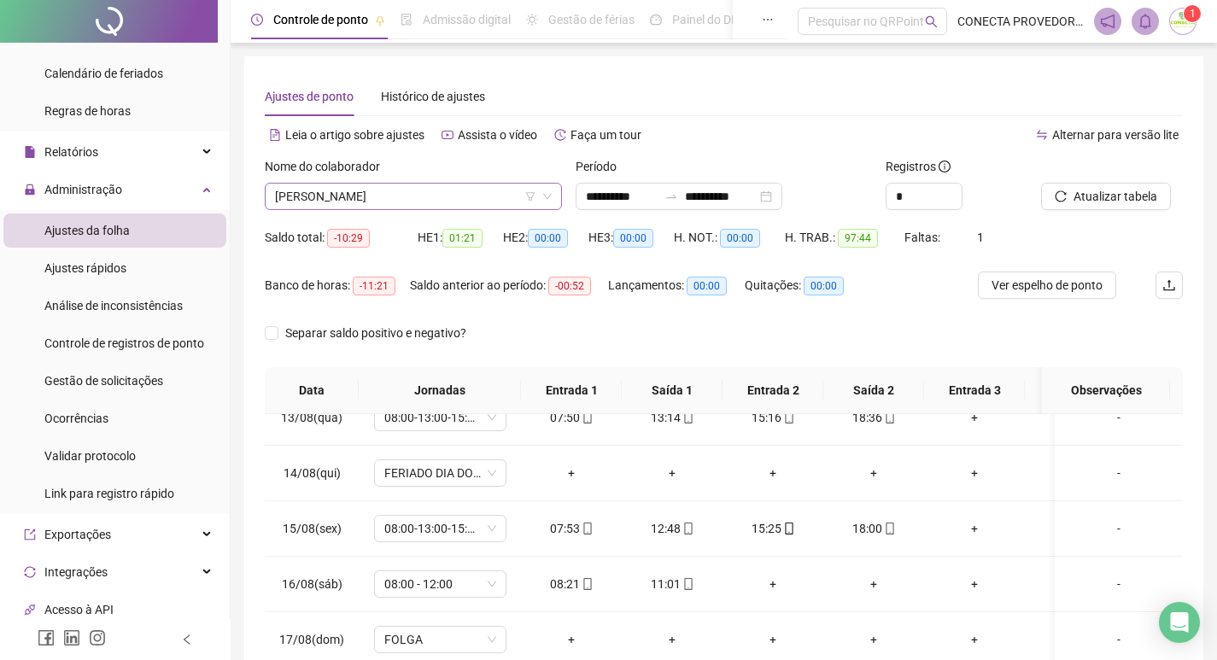
click at [478, 193] on span "[PERSON_NAME]" at bounding box center [413, 197] width 277 height 26
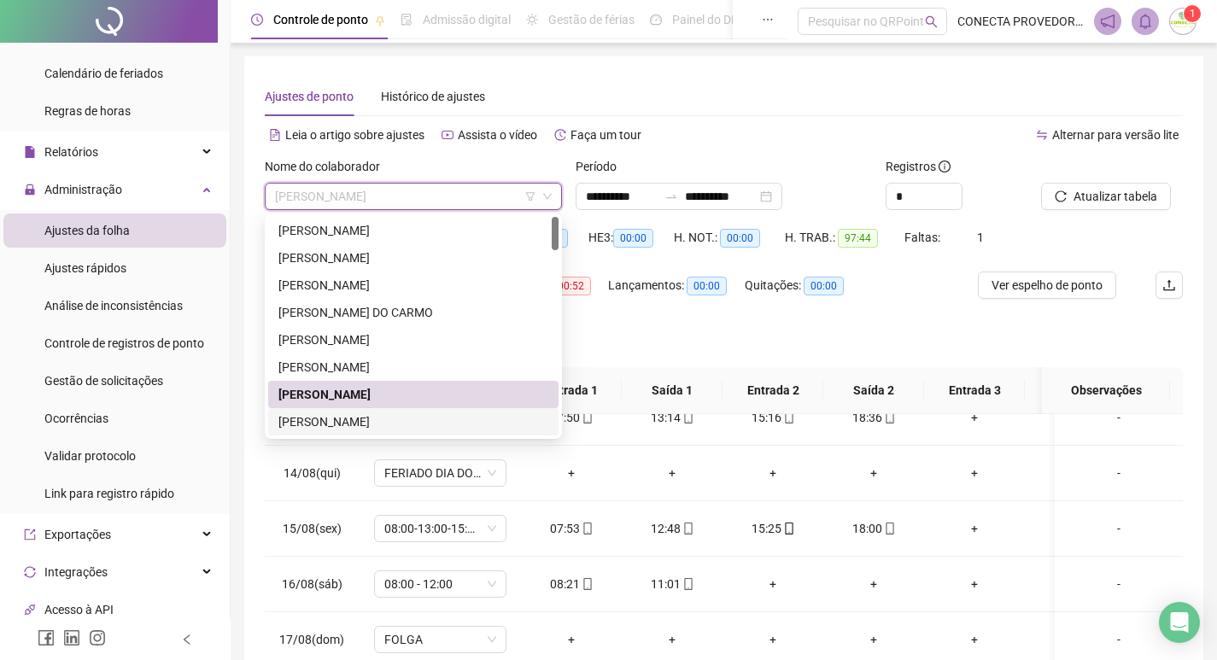
drag, startPoint x: 337, startPoint y: 417, endPoint x: 361, endPoint y: 403, distance: 26.8
click at [339, 416] on div "[PERSON_NAME]" at bounding box center [414, 422] width 270 height 19
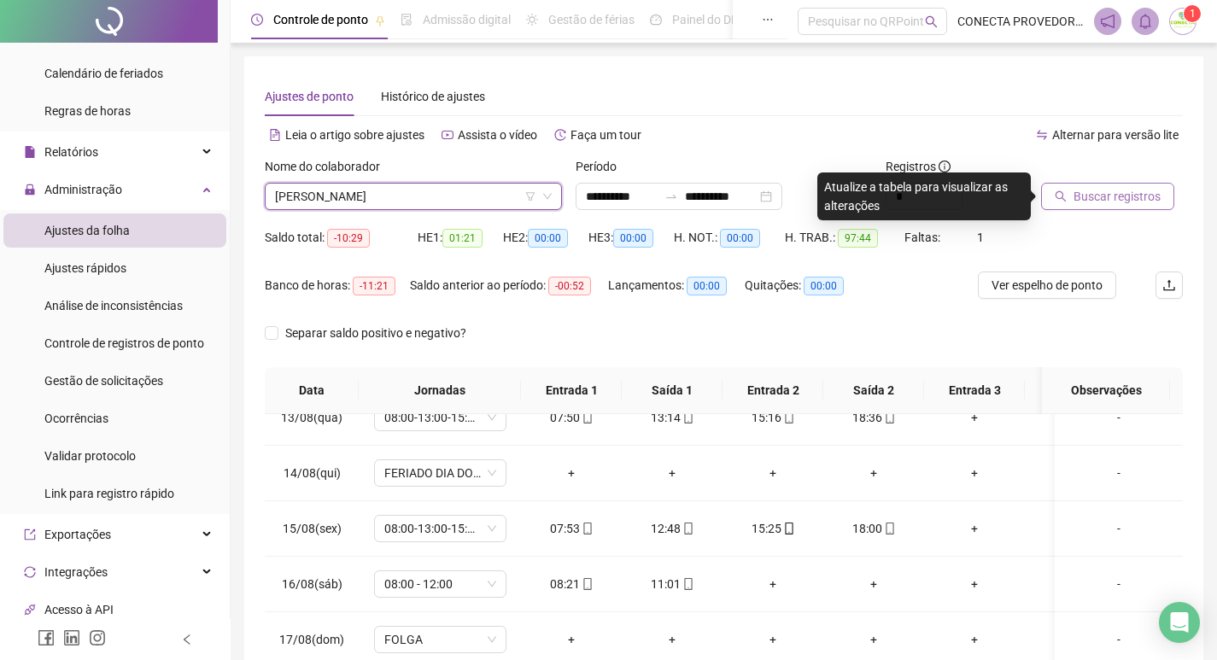
click at [1084, 185] on button "Buscar registros" at bounding box center [1107, 196] width 133 height 27
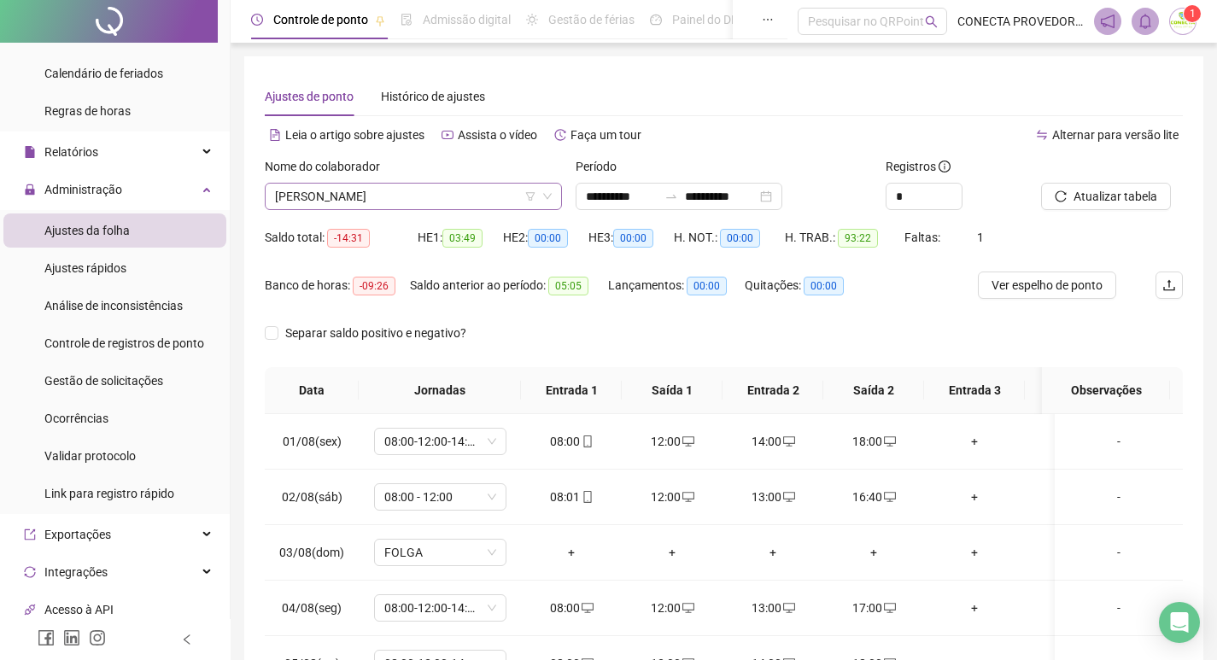
click at [446, 199] on span "[PERSON_NAME]" at bounding box center [413, 197] width 277 height 26
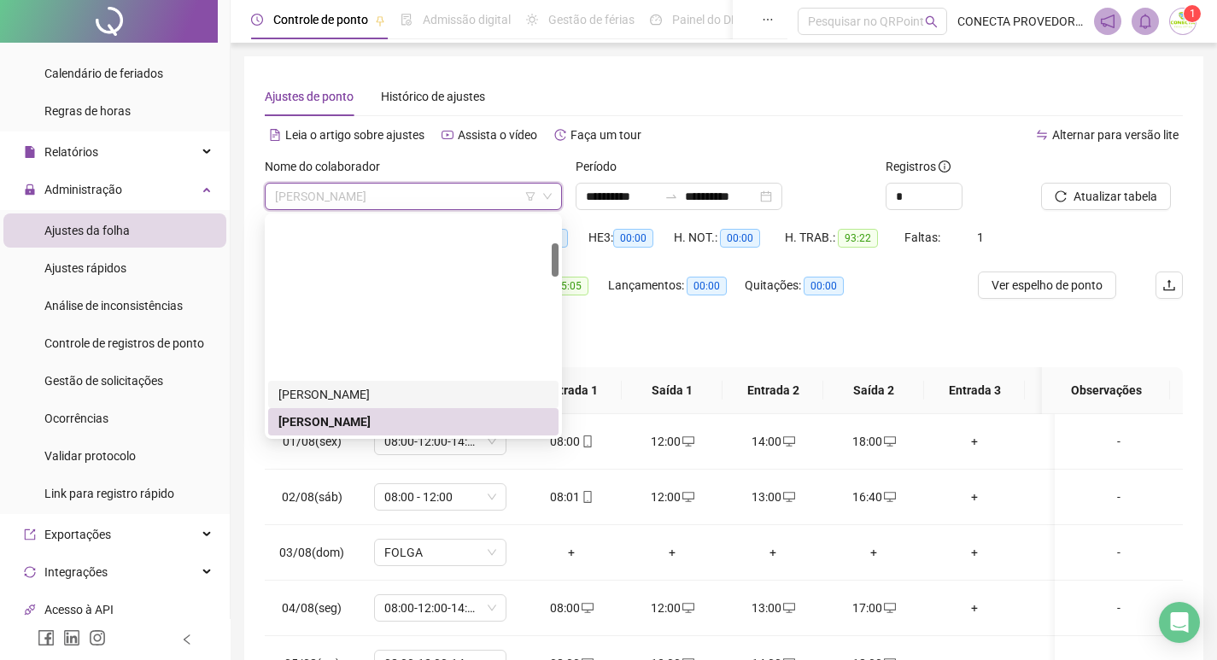
scroll to position [171, 0]
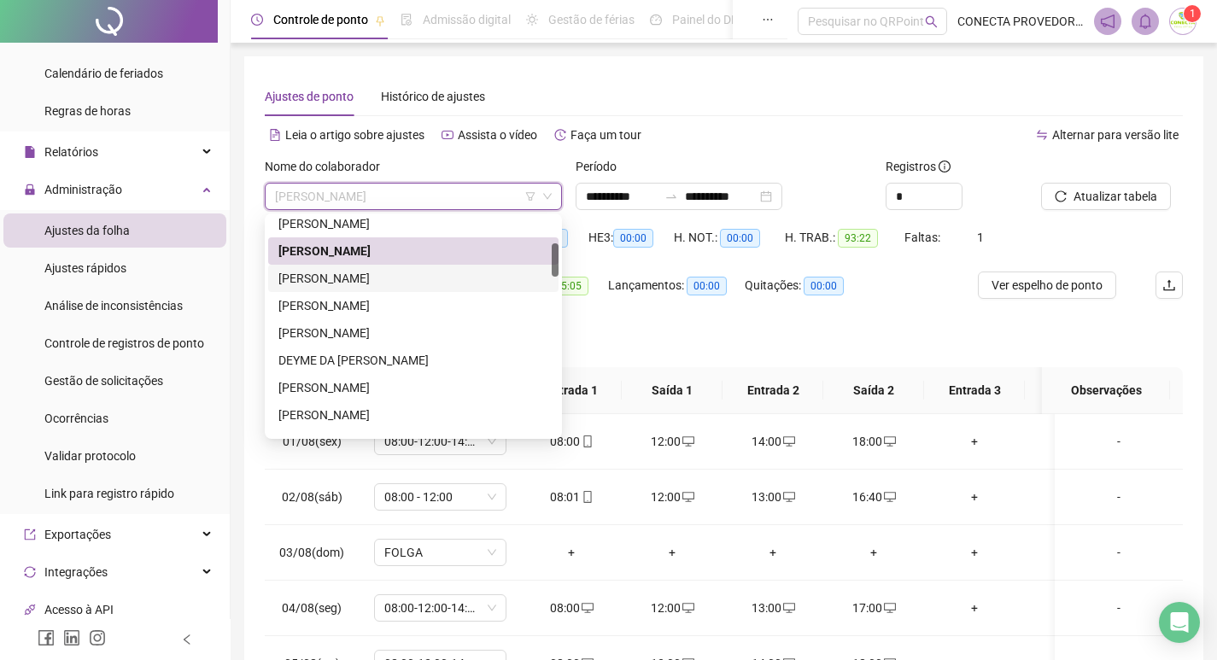
click at [339, 273] on div "[PERSON_NAME]" at bounding box center [414, 278] width 270 height 19
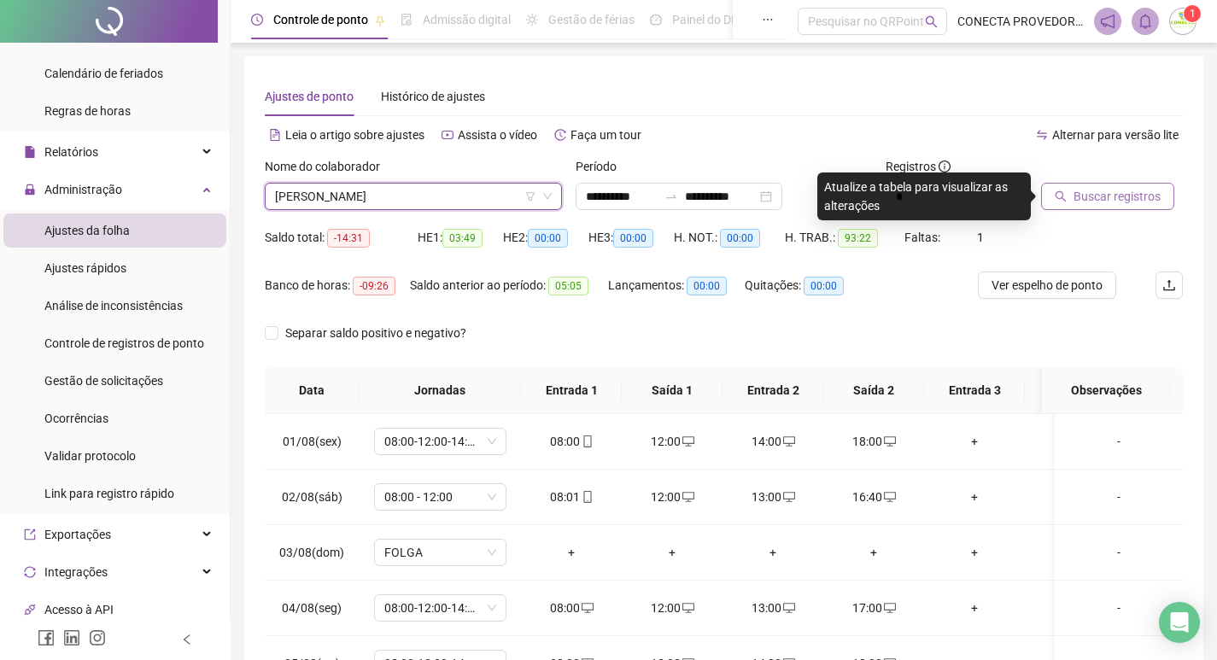
click at [1099, 202] on span "Buscar registros" at bounding box center [1117, 196] width 87 height 19
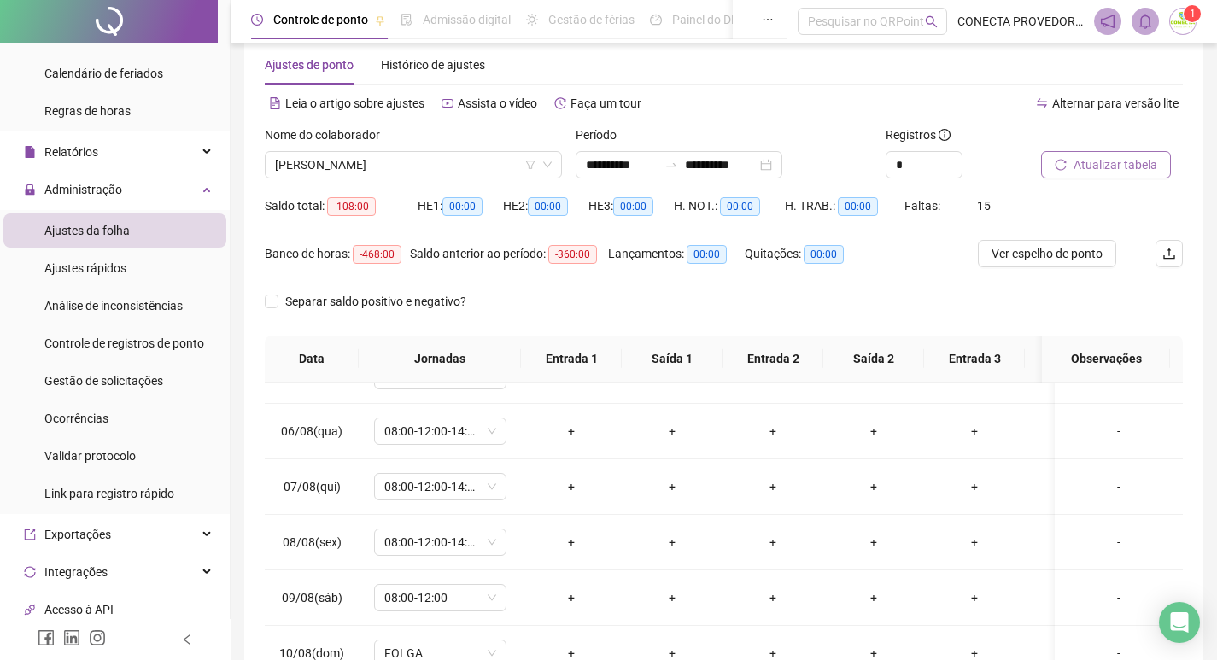
scroll to position [34, 0]
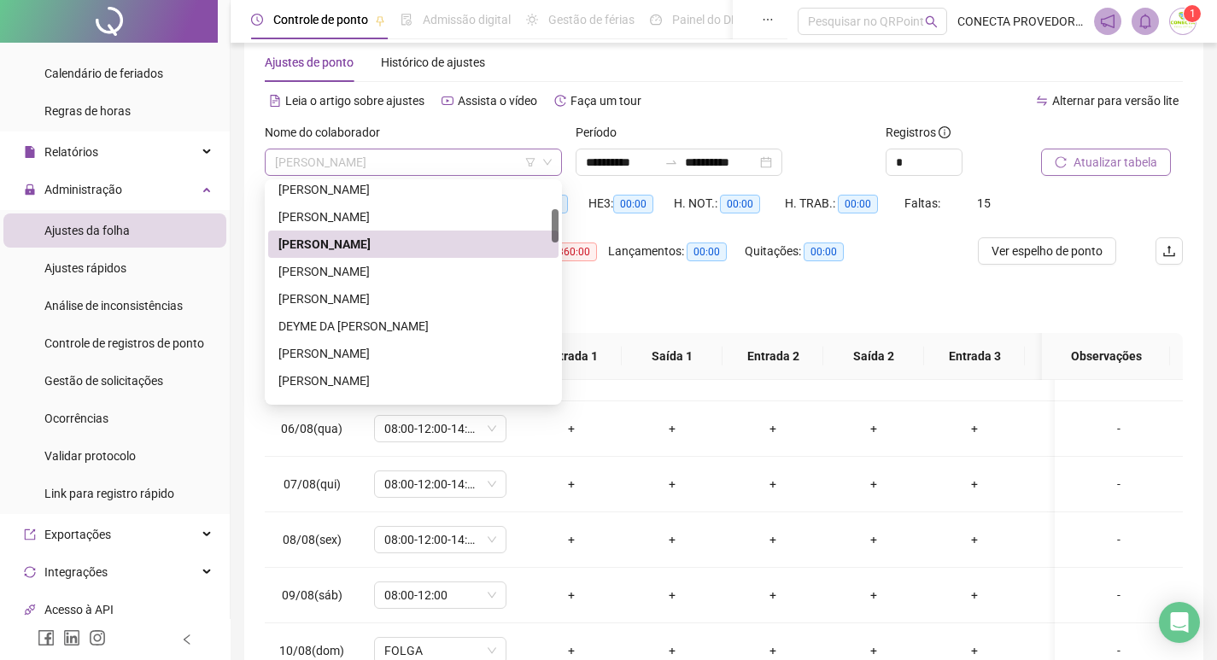
click at [503, 170] on span "[PERSON_NAME]" at bounding box center [413, 163] width 277 height 26
click at [404, 298] on div "[PERSON_NAME]" at bounding box center [414, 299] width 270 height 19
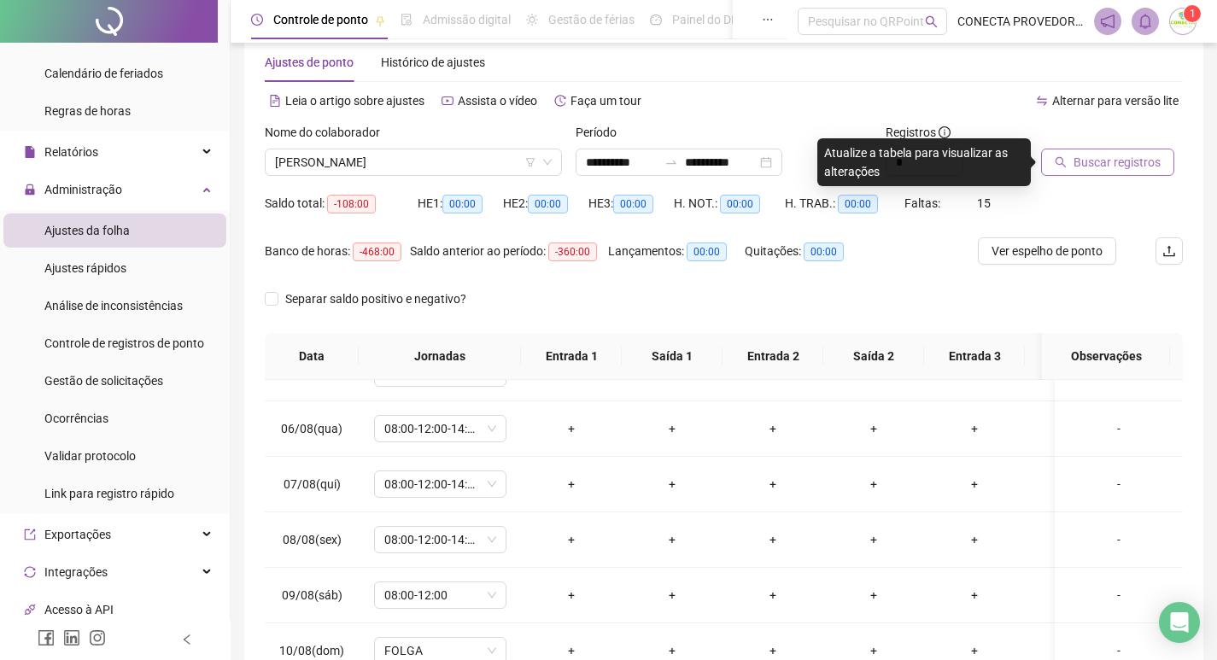
click at [1087, 164] on span "Buscar registros" at bounding box center [1117, 162] width 87 height 19
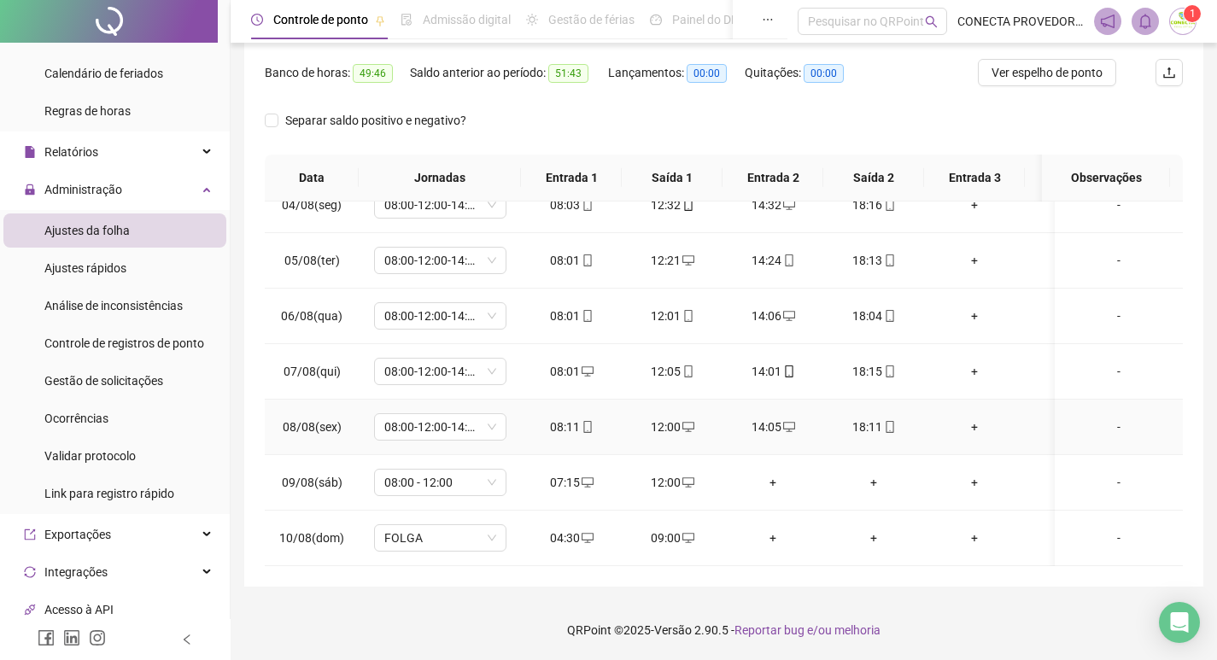
scroll to position [0, 0]
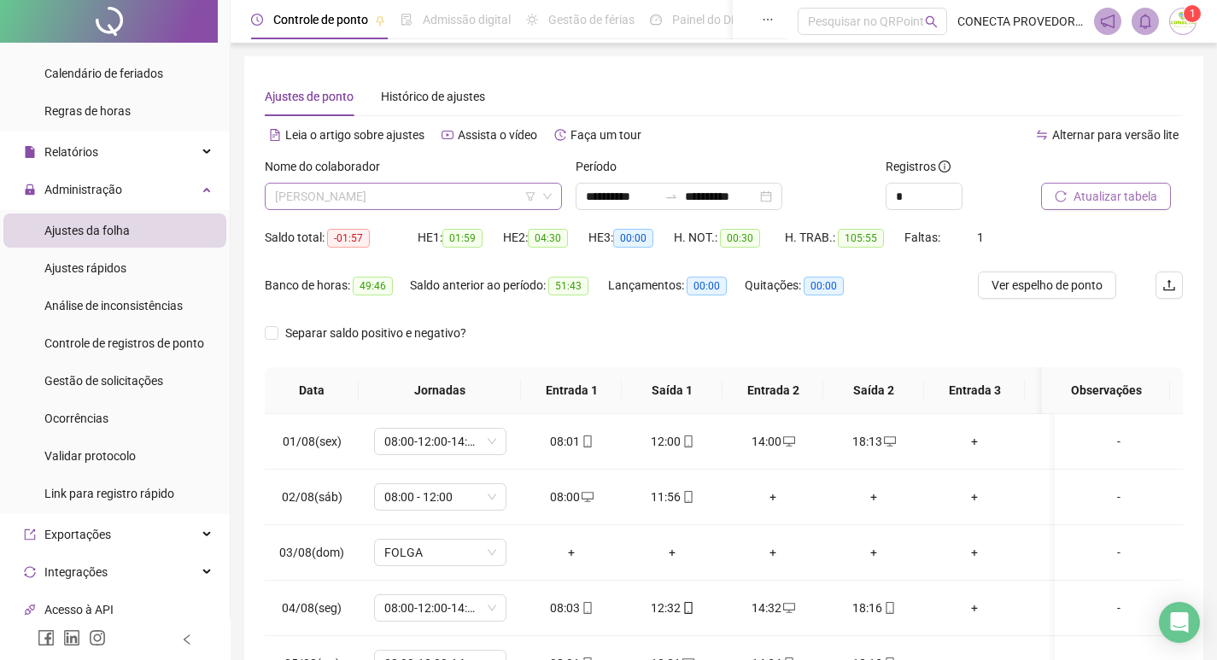
click at [454, 187] on span "[PERSON_NAME]" at bounding box center [413, 197] width 277 height 26
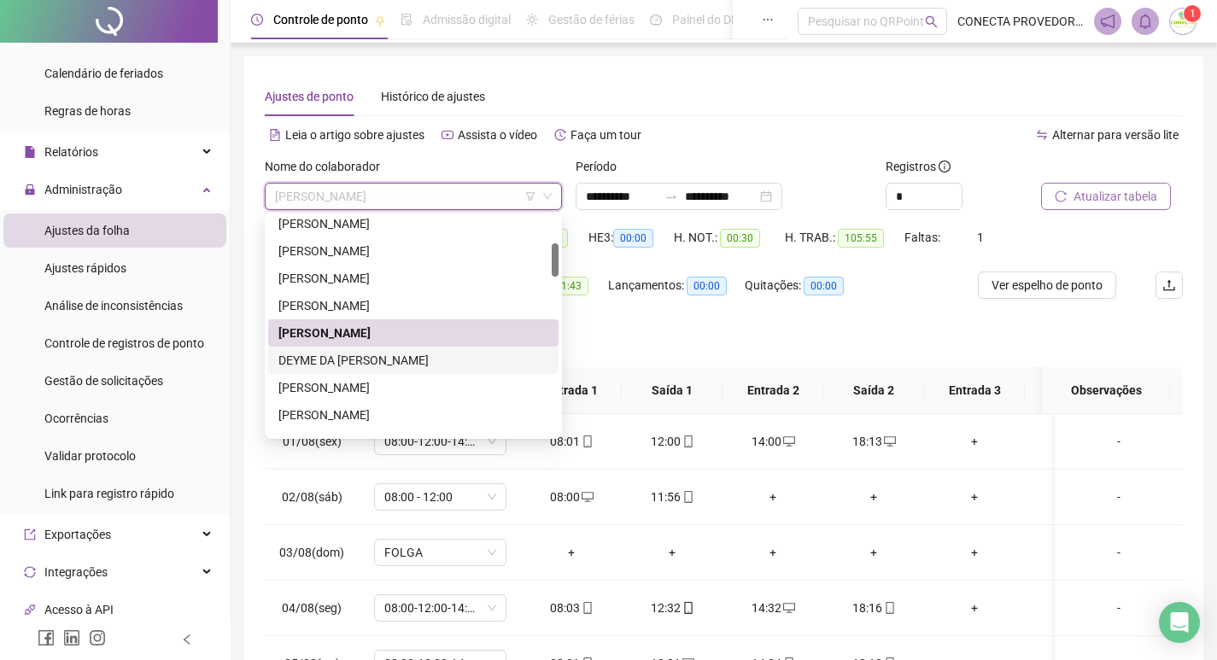
click at [378, 364] on div "DEYME DA [PERSON_NAME]" at bounding box center [414, 360] width 270 height 19
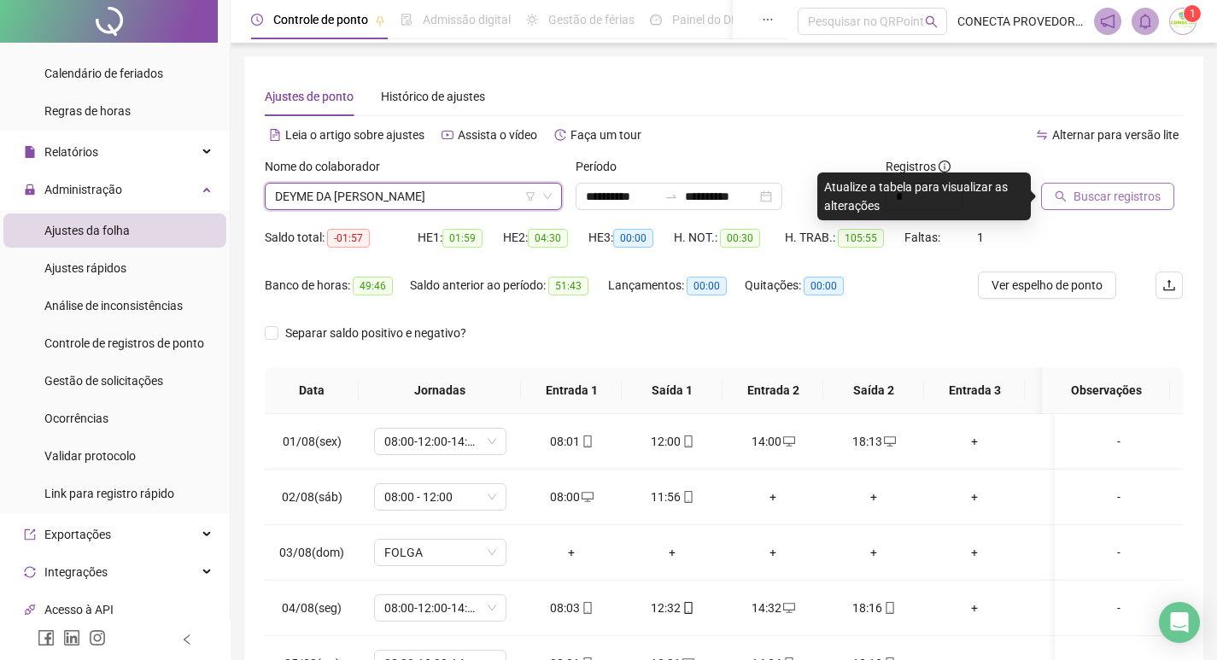
click at [421, 199] on span "DEYME DA [PERSON_NAME]" at bounding box center [413, 197] width 277 height 26
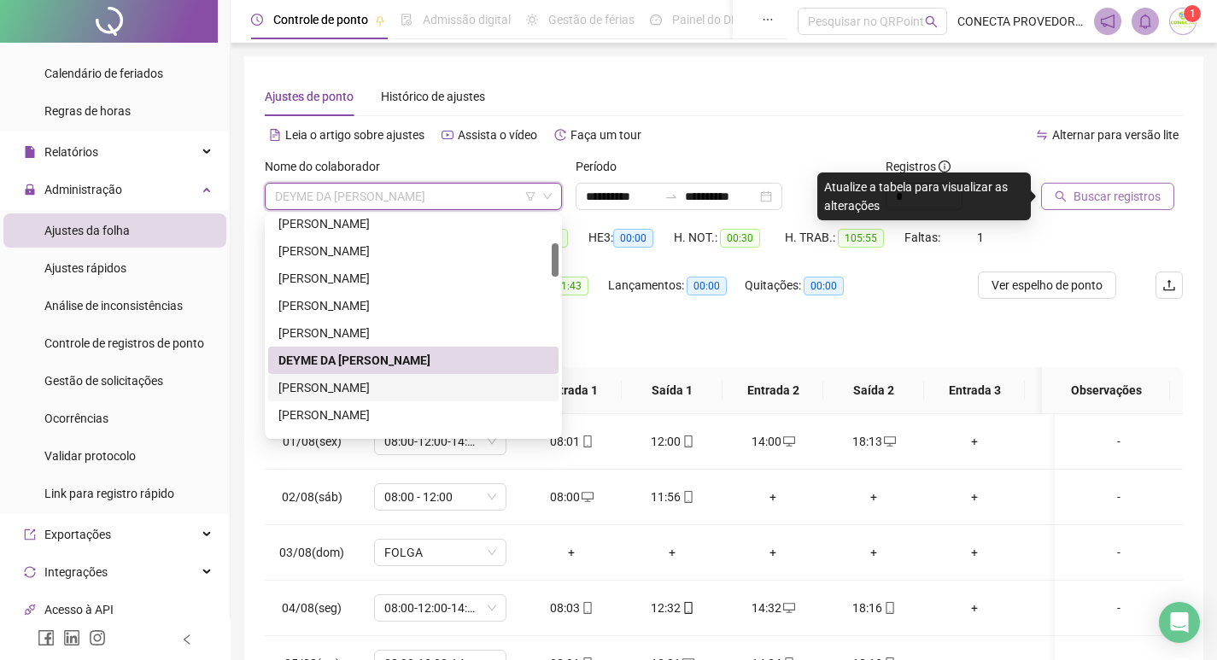
click at [336, 384] on div "[PERSON_NAME]" at bounding box center [414, 387] width 270 height 19
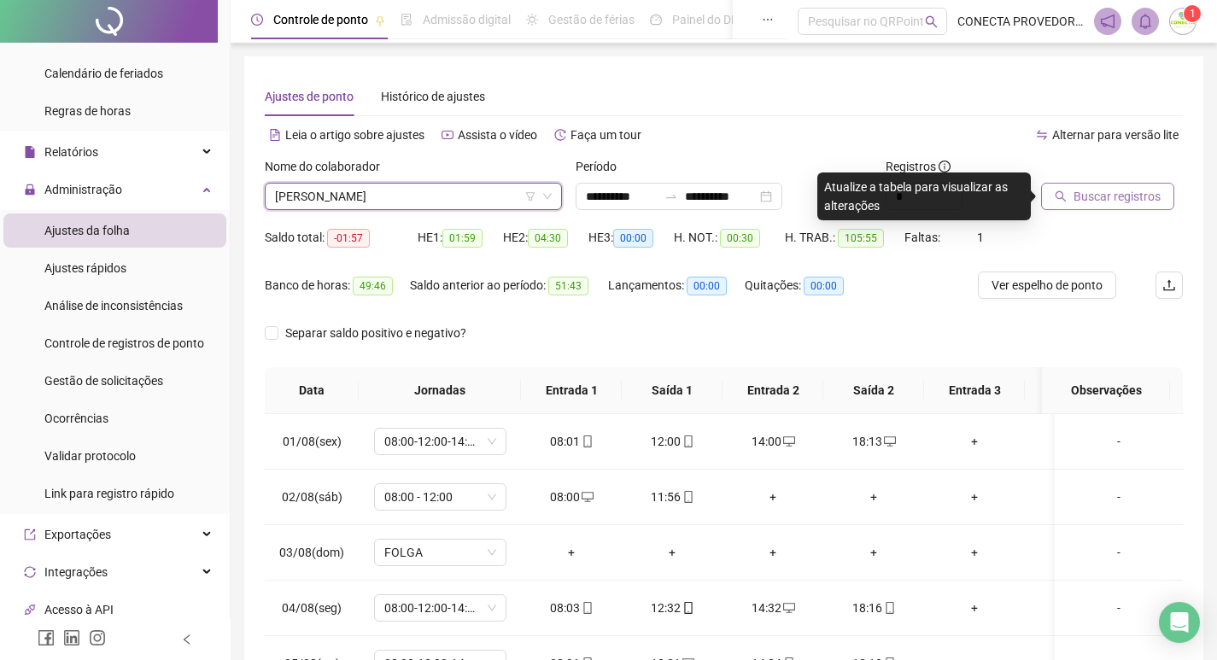
click at [1087, 199] on span "Buscar registros" at bounding box center [1117, 196] width 87 height 19
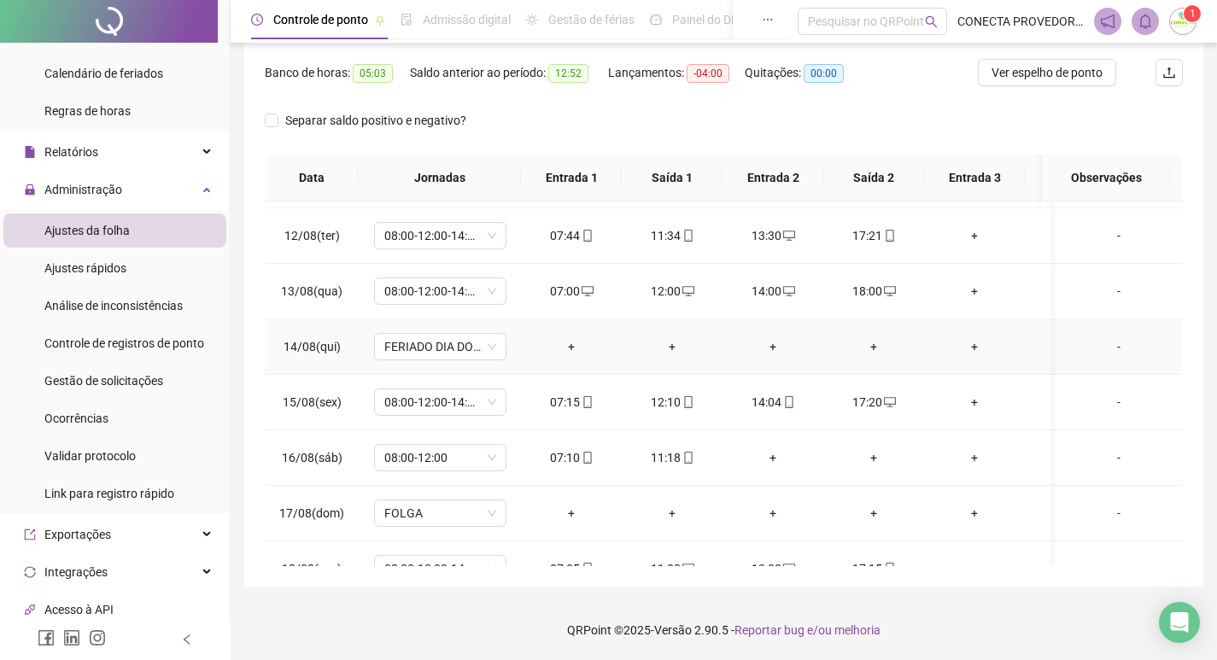
scroll to position [703, 0]
